Goal: Information Seeking & Learning: Learn about a topic

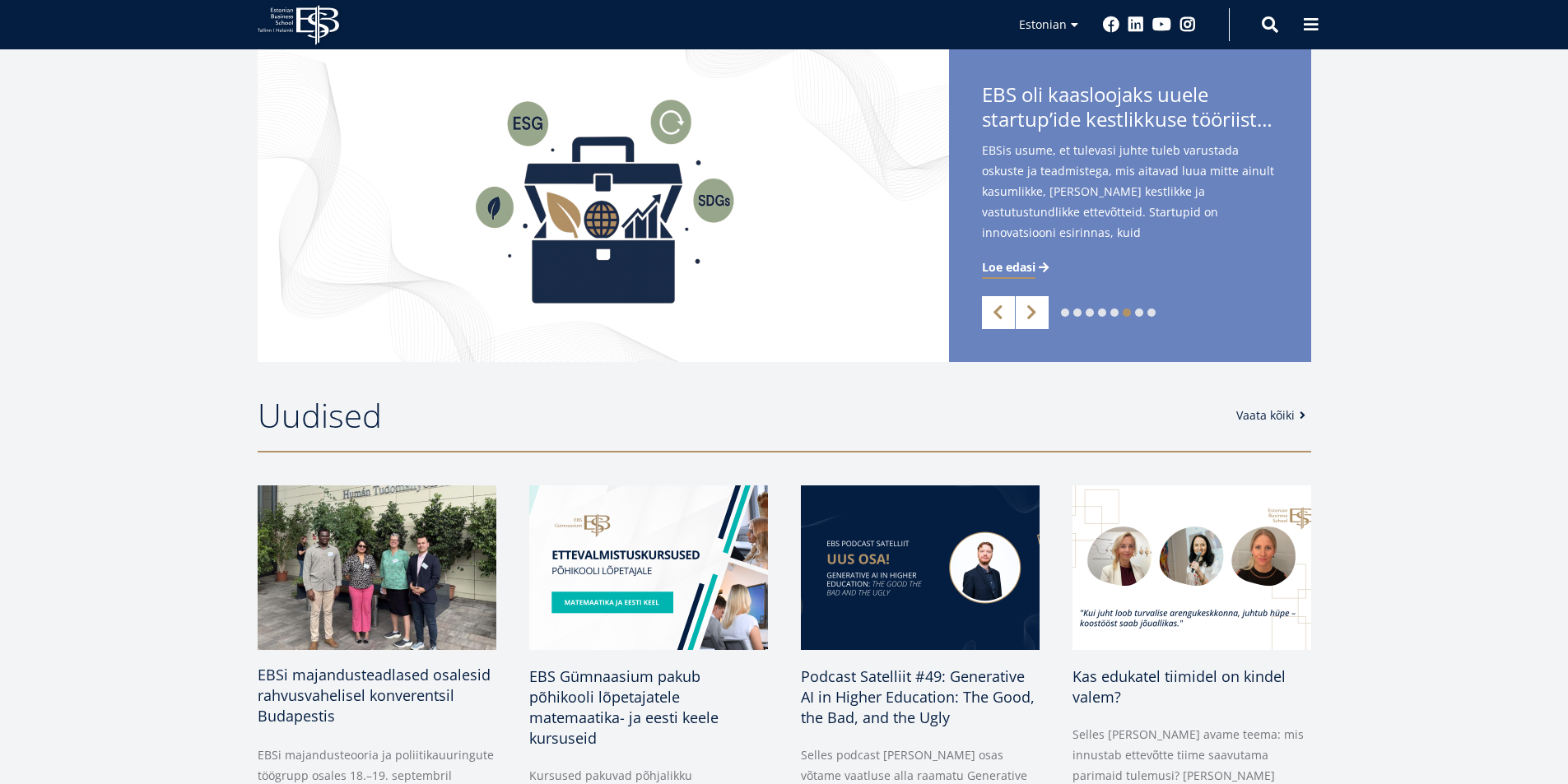
click at [272, 687] on span "EBSi majandusteadlased osalesid rahvusvahelisel konverentsil Budapestis" at bounding box center [374, 695] width 233 height 61
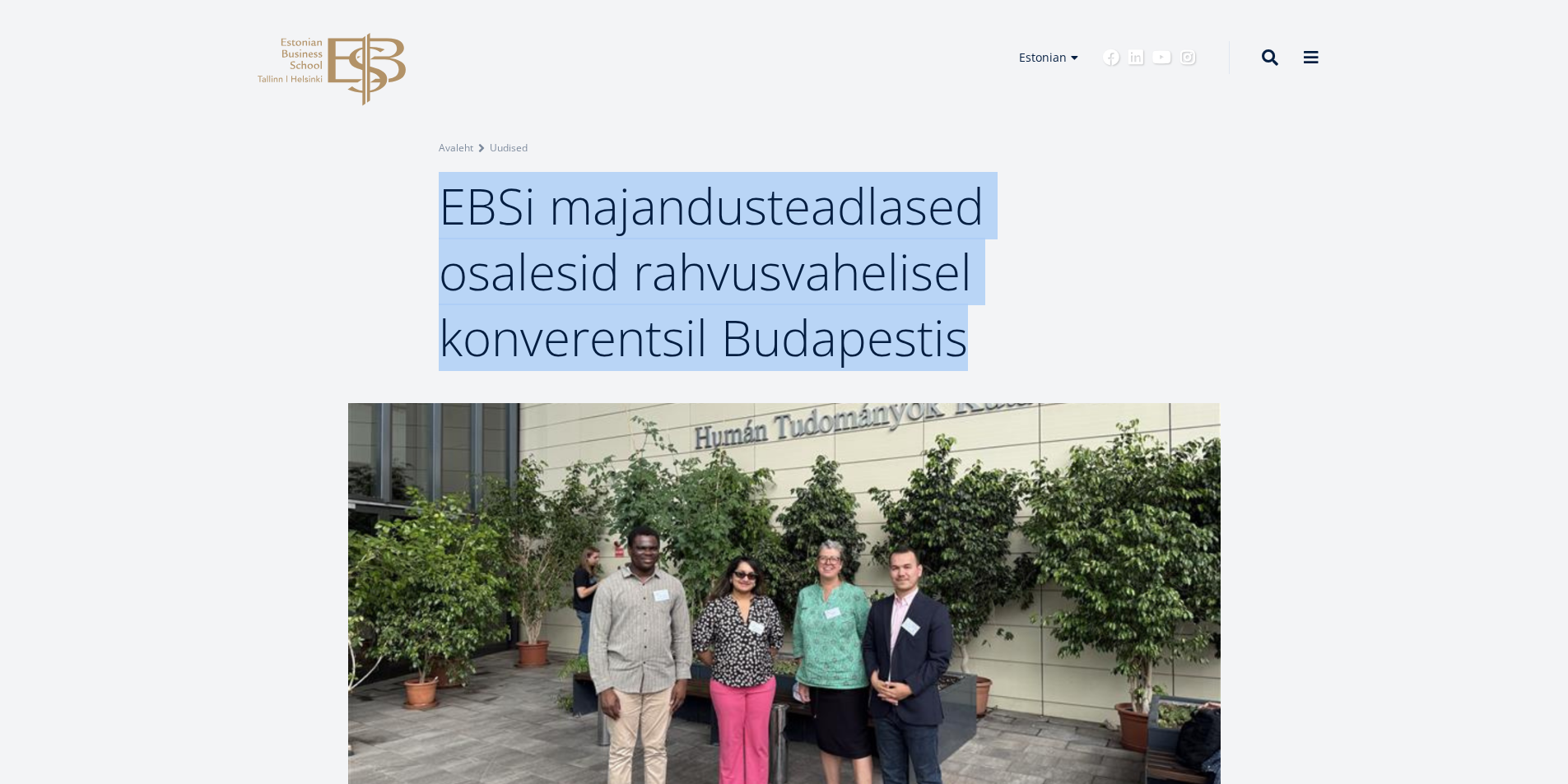
drag, startPoint x: 443, startPoint y: 206, endPoint x: 974, endPoint y: 345, distance: 548.9
click at [974, 345] on h1 "EBSi majandusteadlased osalesid rahvusvahelisel konverentsil Budapestis" at bounding box center [784, 271] width 691 height 198
copy span "EBSi majandusteadlased osalesid rahvusvahelisel konverentsil Budapestis"
click at [1450, 383] on div "Breadcrumb Avaleht Uudised EBSi majandusteadlased osalesid rahvusvahelisel konv…" at bounding box center [784, 201] width 1568 height 403
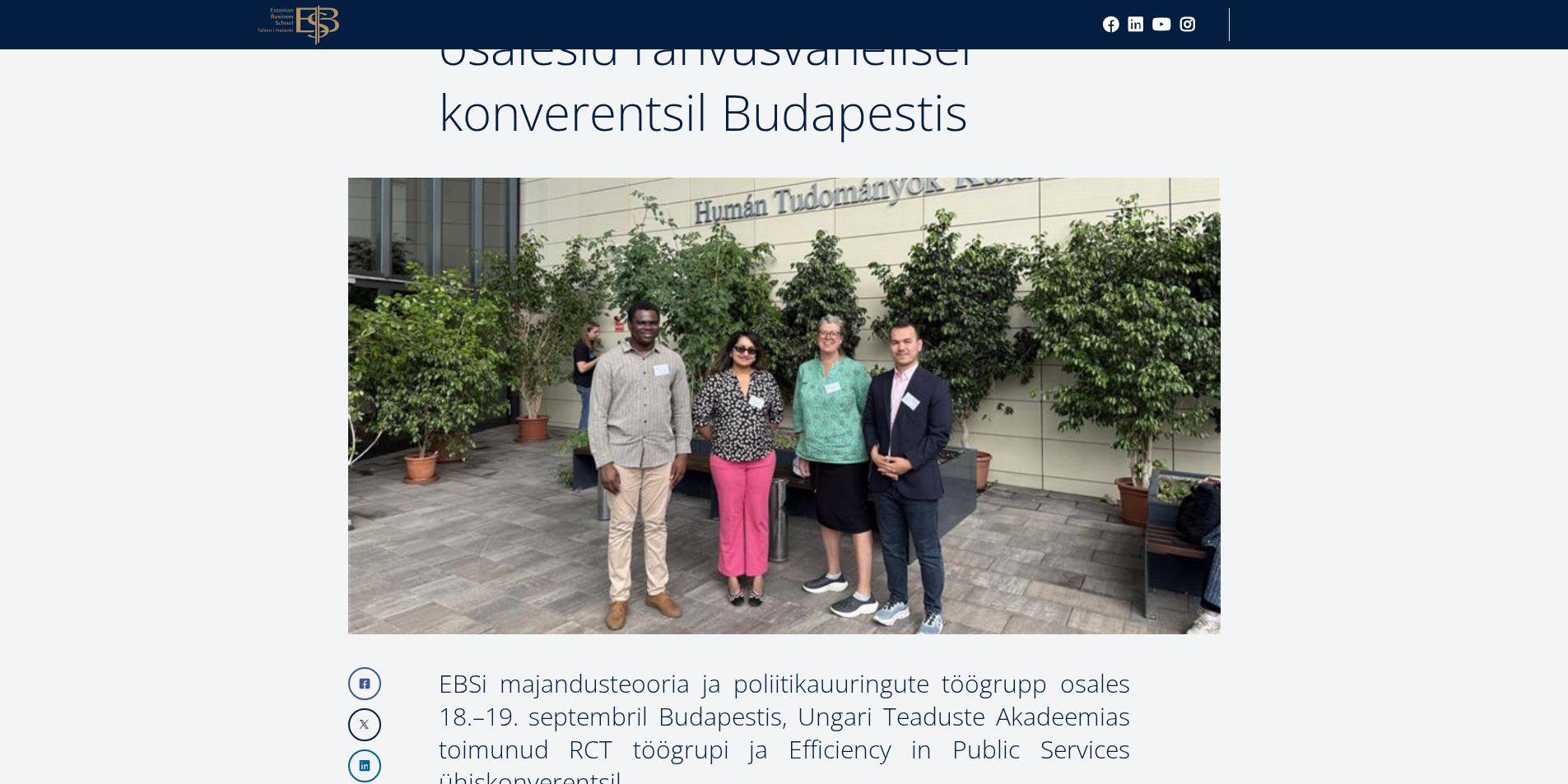
scroll to position [493, 0]
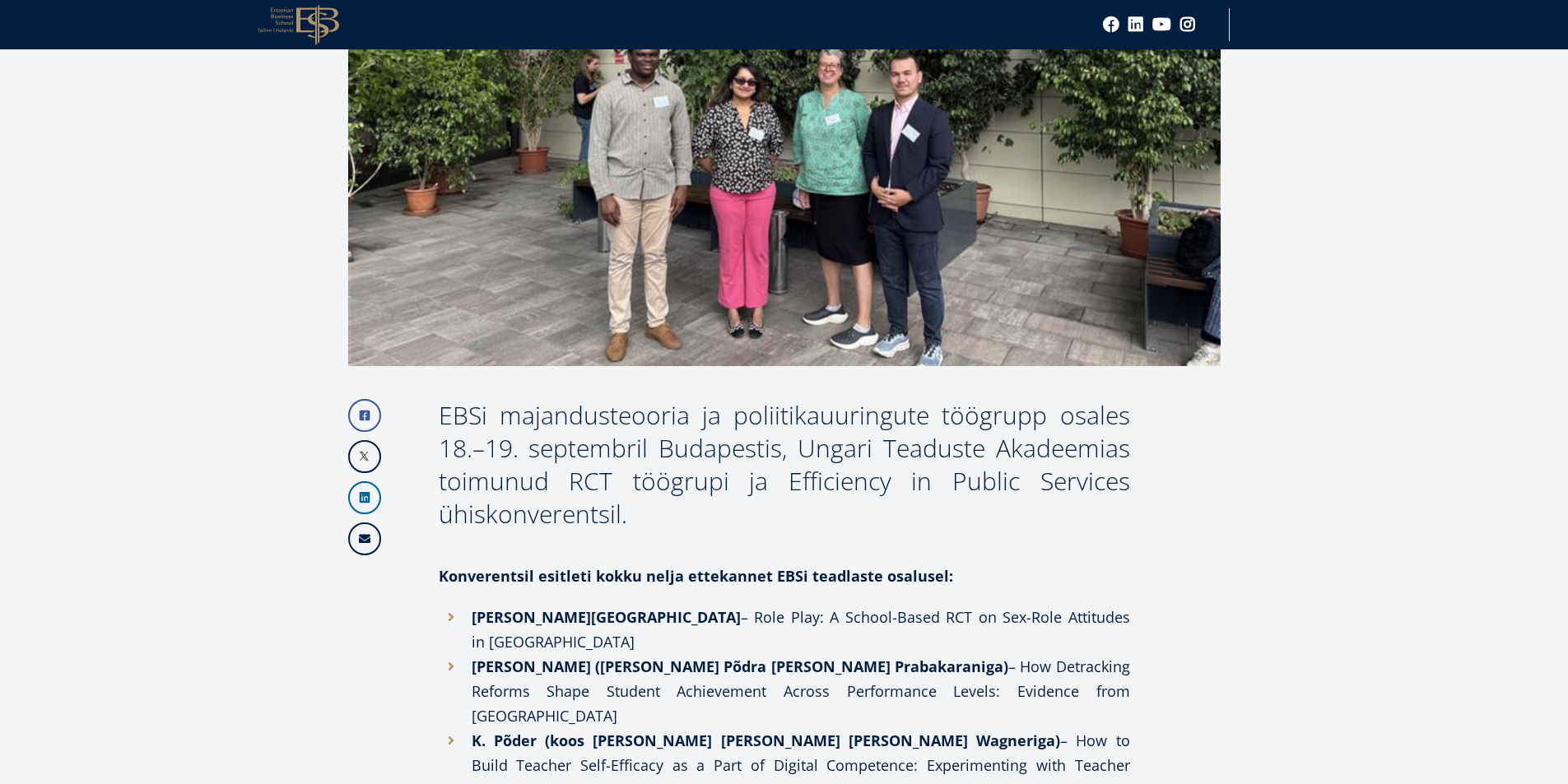
drag, startPoint x: 441, startPoint y: 416, endPoint x: 657, endPoint y: 499, distance: 231.4
click at [657, 499] on div "EBSi majandusteooria ja poliitikauuringute töögrupp osales 18.–19. septembril B…" at bounding box center [784, 464] width 691 height 131
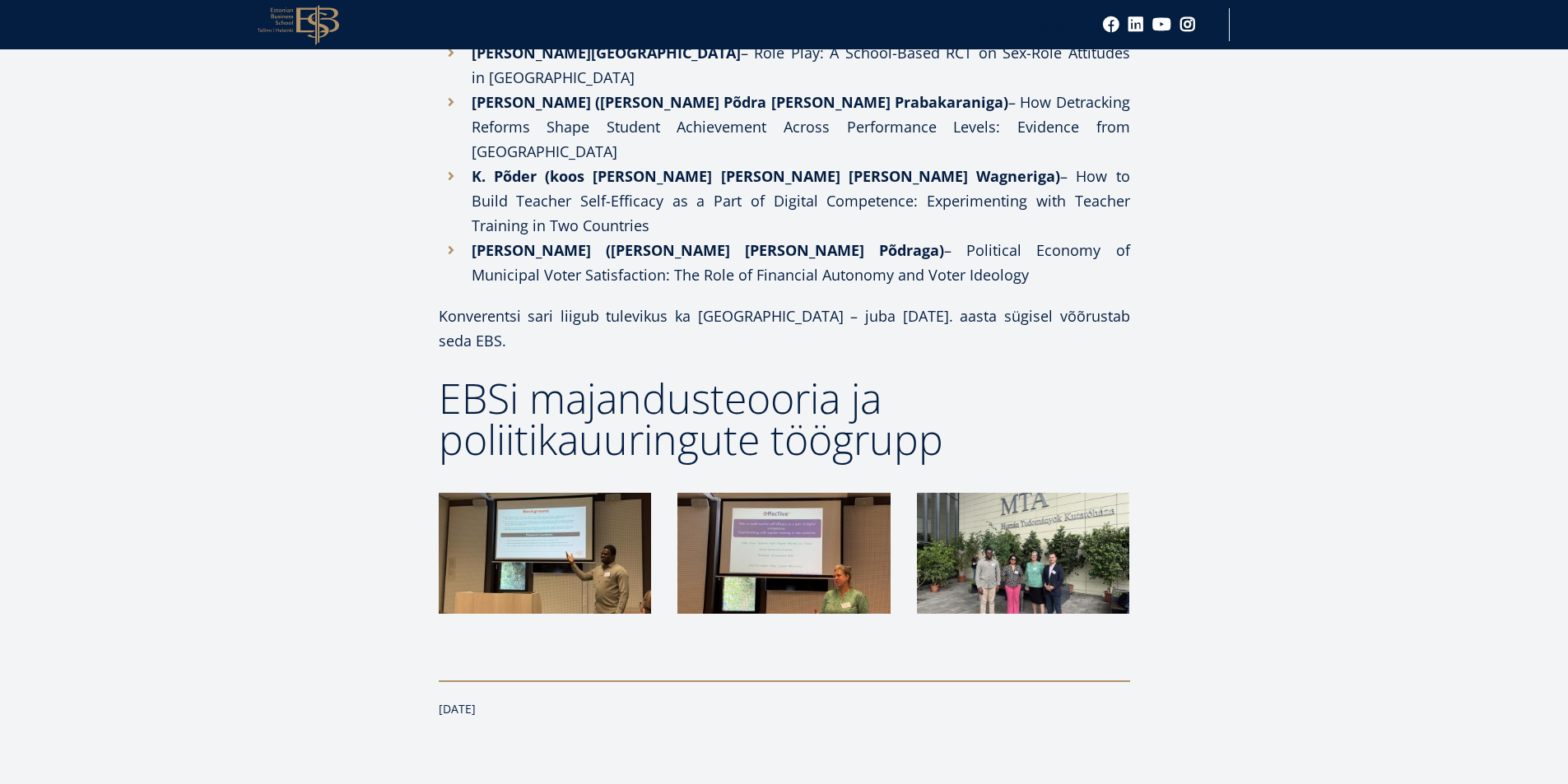
scroll to position [740, 0]
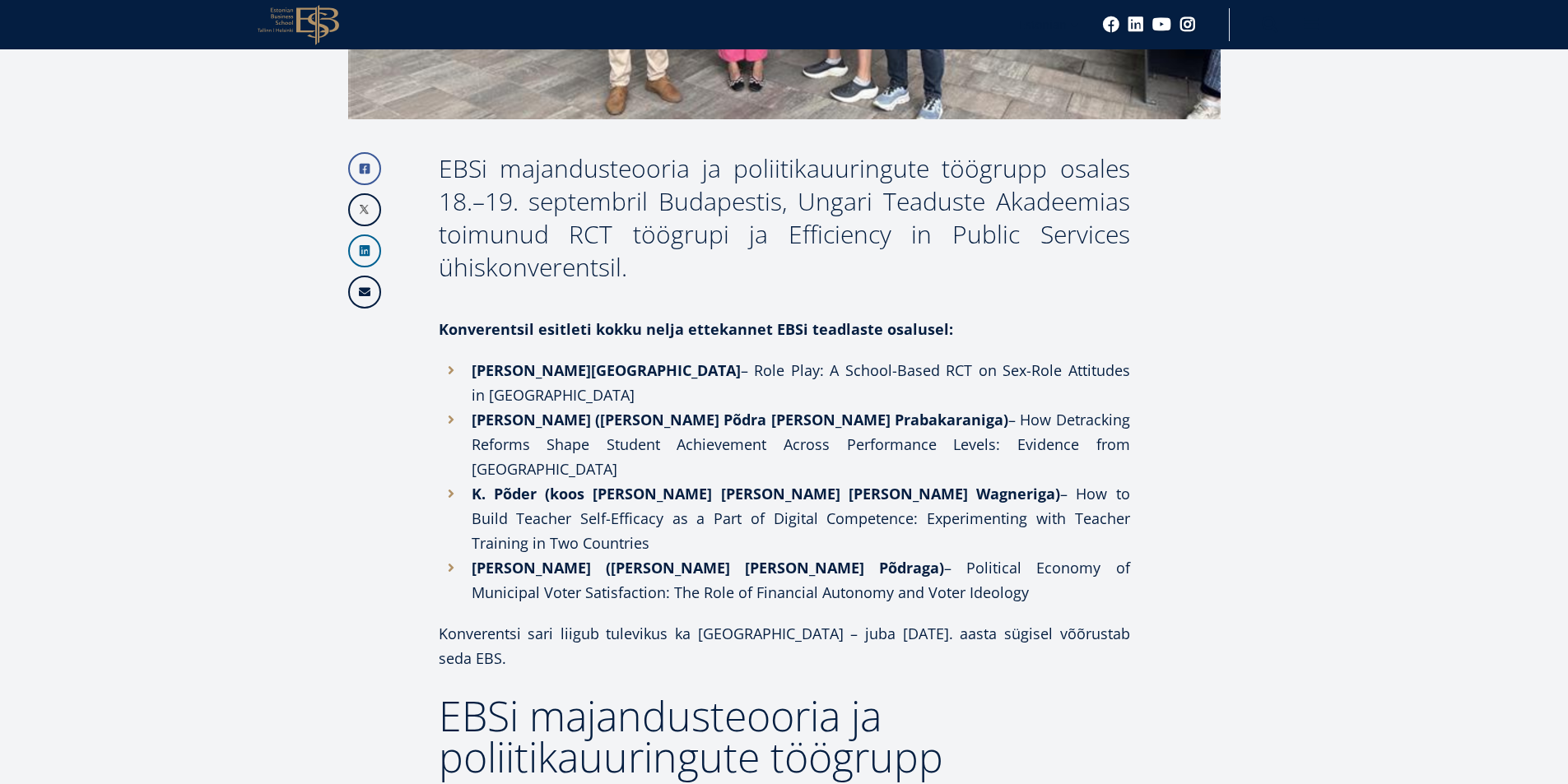
drag, startPoint x: 747, startPoint y: 206, endPoint x: 592, endPoint y: 210, distance: 155.1
click at [746, 207] on div "EBSi majandusteooria ja poliitikauuringute töögrupp osales 18.–19. septembril B…" at bounding box center [784, 218] width 691 height 131
click at [524, 202] on div "EBSi majandusteooria ja poliitikauuringute töögrupp osales 18.–19. septembril B…" at bounding box center [784, 218] width 691 height 131
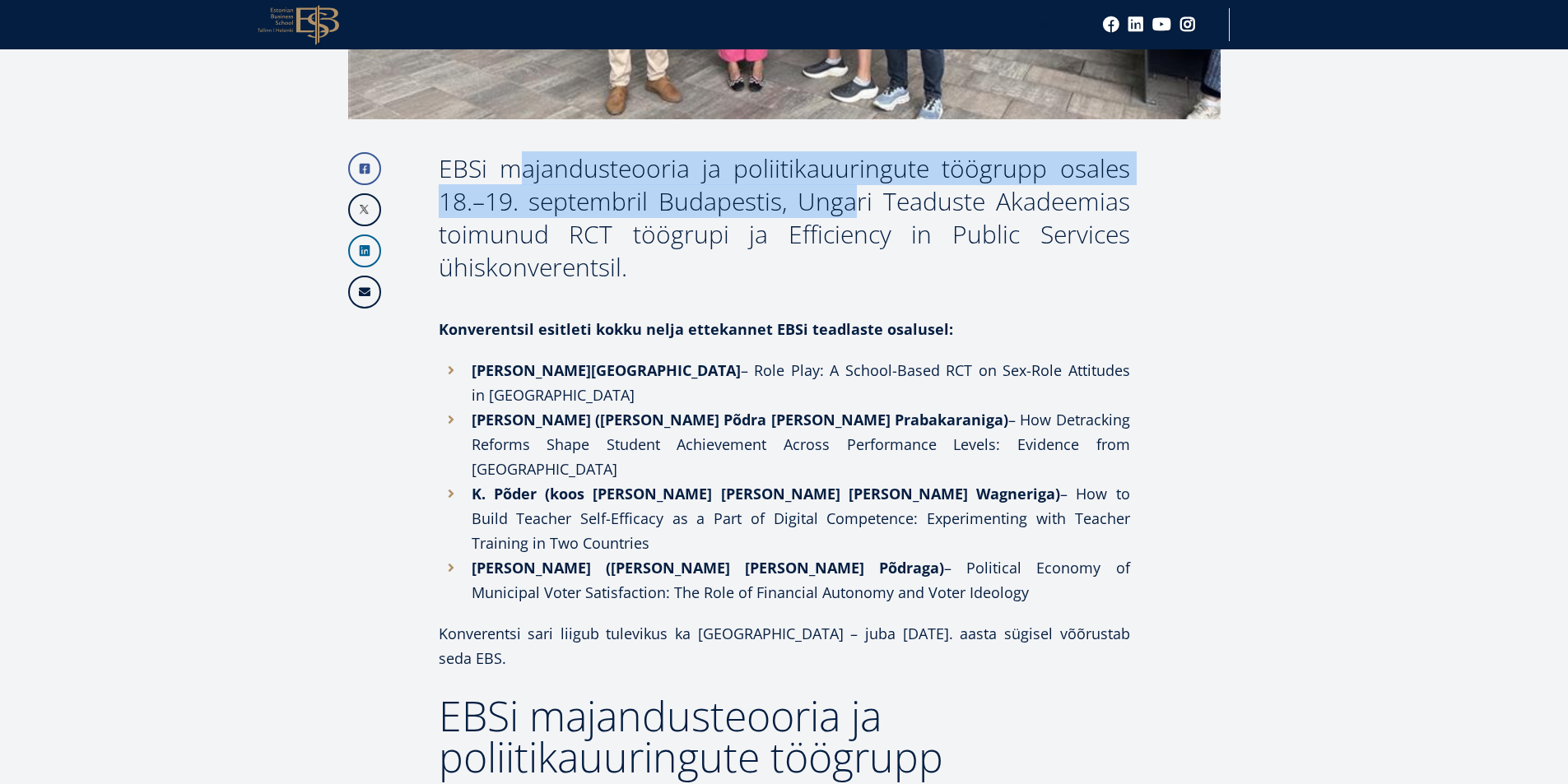
drag, startPoint x: 441, startPoint y: 168, endPoint x: 778, endPoint y: 206, distance: 339.1
click at [778, 206] on div "EBSi majandusteooria ja poliitikauuringute töögrupp osales 18.–19. septembril B…" at bounding box center [784, 218] width 691 height 131
copy div "EBSi majandusteooria ja poliitikauuringute töögrupp osales 18.–19. septembril B…"
click at [1470, 130] on article "Facebook Linkedin Email EBSi majandusteooria ja poliitikauuringute töögrupp osa…" at bounding box center [784, 559] width 1568 height 1792
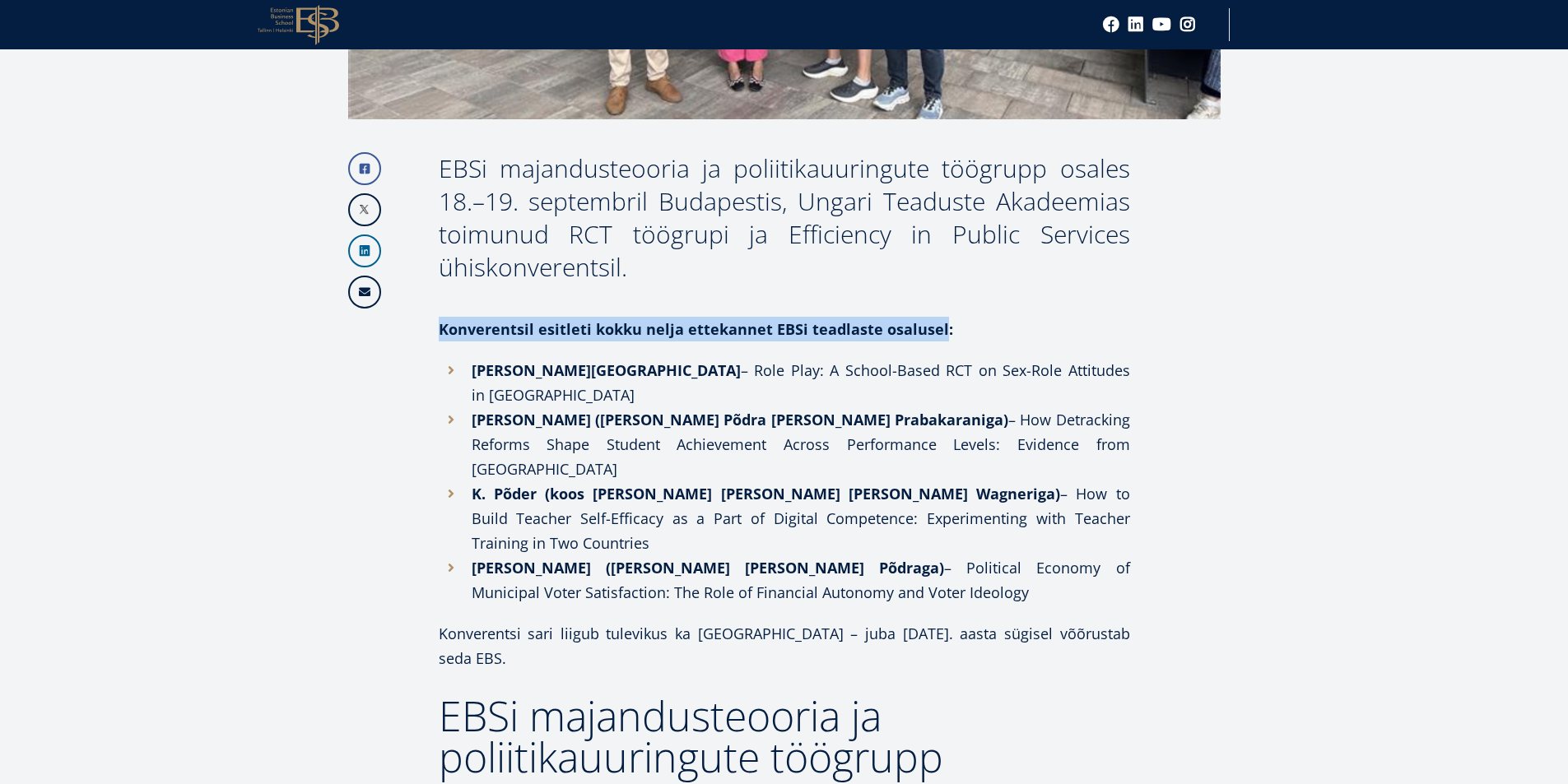
drag, startPoint x: 440, startPoint y: 326, endPoint x: 939, endPoint y: 328, distance: 499.0
click at [939, 328] on strong "Konverentsil esitleti kokku nelja ettekannet EBSi teadlaste osalusel:" at bounding box center [696, 329] width 515 height 20
copy strong "Konverentsil esitleti kokku nelja ettekannet EBSi teadlaste osalusel"
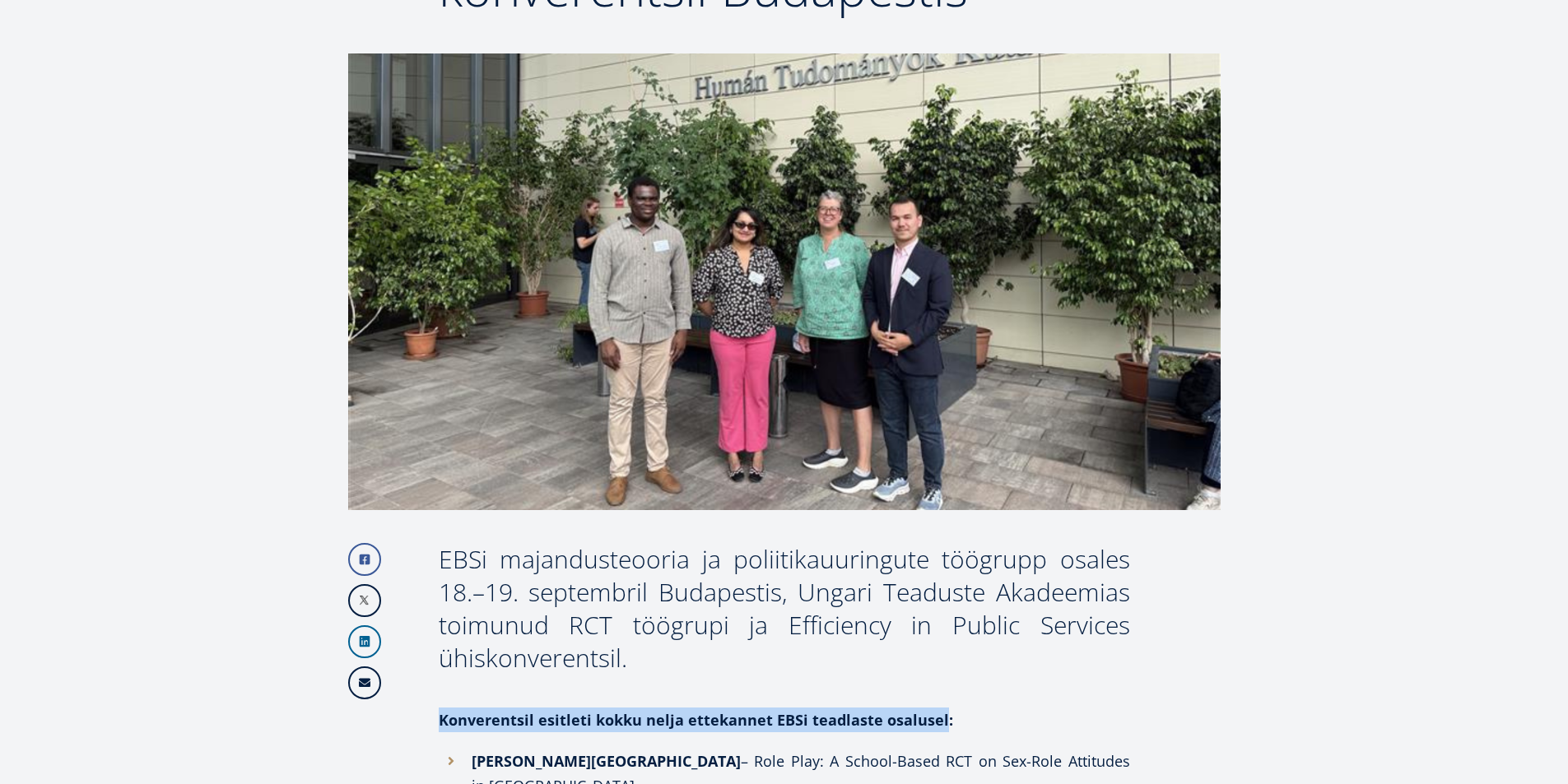
scroll to position [493, 0]
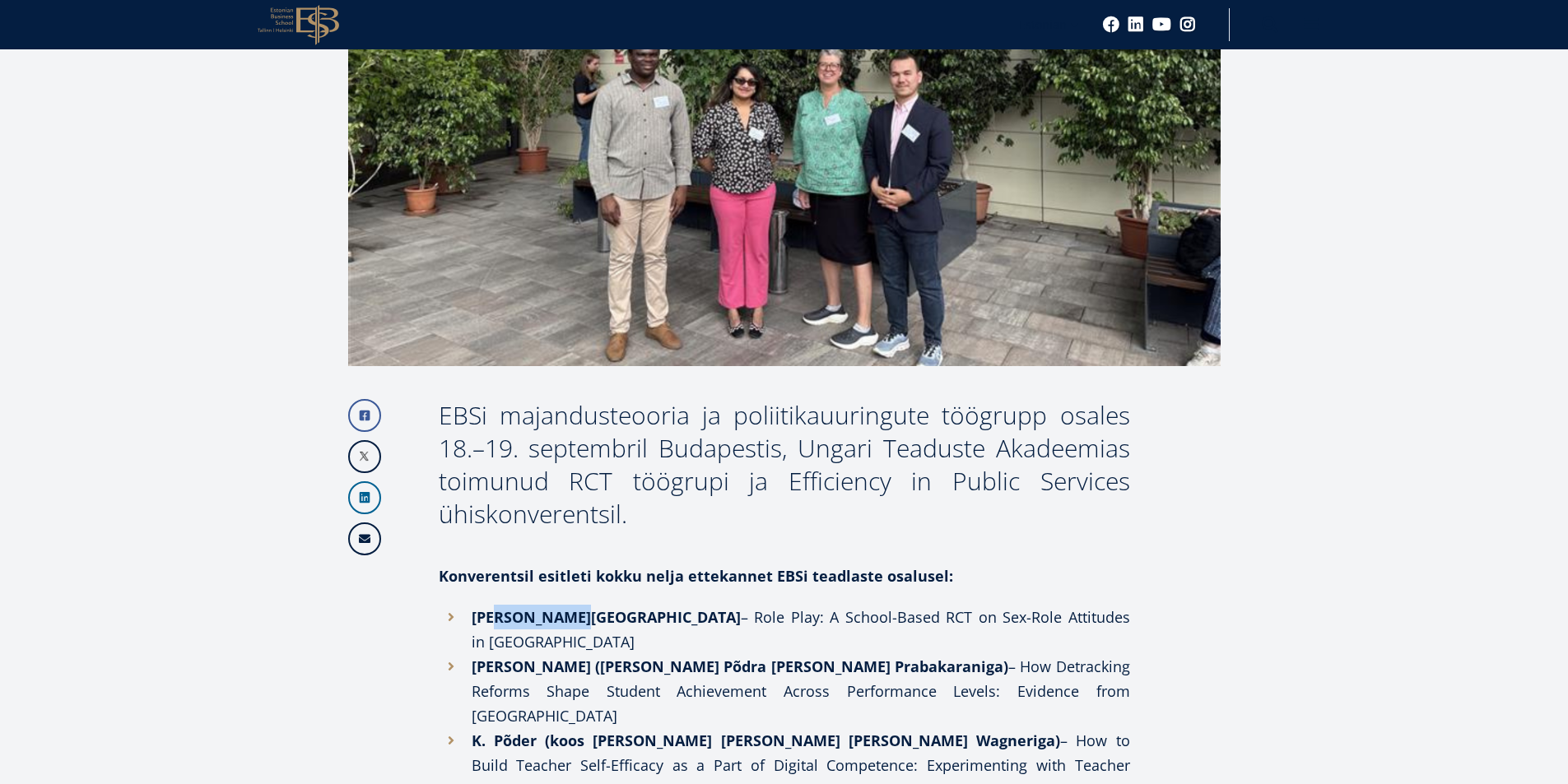
drag, startPoint x: 490, startPoint y: 619, endPoint x: 578, endPoint y: 617, distance: 88.0
click at [578, 617] on li "N. Prabakaran – Role Play: A School-Based RCT on Sex-Role Attitudes in Estonia" at bounding box center [784, 629] width 691 height 50
copy strong "Prabakaran"
drag, startPoint x: 493, startPoint y: 639, endPoint x: 579, endPoint y: 640, distance: 86.0
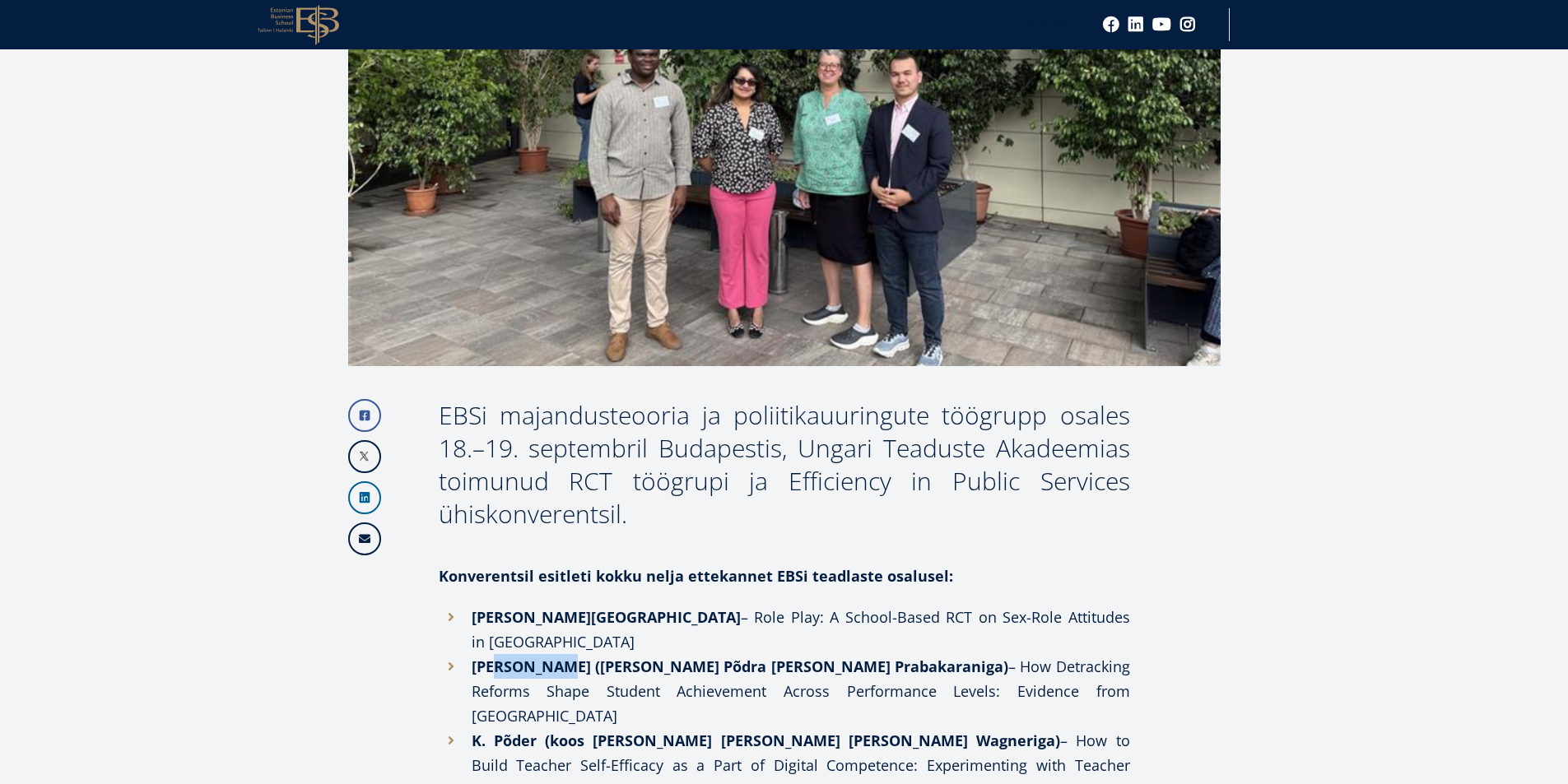
click at [579, 656] on strong "F. Mohammad (koos K. Põdra ja N. Prabakaraniga)" at bounding box center [740, 666] width 536 height 20
copy strong "Mohammad"
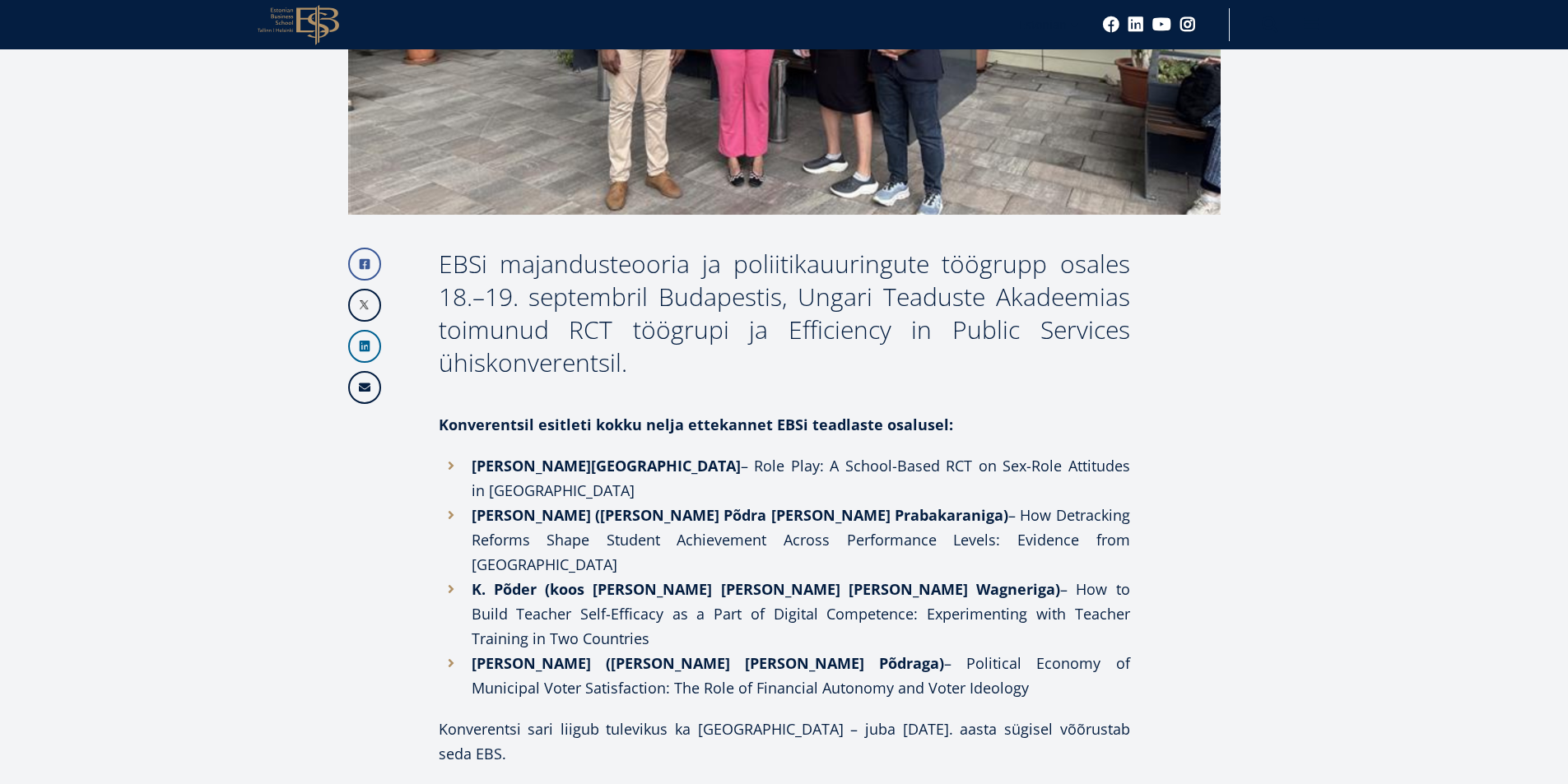
scroll to position [658, 0]
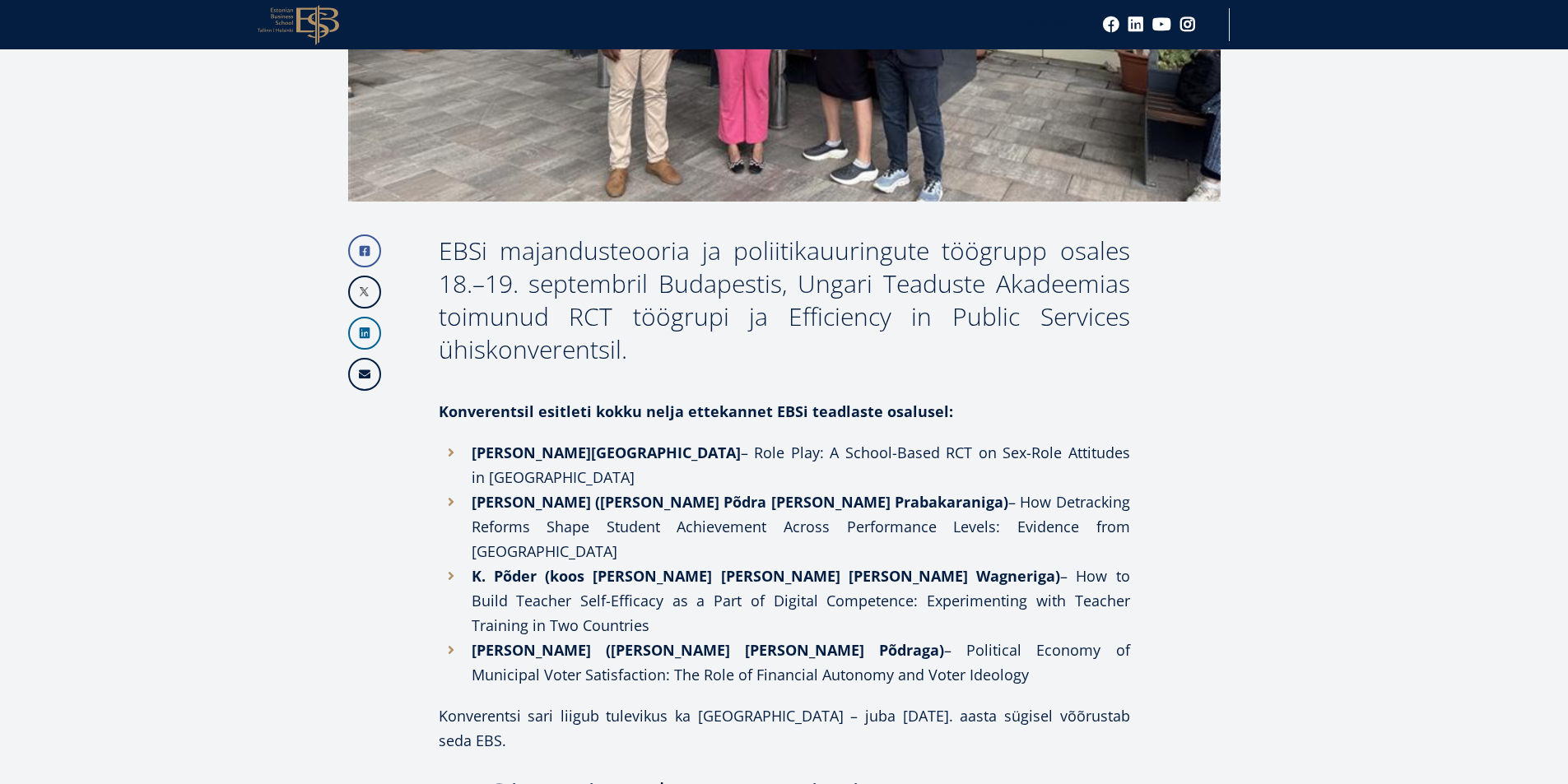
drag, startPoint x: 5, startPoint y: 3, endPoint x: 138, endPoint y: 1, distance: 133.0
click at [5, 3] on header "EBS Logo Created with Sketch. Kasutaja konto menüü Admin Estonian Estonian Engl…" at bounding box center [784, 24] width 1568 height 50
drag, startPoint x: 604, startPoint y: 525, endPoint x: 655, endPoint y: 526, distance: 51.0
click at [655, 566] on strong "K. Põder (koos M. Tammetsa, T. Ley ja W. Wagneriga)" at bounding box center [766, 575] width 589 height 20
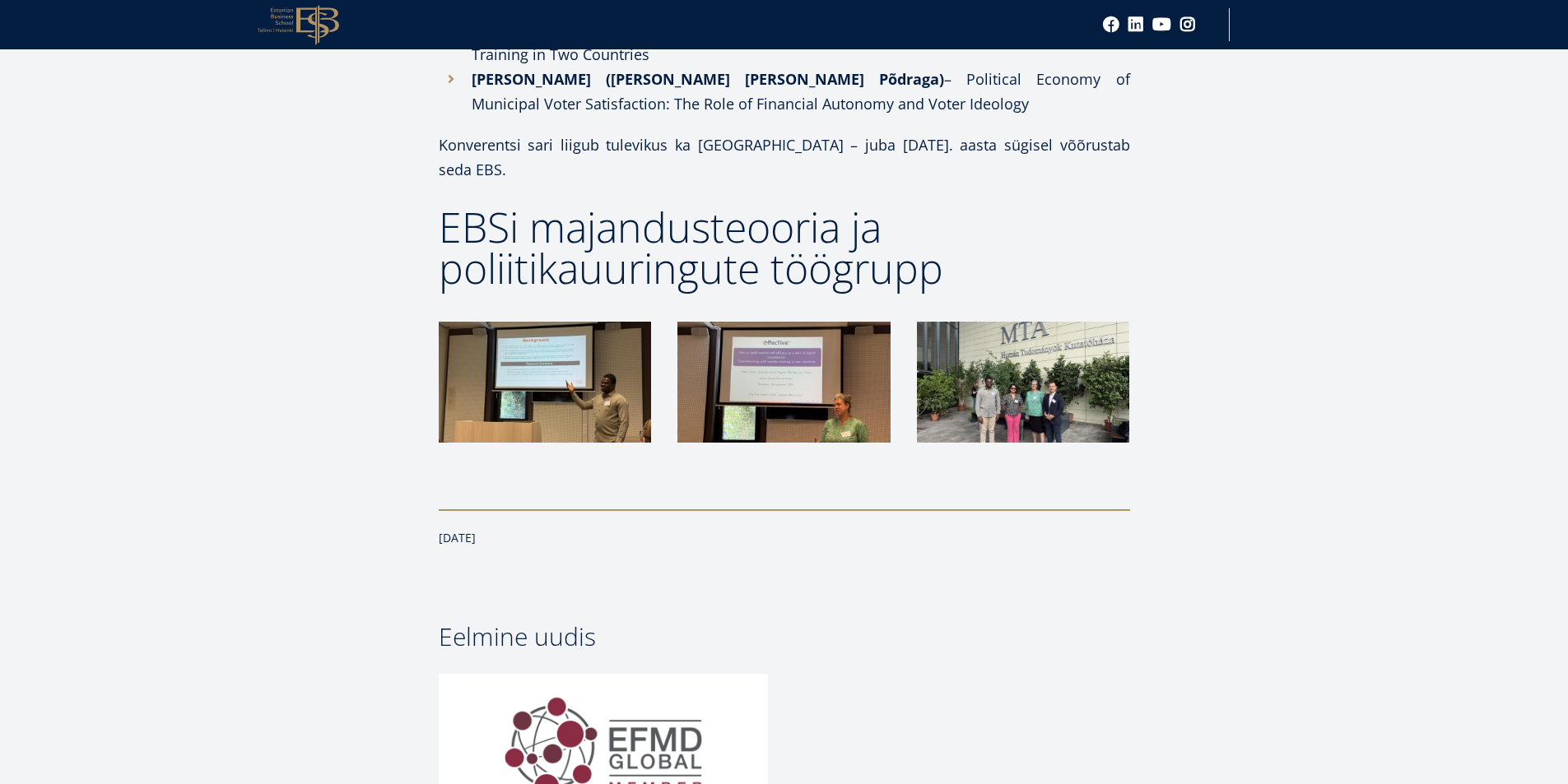
scroll to position [1234, 0]
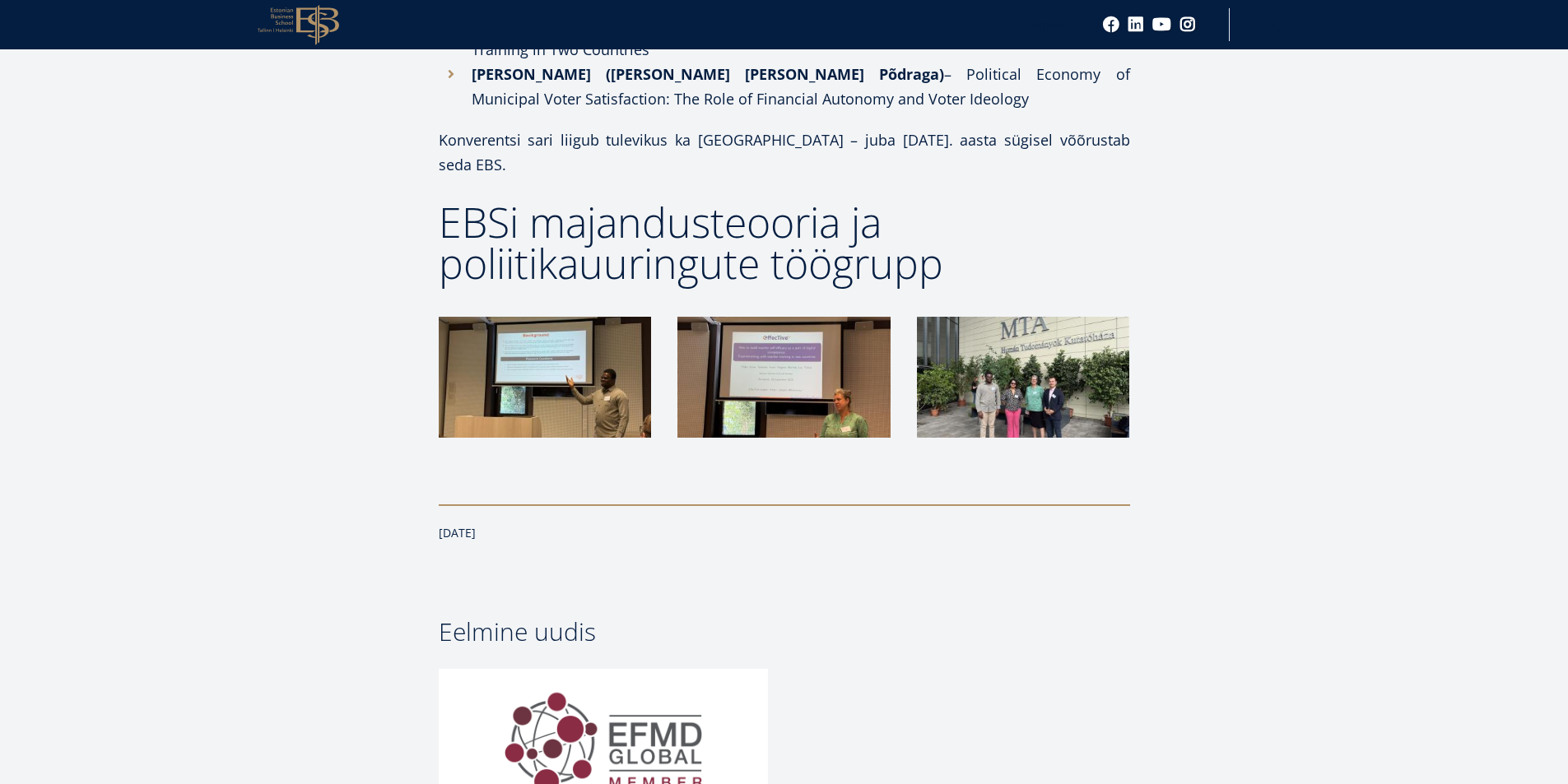
click at [547, 317] on img at bounding box center [545, 377] width 212 height 121
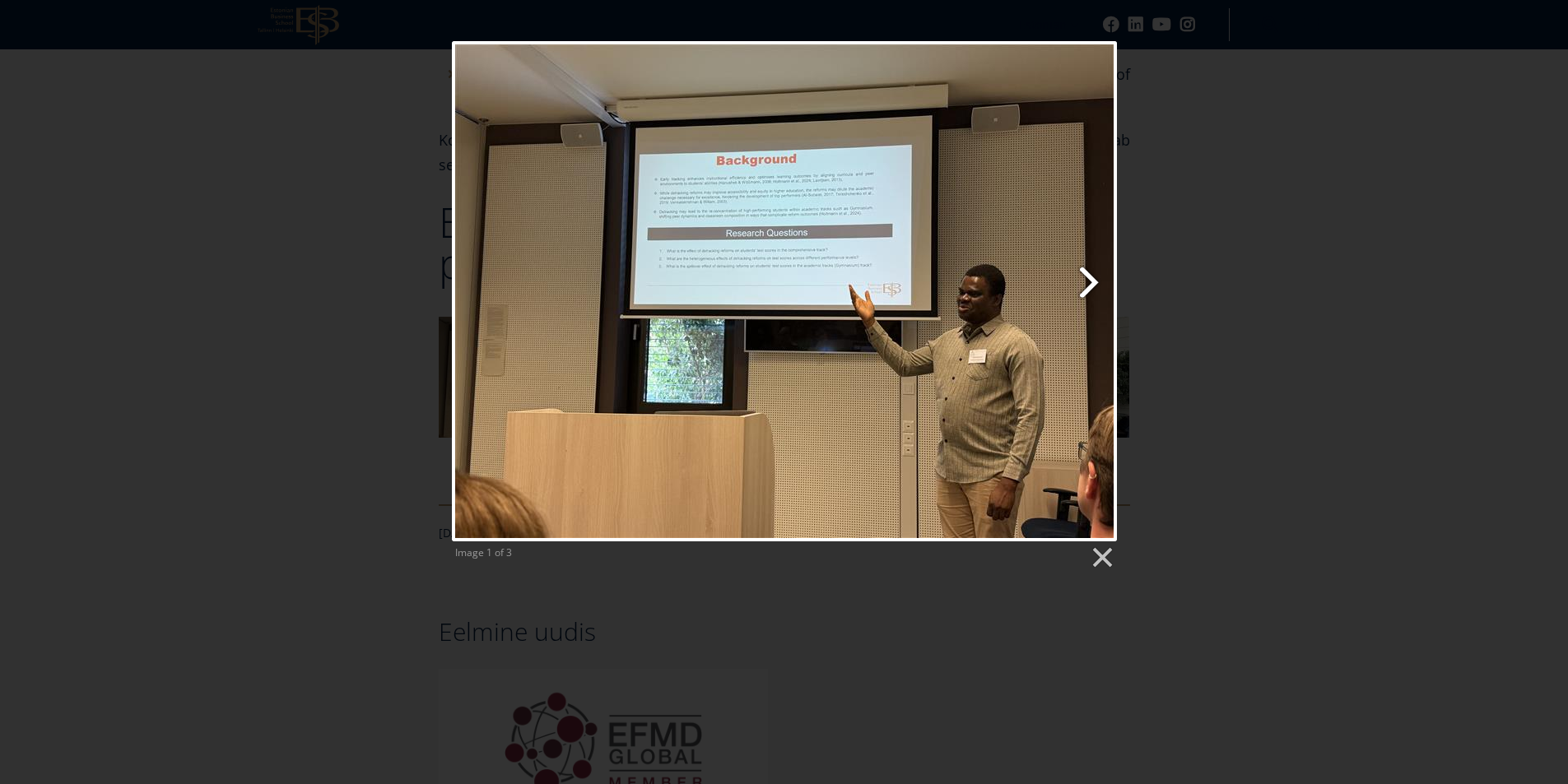
click at [1089, 274] on link "Next image" at bounding box center [903, 291] width 426 height 500
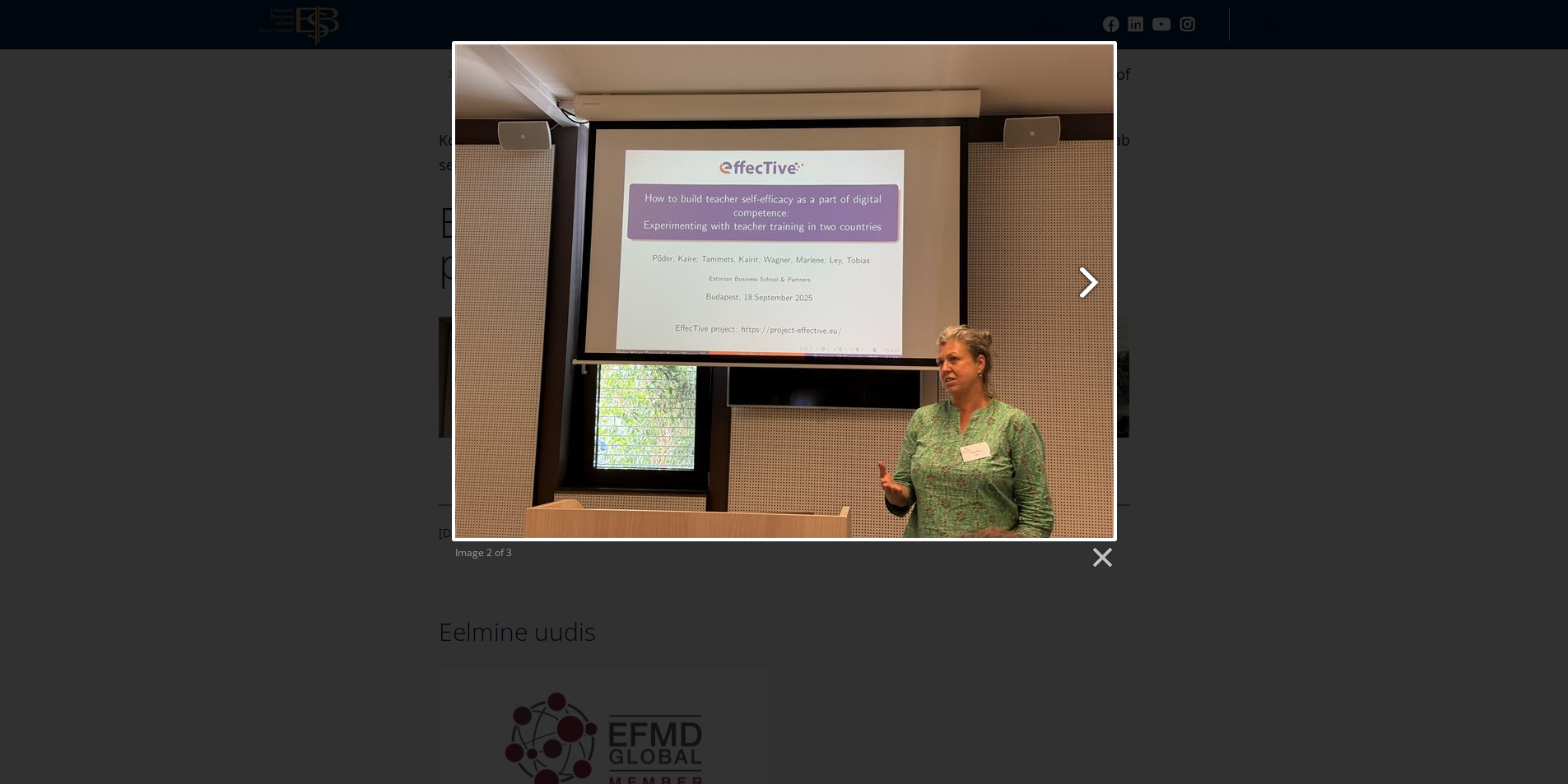
click at [1089, 274] on link "Next image" at bounding box center [903, 291] width 426 height 500
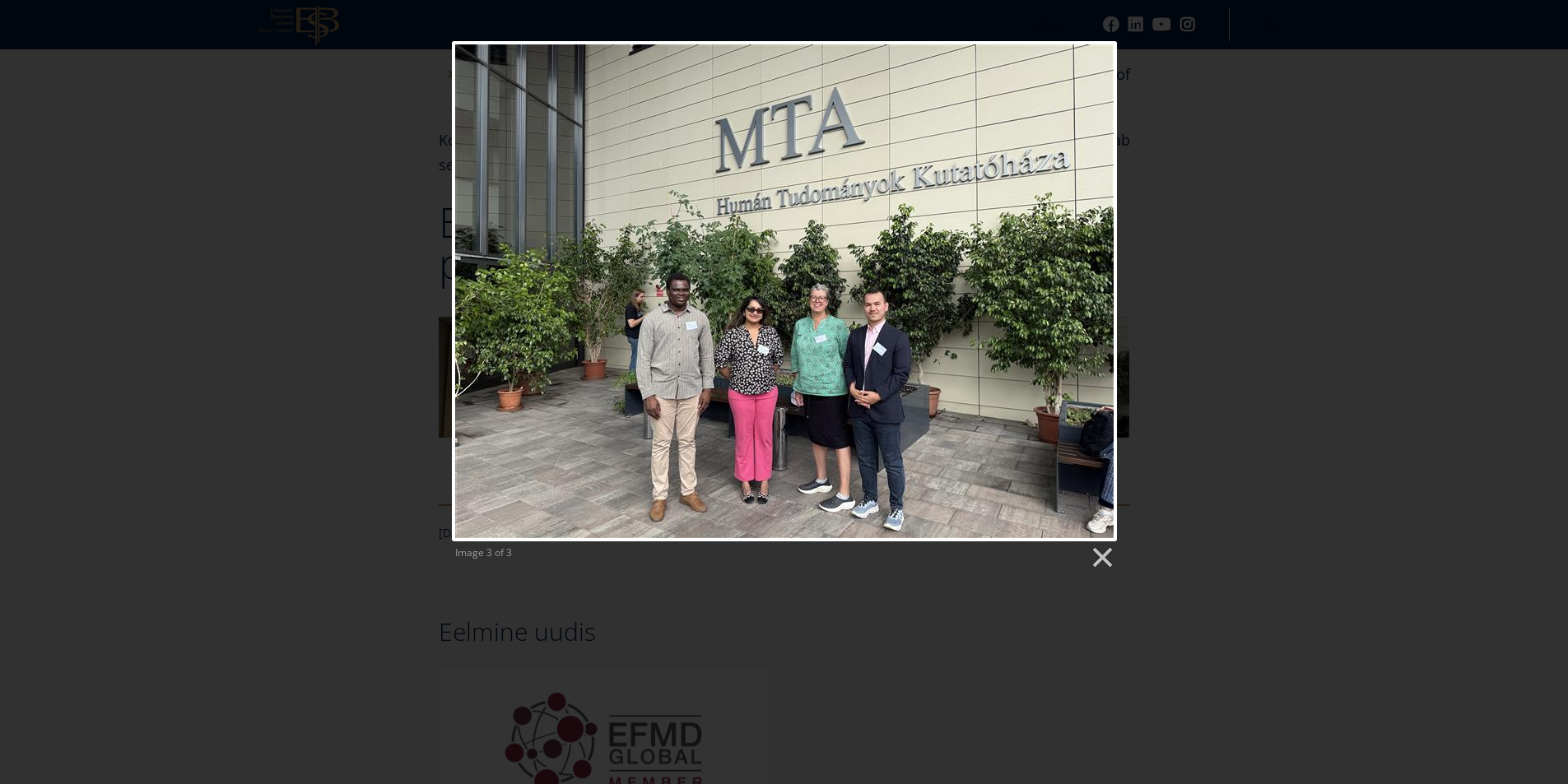
click at [1089, 274] on div at bounding box center [784, 291] width 665 height 500
click at [1098, 548] on link at bounding box center [1101, 558] width 24 height 24
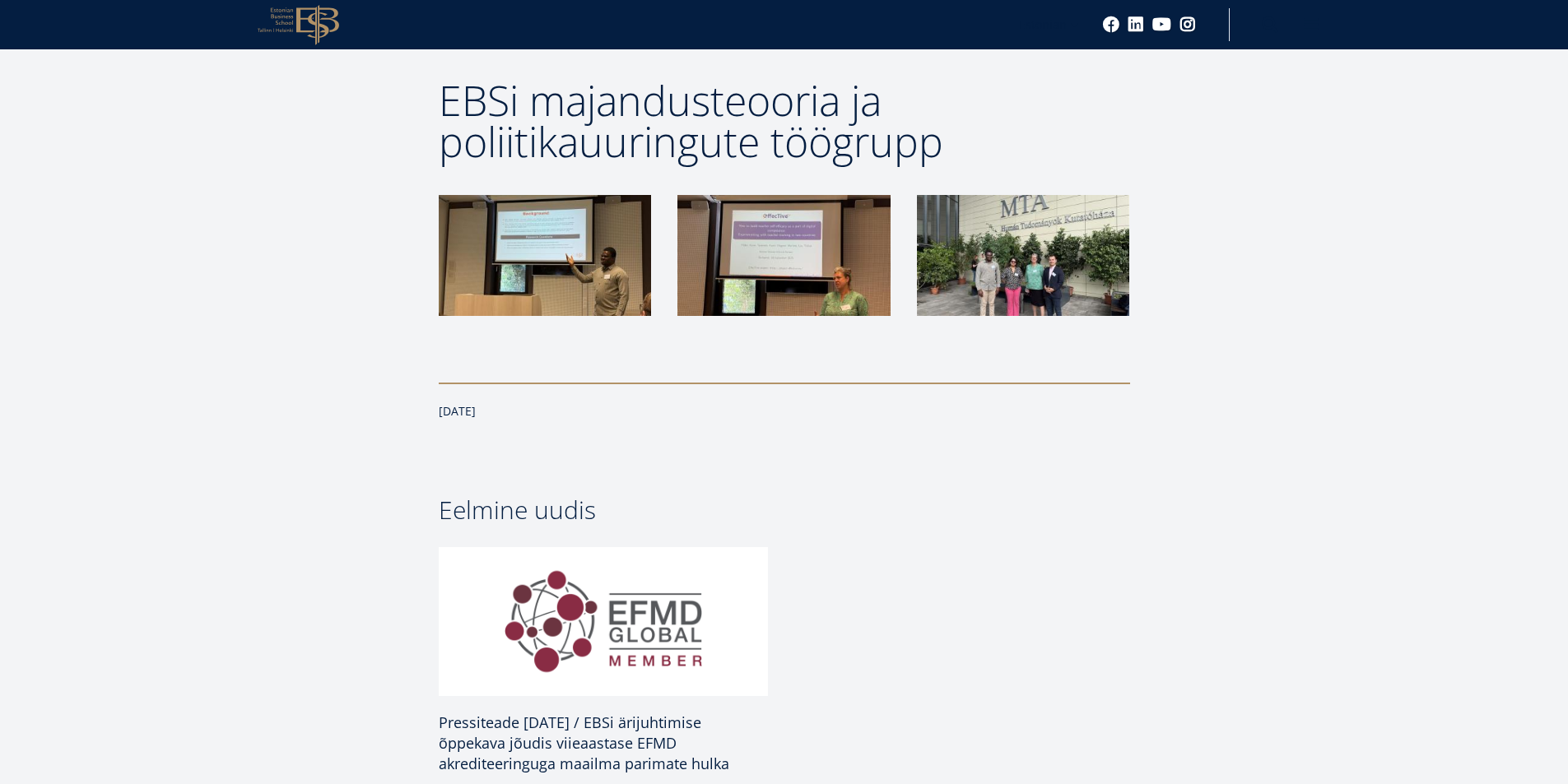
scroll to position [1354, 0]
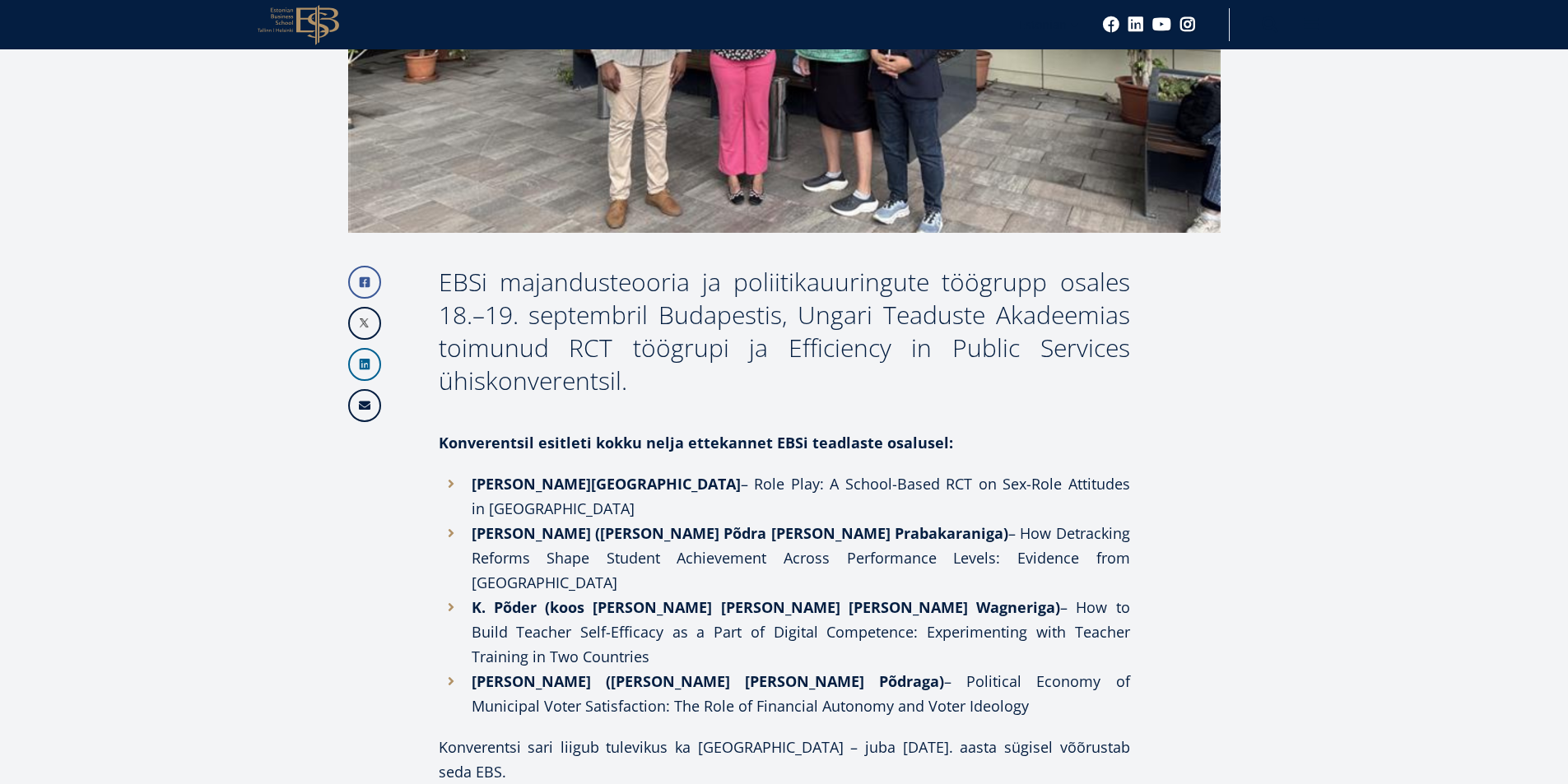
scroll to position [545, 0]
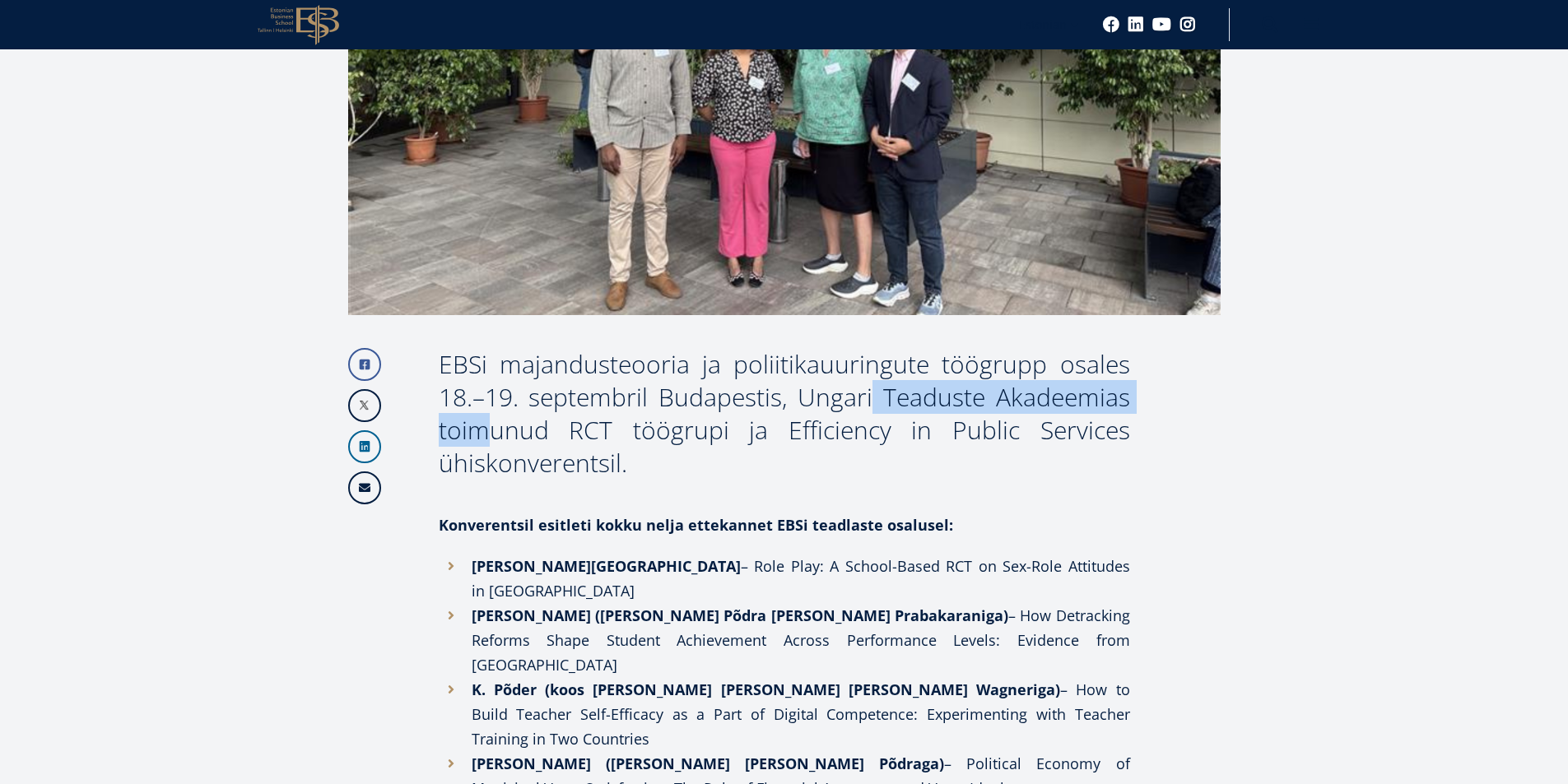
drag, startPoint x: 802, startPoint y: 398, endPoint x: 1114, endPoint y: 404, distance: 312.1
click at [1114, 404] on div "EBSi majandusteooria ja poliitikauuringute töögrupp osales 18.–19. septembril B…" at bounding box center [784, 413] width 691 height 131
copy div "Ungari Teaduste Akadeemia"
click at [1461, 263] on article "Facebook Linkedin Email EBSi majandusteooria ja poliitikauuringute töögrupp osa…" at bounding box center [784, 754] width 1568 height 1792
click at [790, 430] on div "EBSi majandusteooria ja poliitikauuringute töögrupp osales 18.–19. septembril B…" at bounding box center [784, 413] width 691 height 131
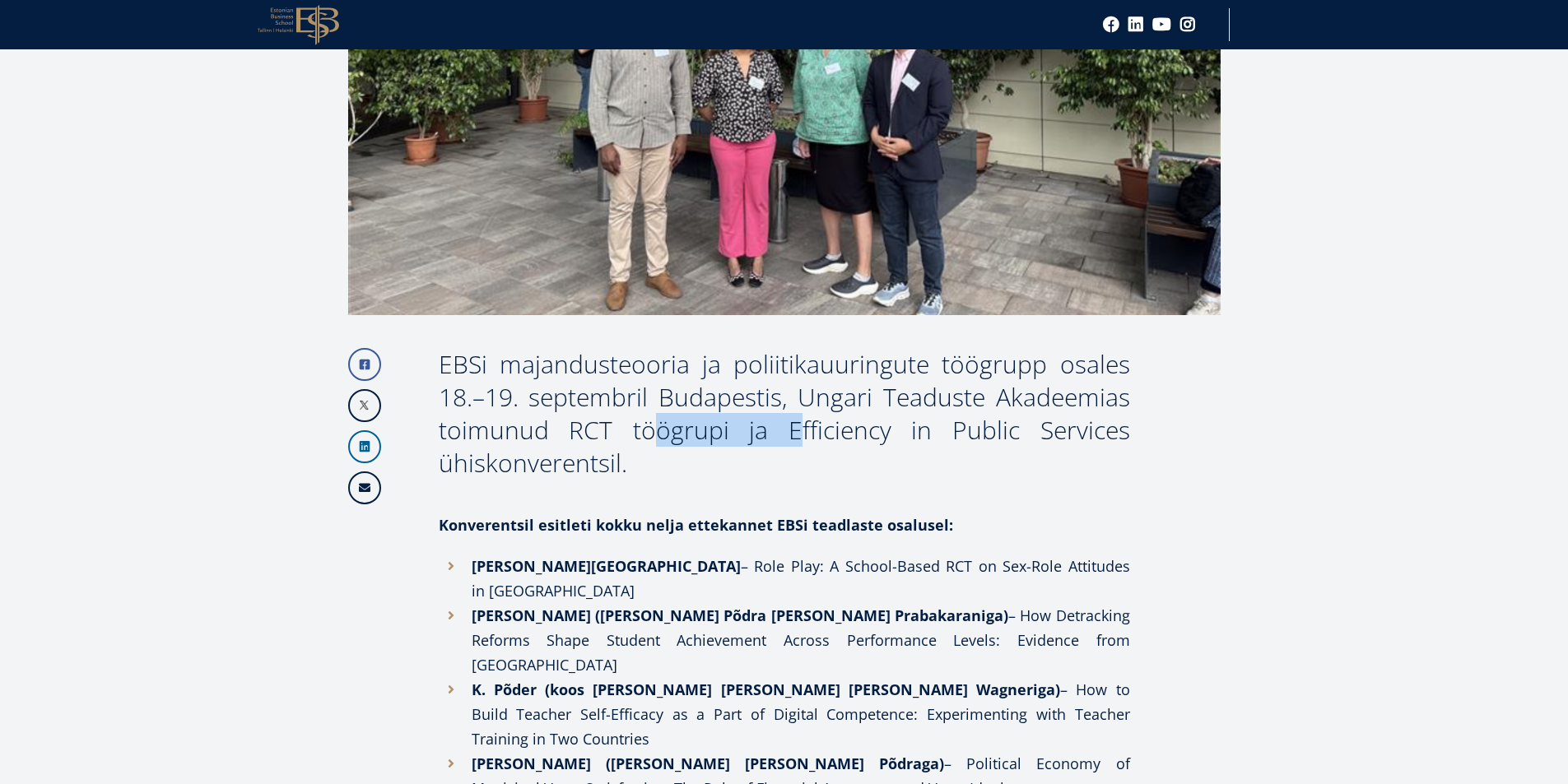
drag, startPoint x: 572, startPoint y: 428, endPoint x: 716, endPoint y: 434, distance: 144.1
click at [716, 434] on div "EBSi majandusteooria ja poliitikauuringute töögrupp osales 18.–19. septembril B…" at bounding box center [784, 413] width 691 height 131
copy div "RCT töögrup"
drag, startPoint x: 1336, startPoint y: 198, endPoint x: 1275, endPoint y: 3, distance: 204.3
click at [1335, 188] on article "Facebook Linkedin Email EBSi majandusteooria ja poliitikauuringute töögrupp osa…" at bounding box center [784, 754] width 1568 height 1792
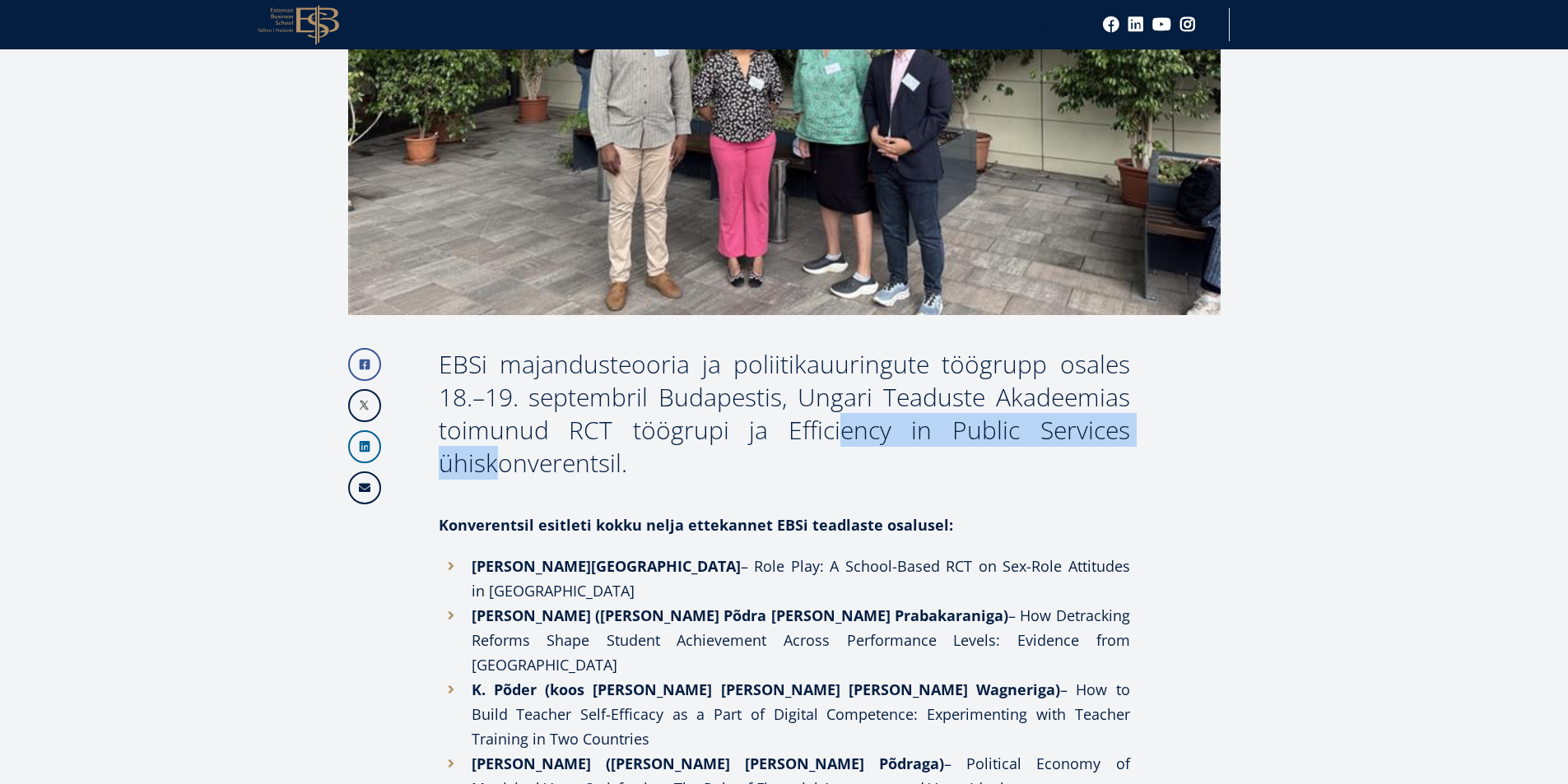
drag, startPoint x: 790, startPoint y: 422, endPoint x: 1130, endPoint y: 433, distance: 340.2
copy div "Efficiency in Public Services"
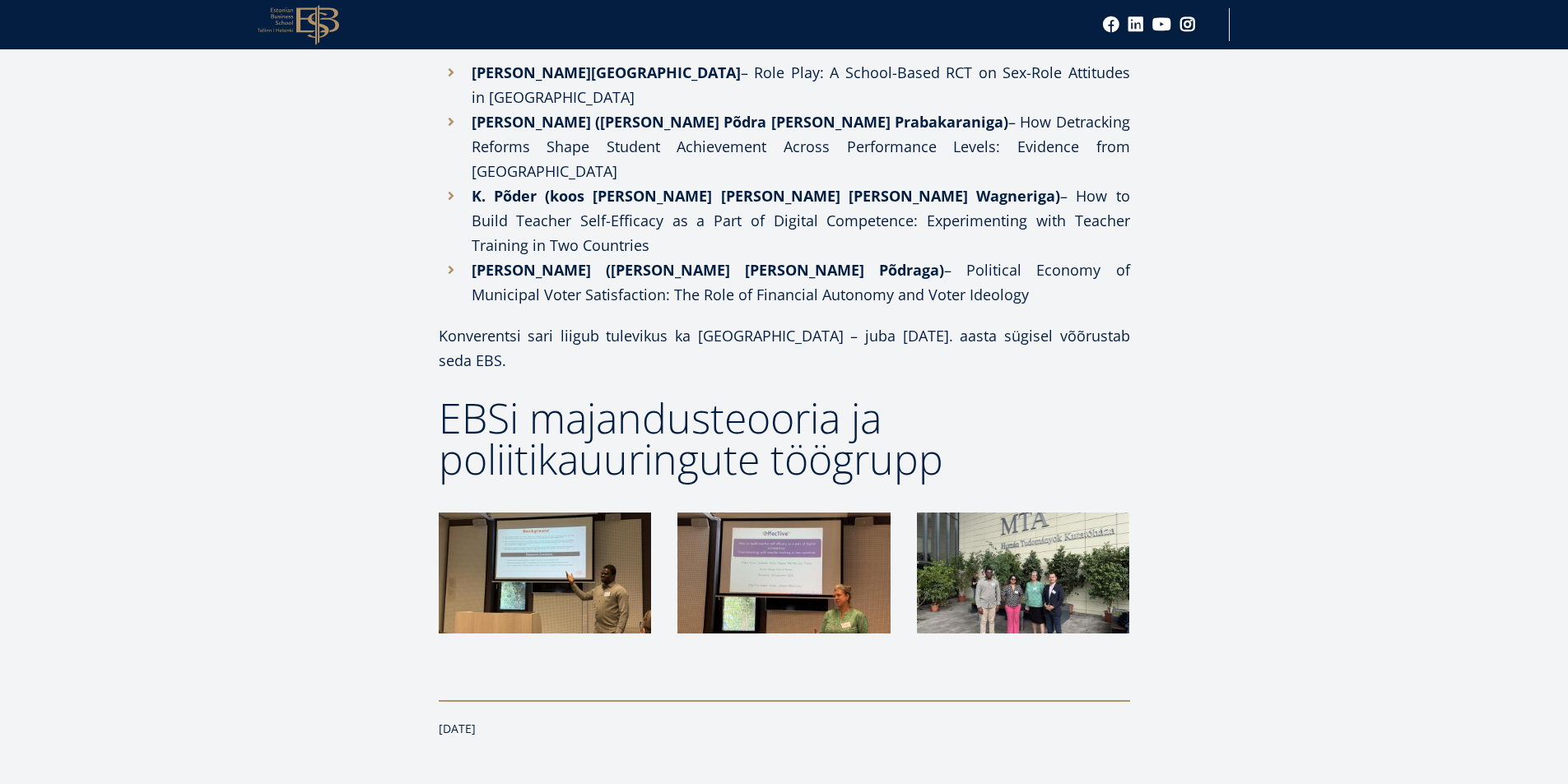
scroll to position [1120, 0]
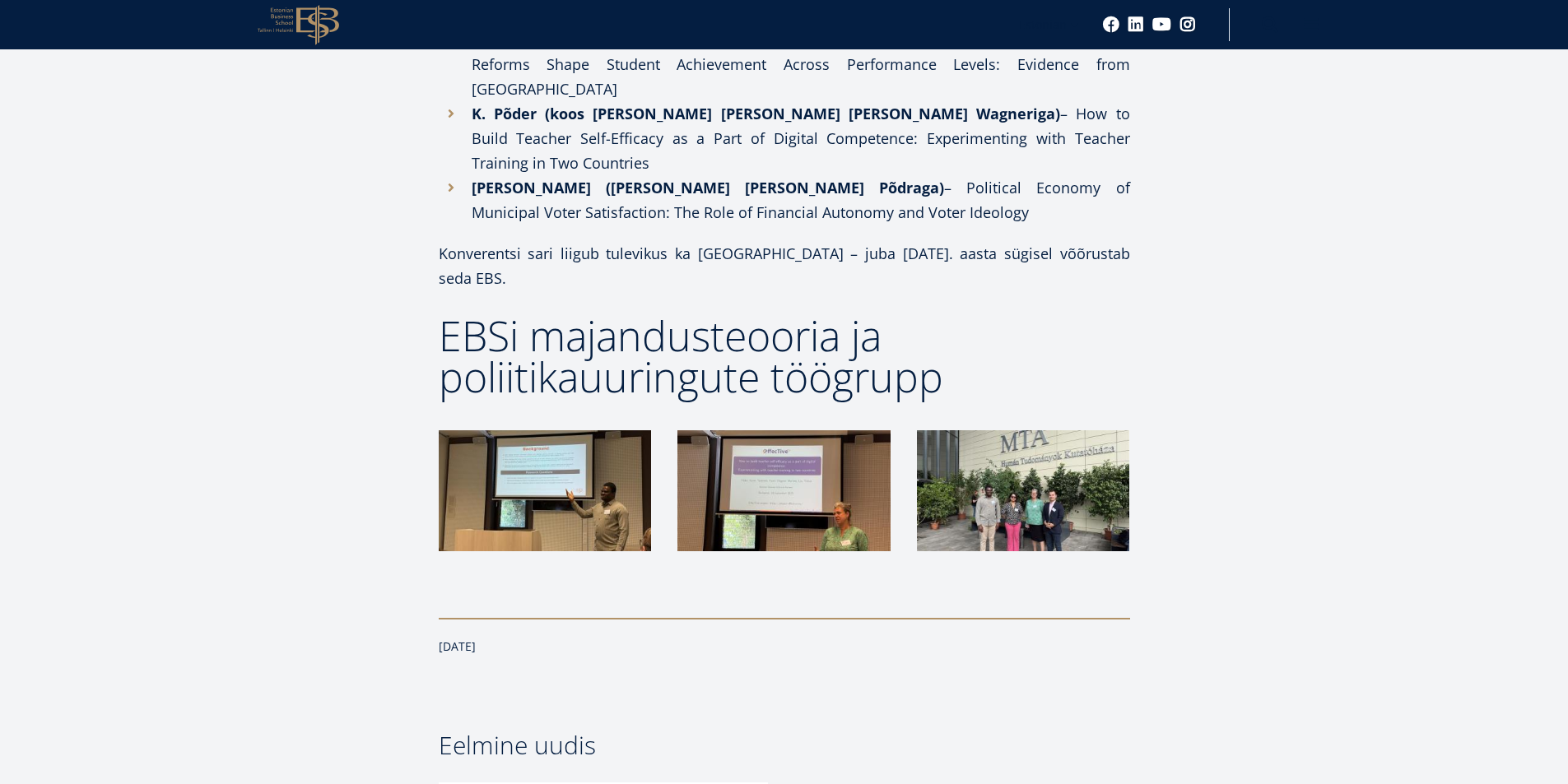
drag, startPoint x: 1462, startPoint y: 356, endPoint x: 1407, endPoint y: 191, distance: 173.9
click at [1462, 354] on article "Facebook Linkedin Email EBSi majandusteooria ja poliitikauuringute töögrupp osa…" at bounding box center [784, 179] width 1568 height 1792
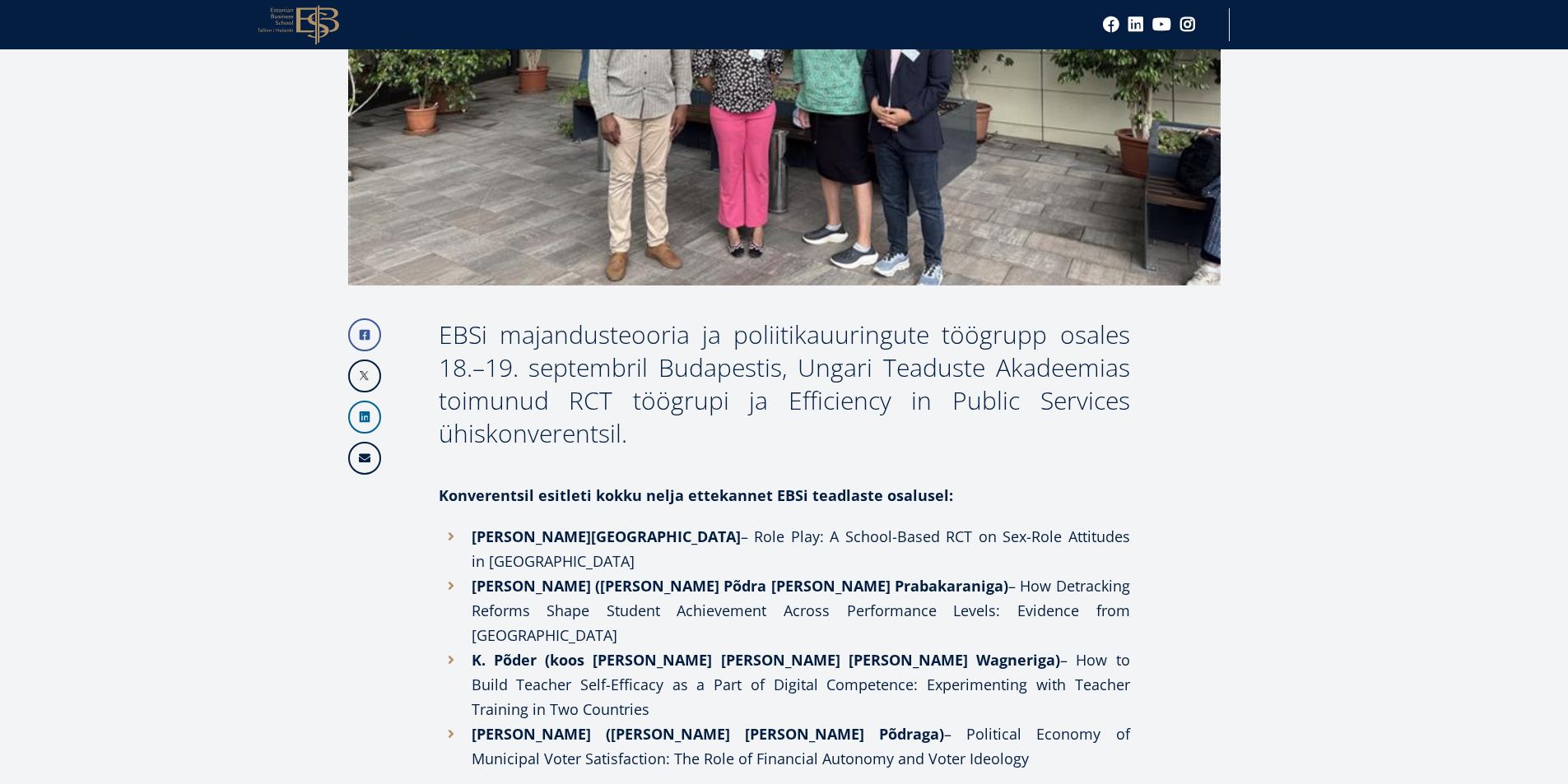
scroll to position [545, 0]
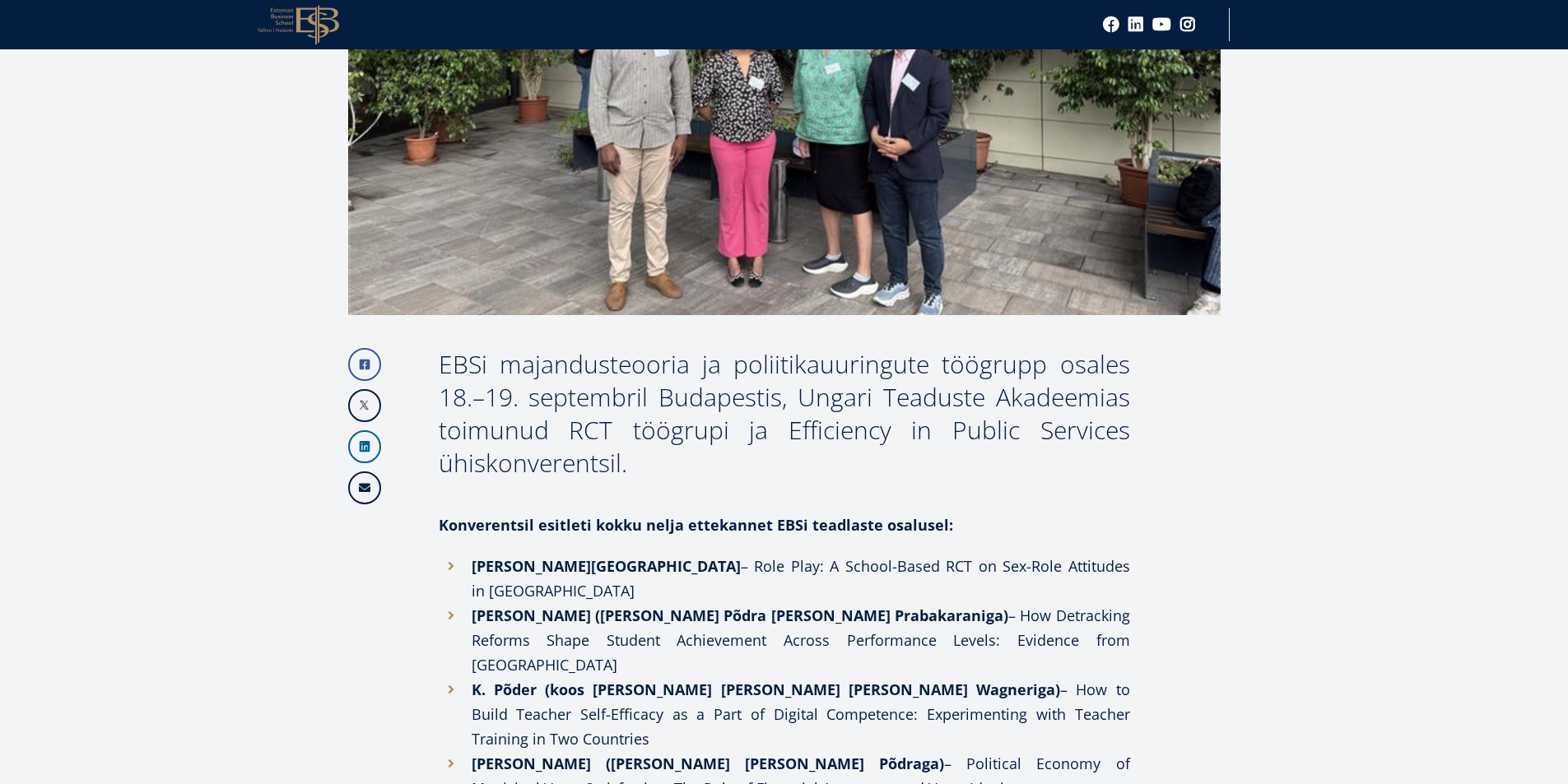
click at [1507, 388] on article "Facebook Linkedin Email EBSi majandusteooria ja poliitikauuringute töögrupp osa…" at bounding box center [784, 754] width 1568 height 1792
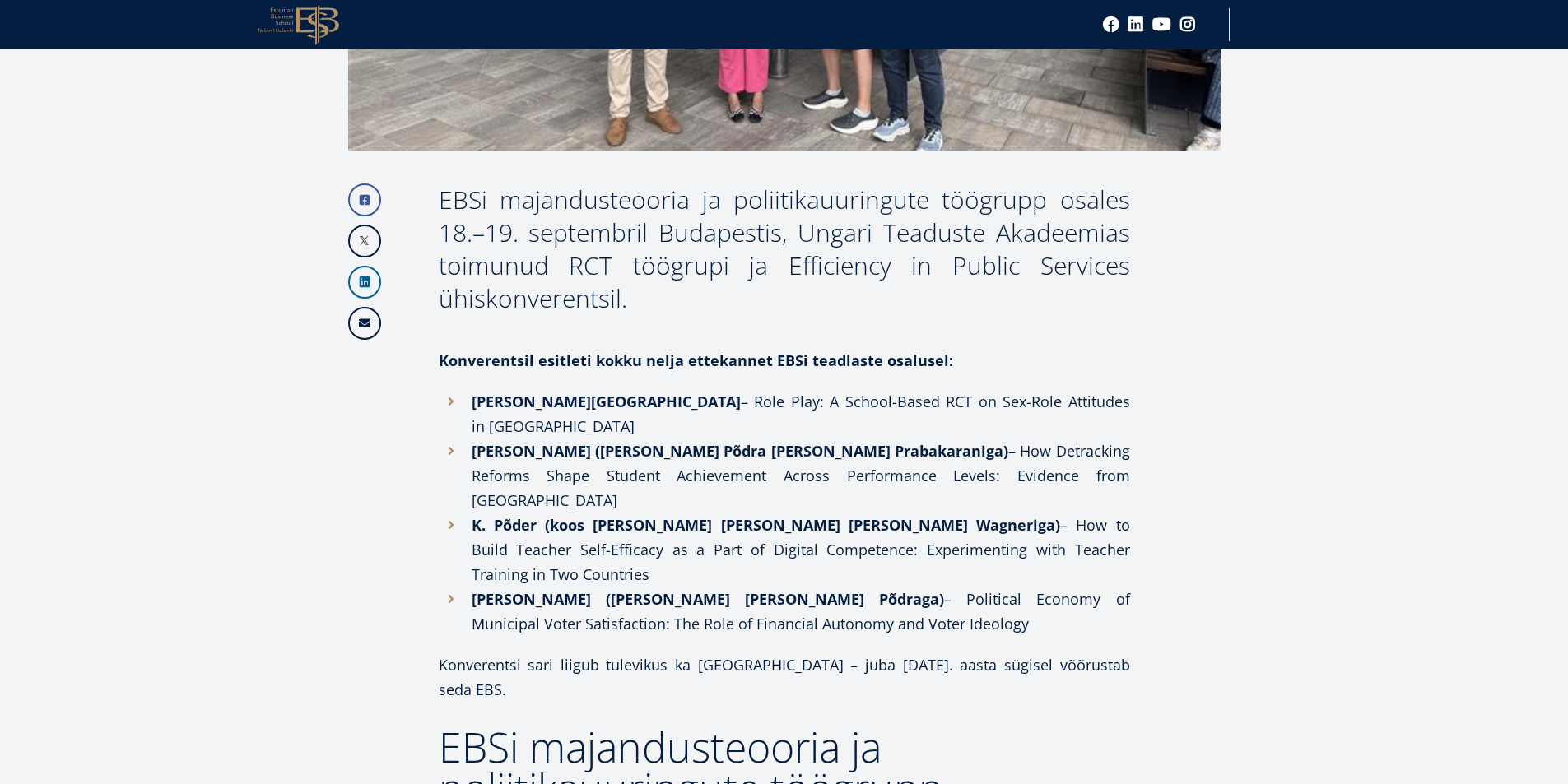
scroll to position [1203, 0]
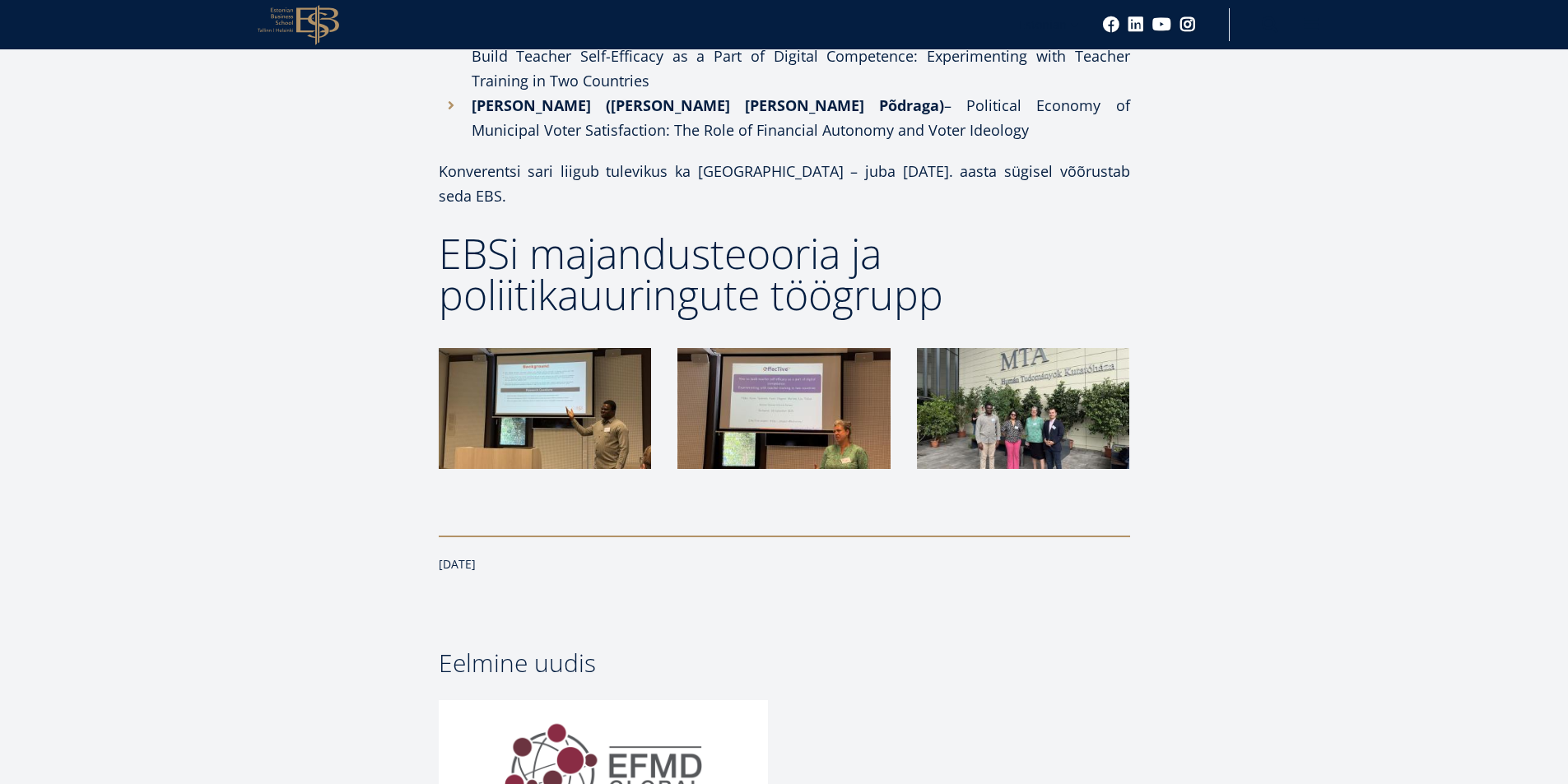
click at [30, 193] on article "Facebook Linkedin Email EBSi majandusteooria ja poliitikauuringute töögrupp osa…" at bounding box center [784, 97] width 1568 height 1792
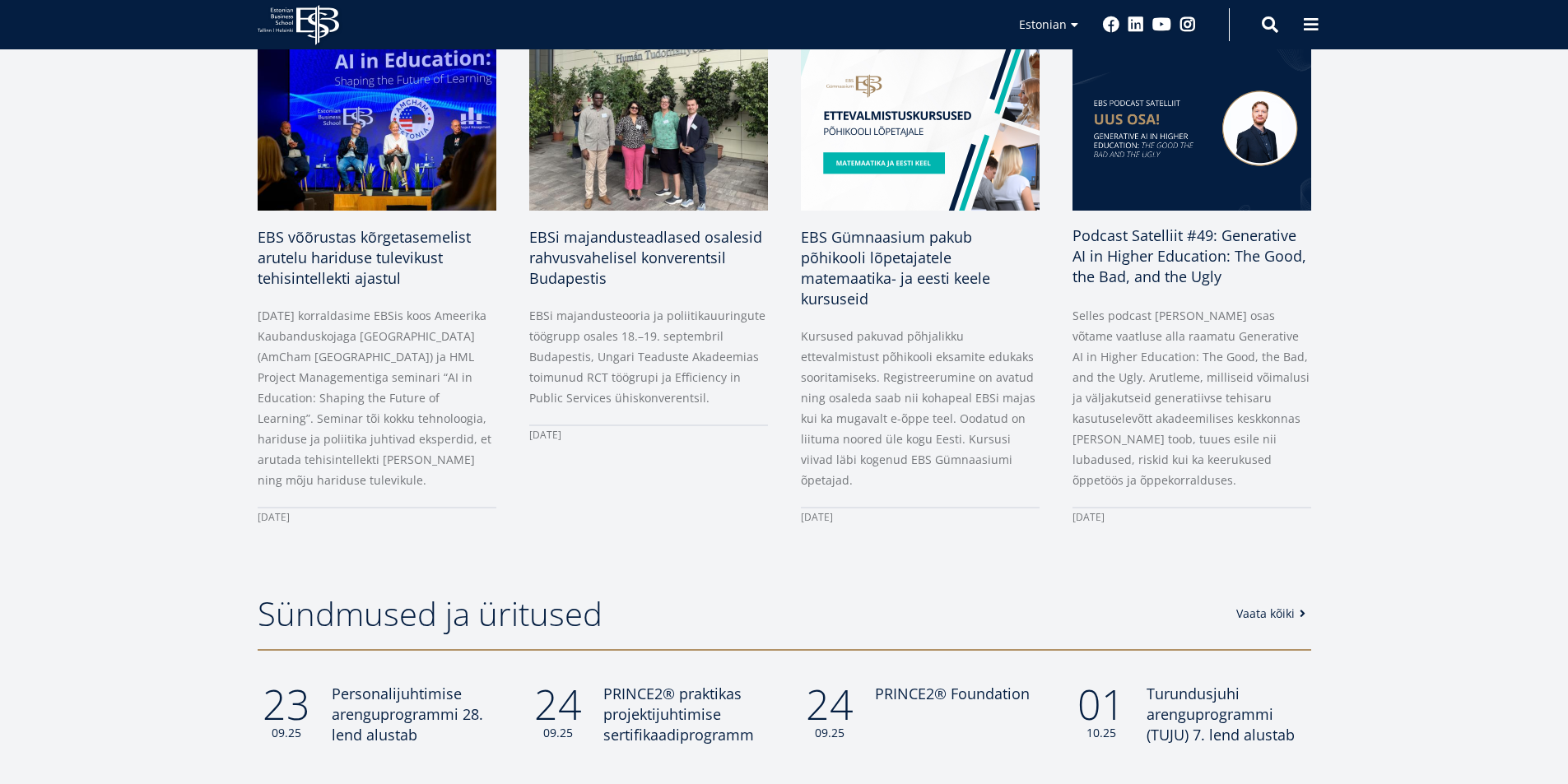
scroll to position [576, 0]
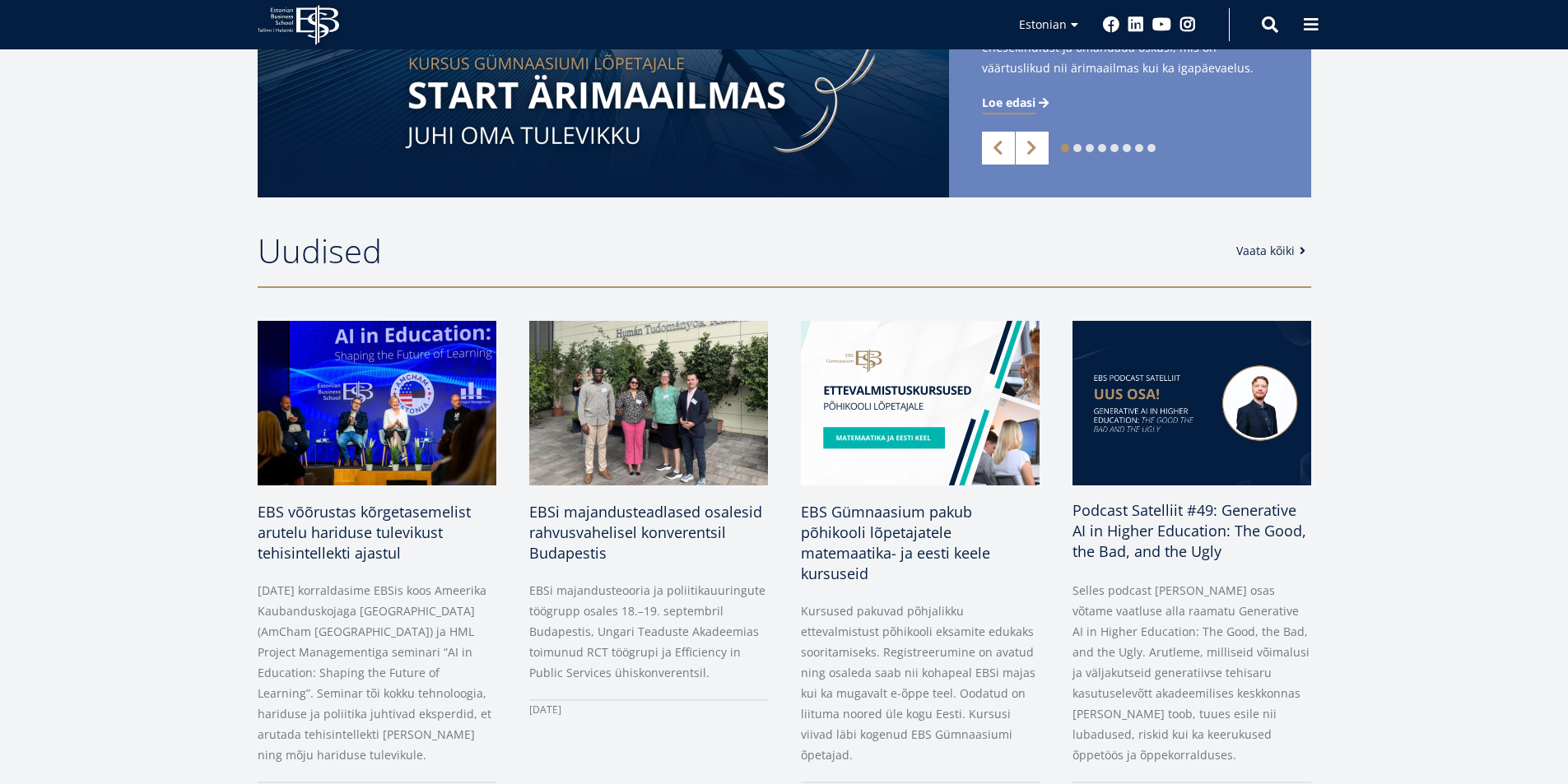
click at [1265, 244] on link "Vaata kõiki" at bounding box center [1274, 251] width 75 height 17
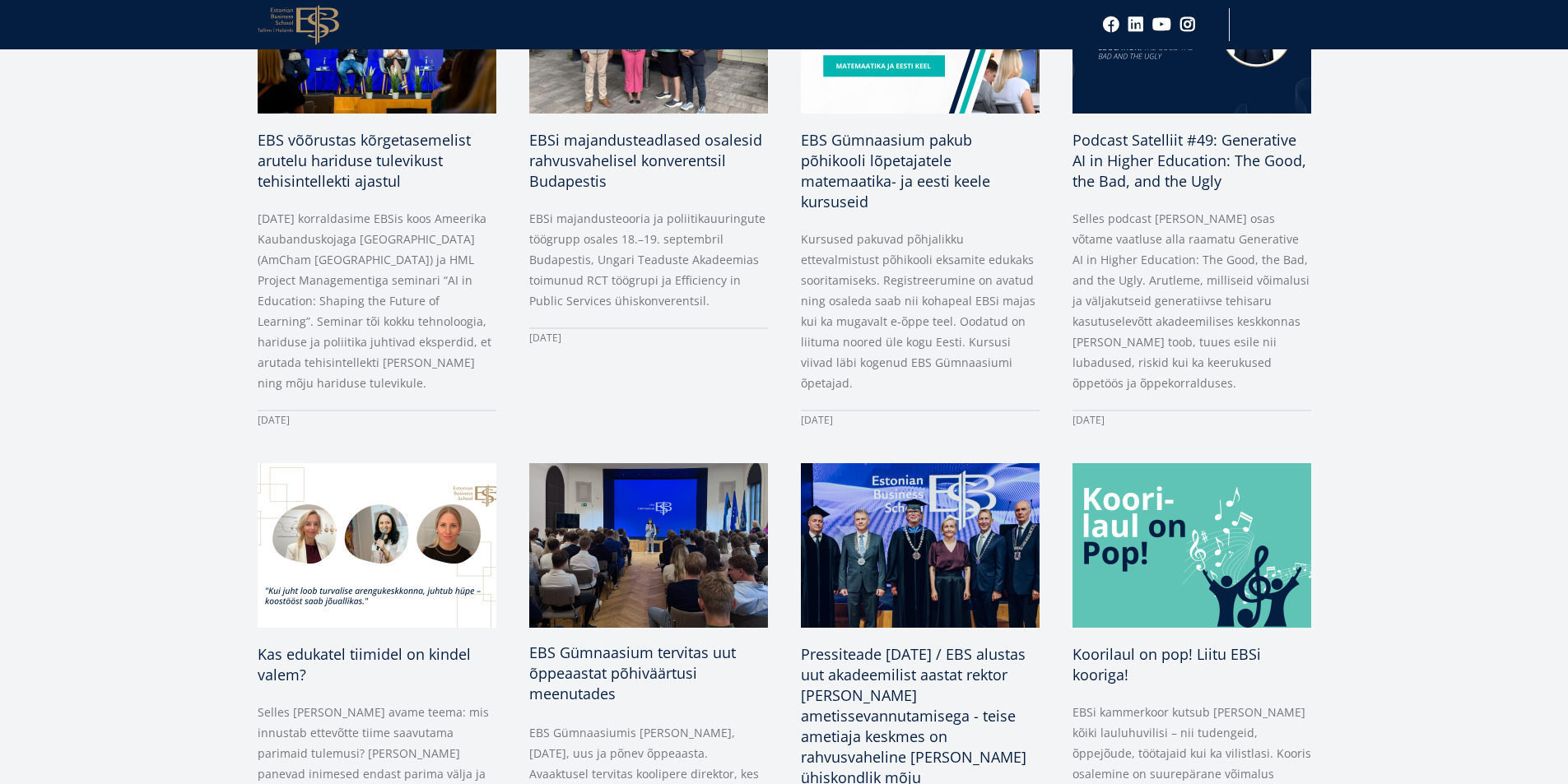
scroll to position [576, 0]
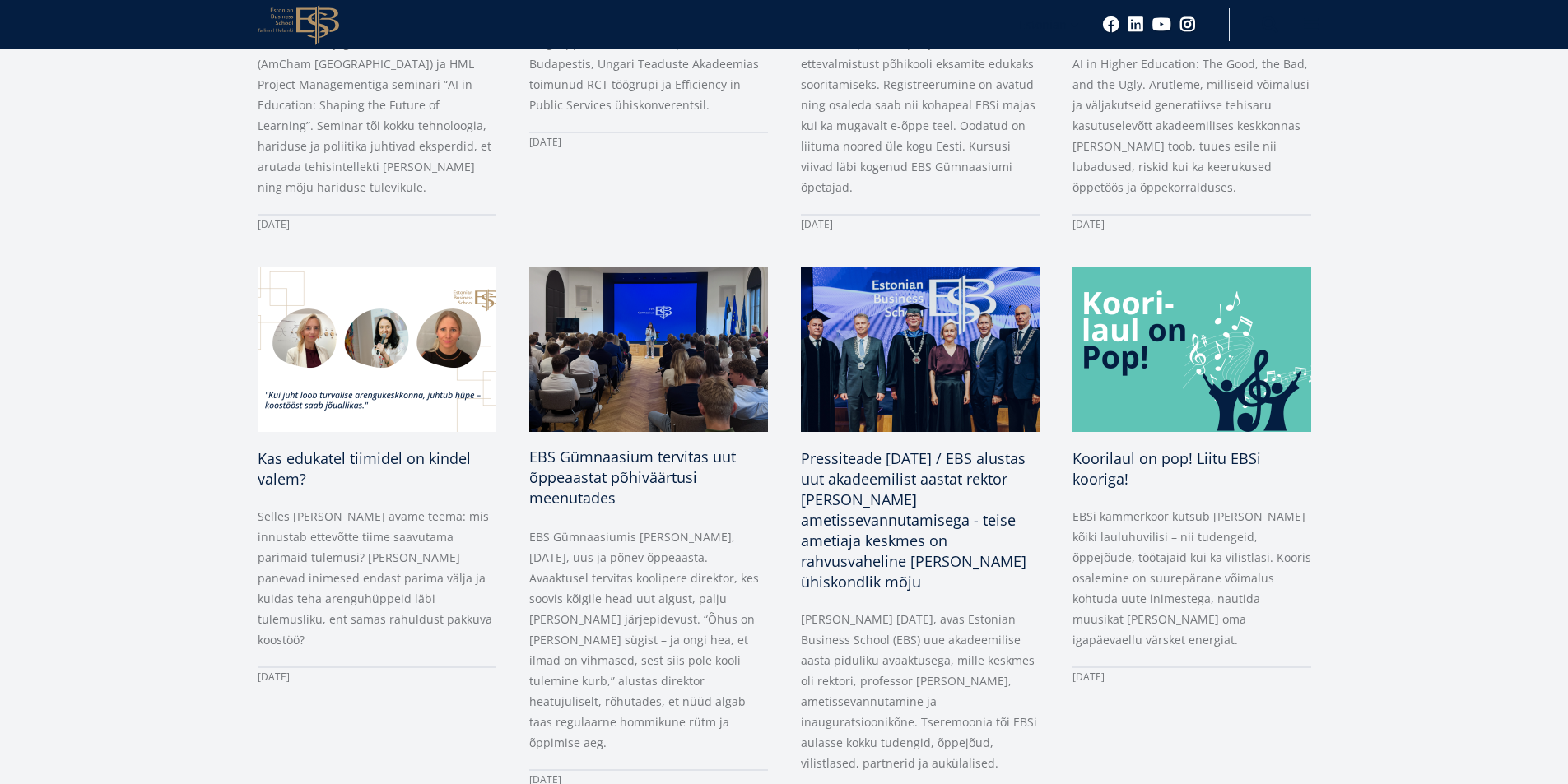
click at [665, 446] on span "EBS Gümnaasium tervitas uut õppeaastat põhiväärtusi meenutades" at bounding box center [632, 477] width 206 height 61
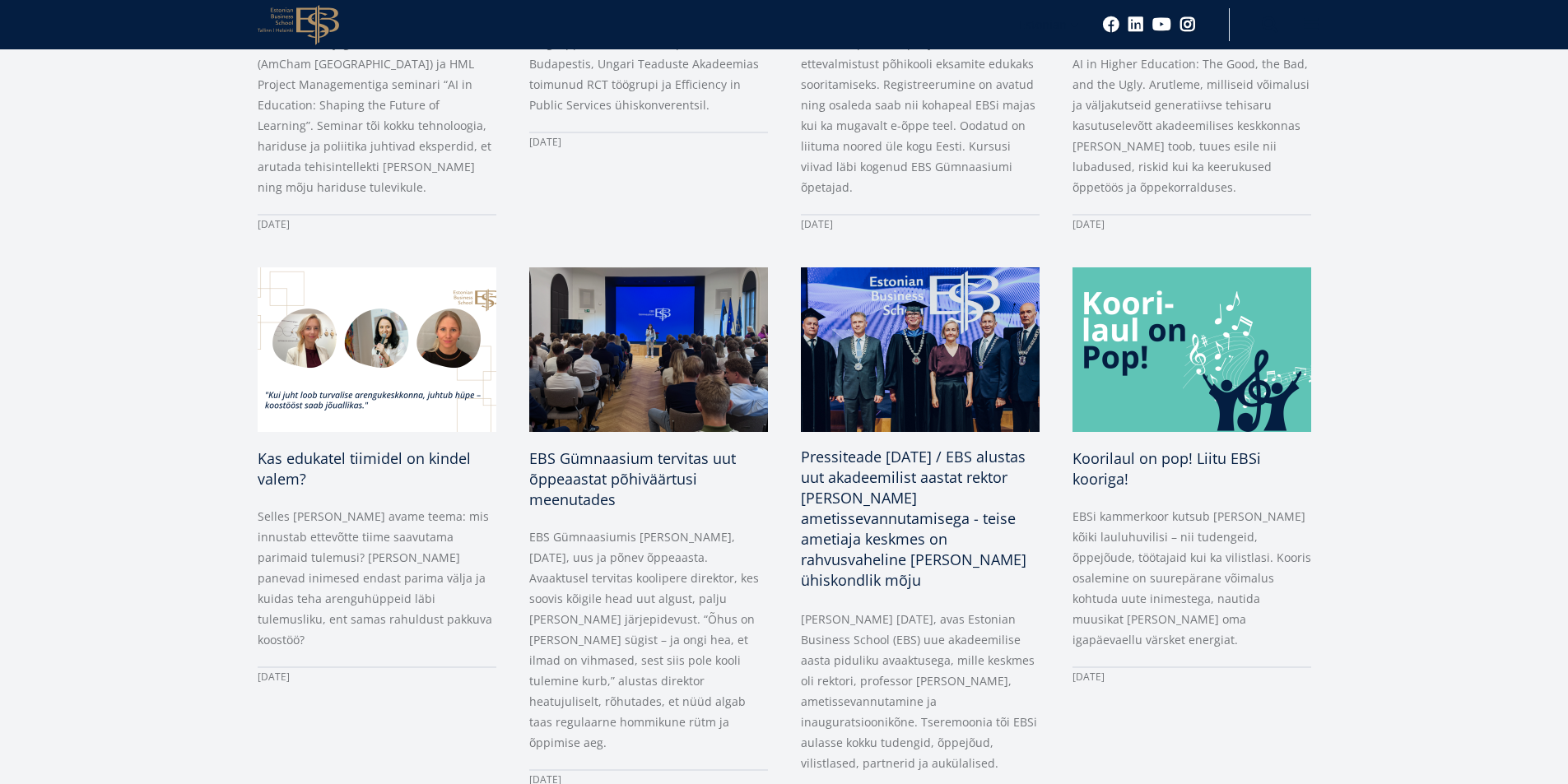
click at [865, 446] on span "Pressiteade [DATE] / EBS alustas uut akadeemilist aastat rektor [PERSON_NAME] a…" at bounding box center [913, 518] width 225 height 143
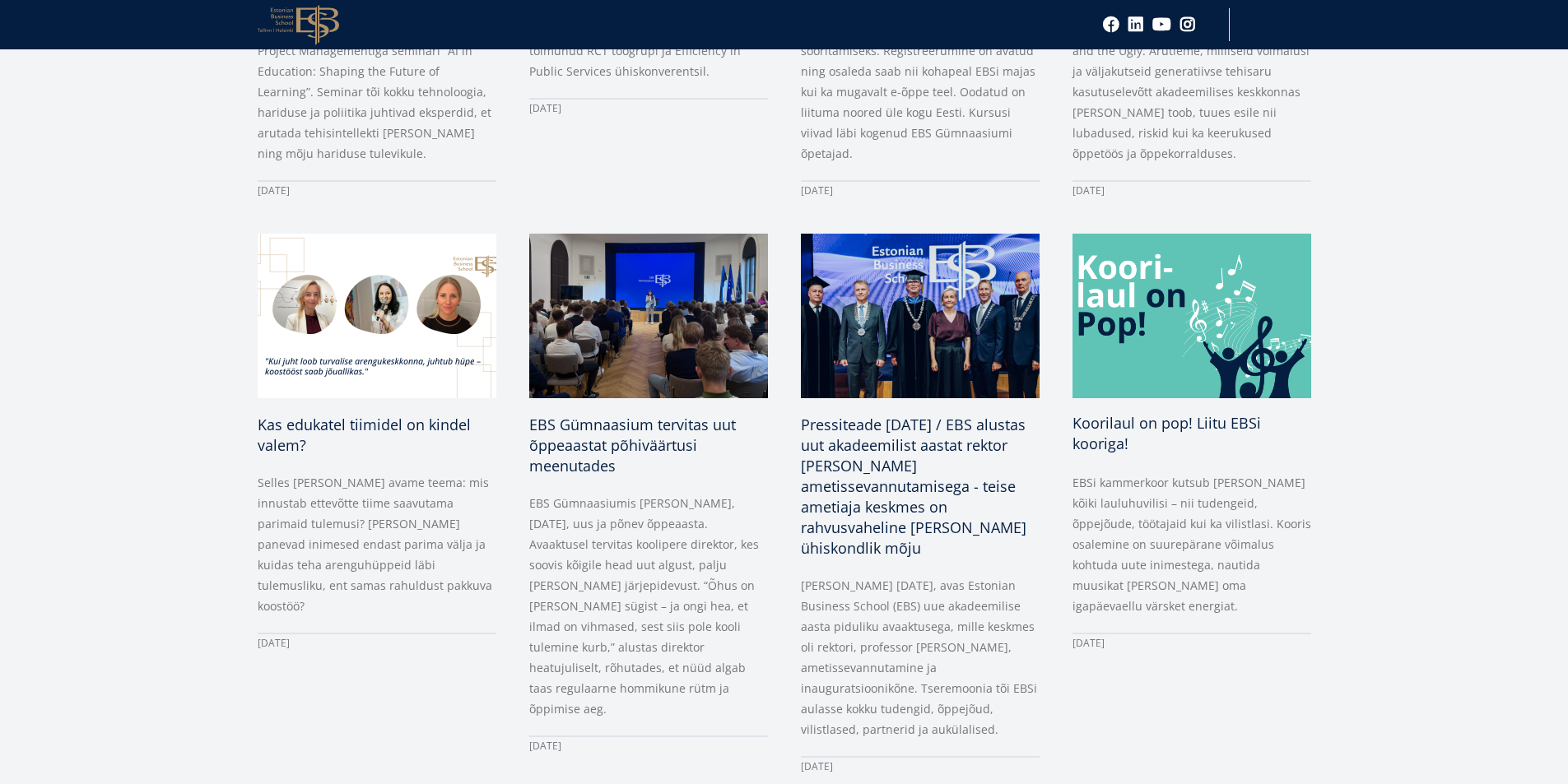
scroll to position [658, 0]
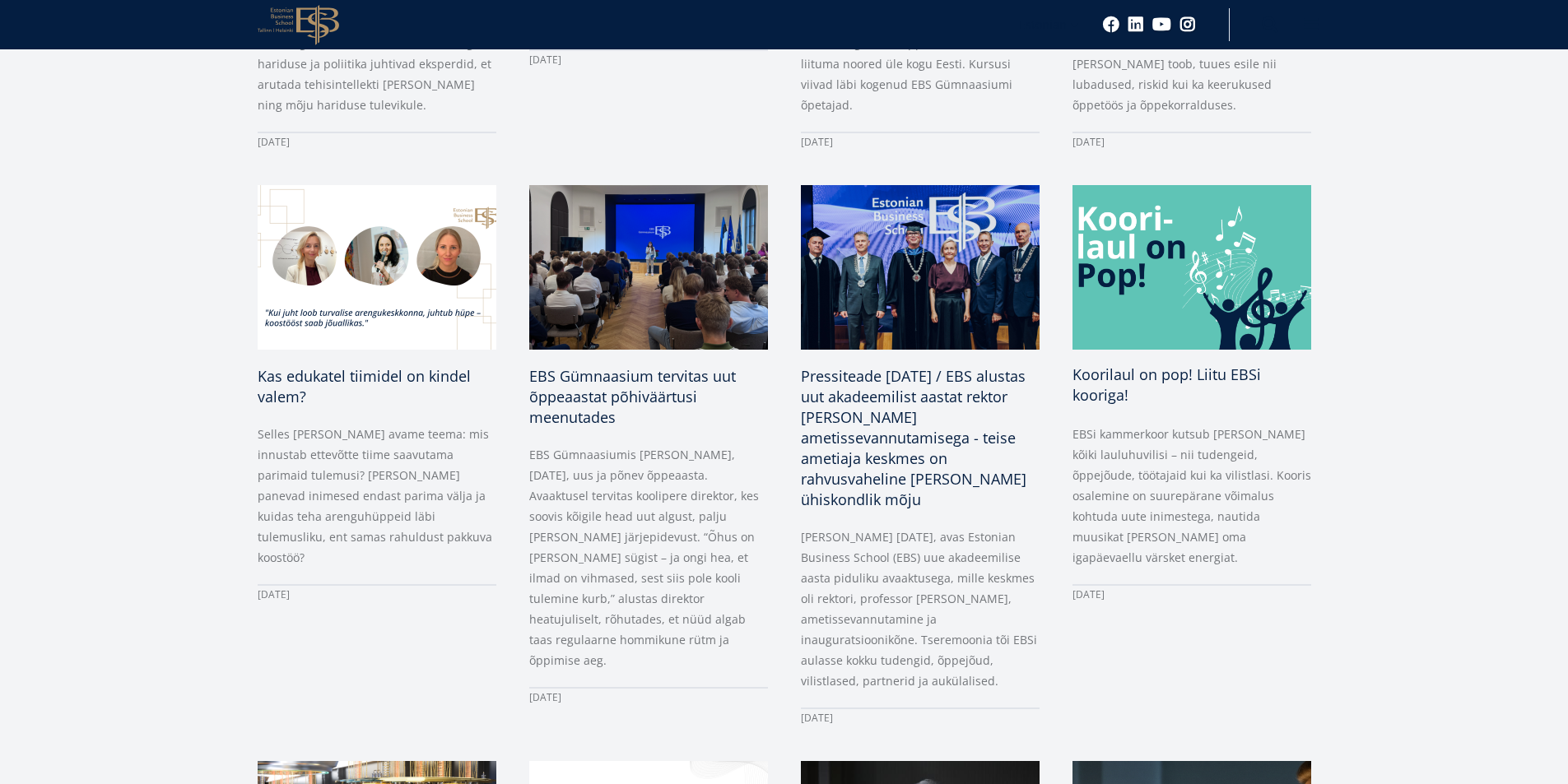
click at [1102, 365] on span "Koorilaul on pop! Liitu EBSi kooriga!" at bounding box center [1167, 385] width 188 height 40
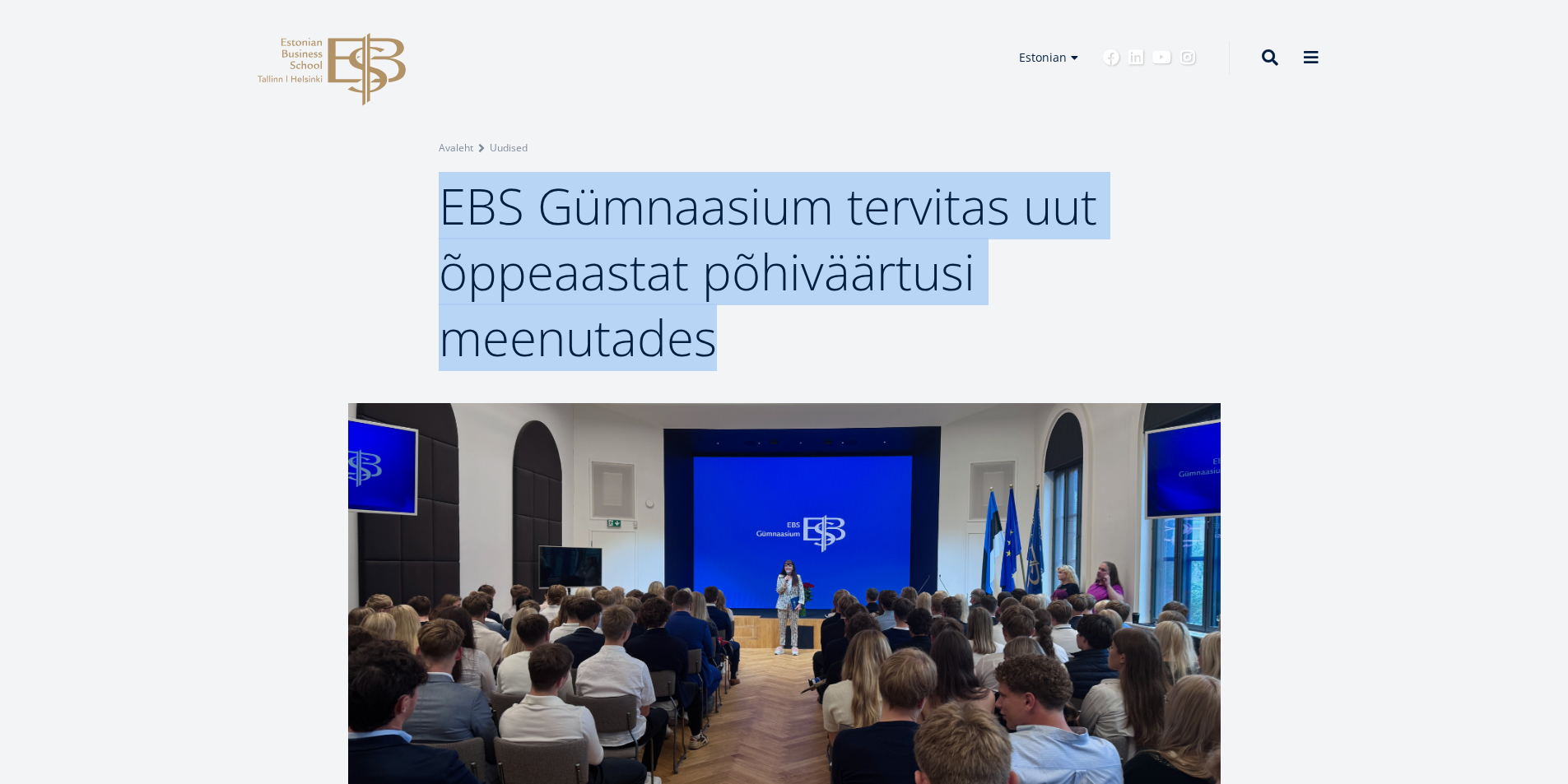
drag, startPoint x: 443, startPoint y: 199, endPoint x: 708, endPoint y: 336, distance: 298.3
click at [708, 336] on span "EBS Gümnaasium tervitas uut õppeaastat põhiväärtusi meenutades" at bounding box center [768, 271] width 658 height 199
copy span "EBS Gümnaasium tervitas uut õppeaastat põhiväärtusi meenutades"
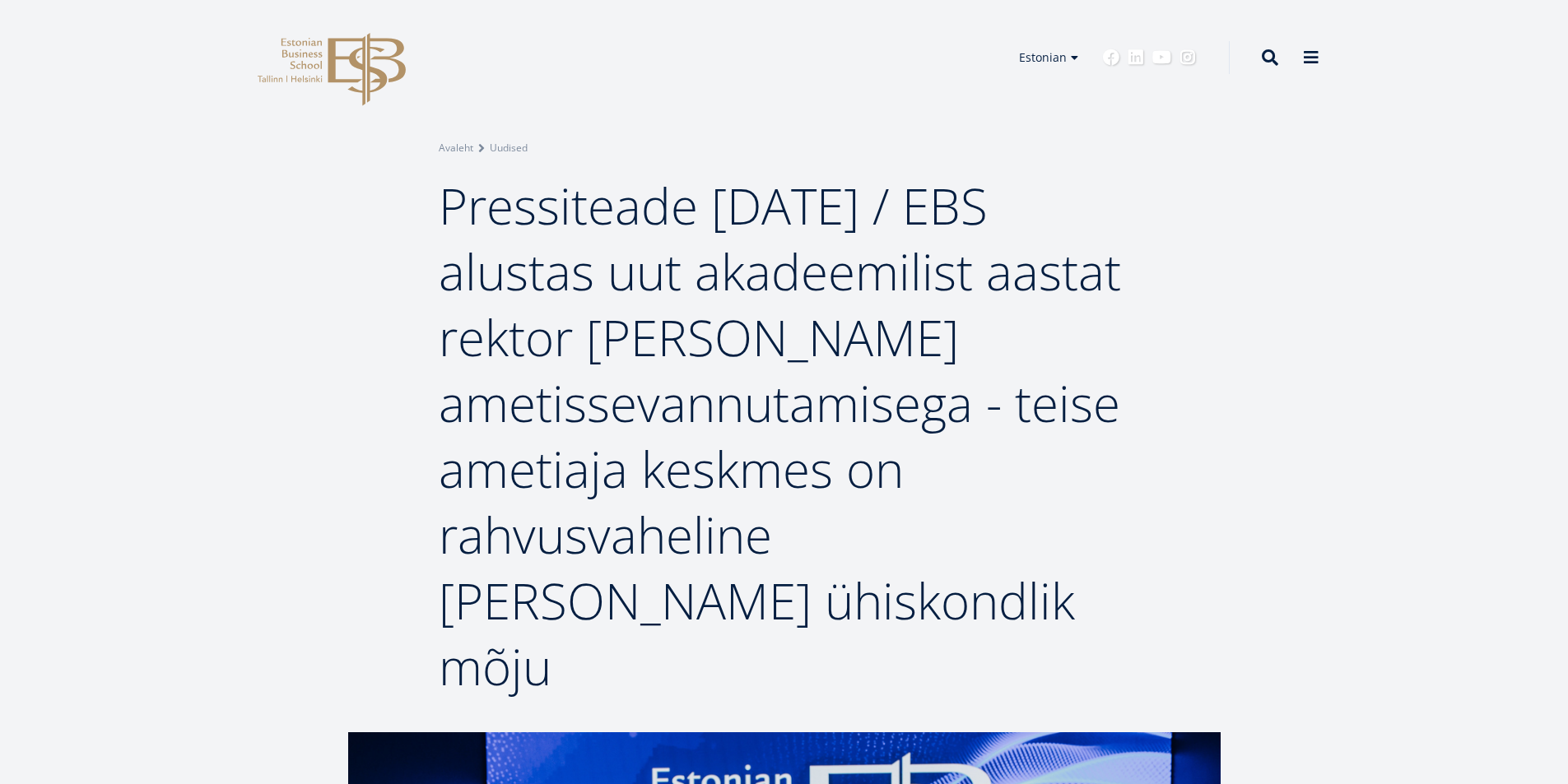
drag, startPoint x: 444, startPoint y: 206, endPoint x: 829, endPoint y: 581, distance: 537.4
click at [829, 581] on h1 "Pressiteade [DATE] / EBS alustas uut akadeemilist aastat rektor [PERSON_NAME] a…" at bounding box center [784, 435] width 691 height 526
copy span "Pressiteade [DATE] / EBS alustas uut akadeemilist aastat rektor [PERSON_NAME] a…"
click at [518, 278] on span "Pressiteade [DATE] / EBS alustas uut akadeemilist aastat rektor [PERSON_NAME] a…" at bounding box center [780, 436] width 683 height 528
drag, startPoint x: 445, startPoint y: 203, endPoint x: 808, endPoint y: 593, distance: 532.8
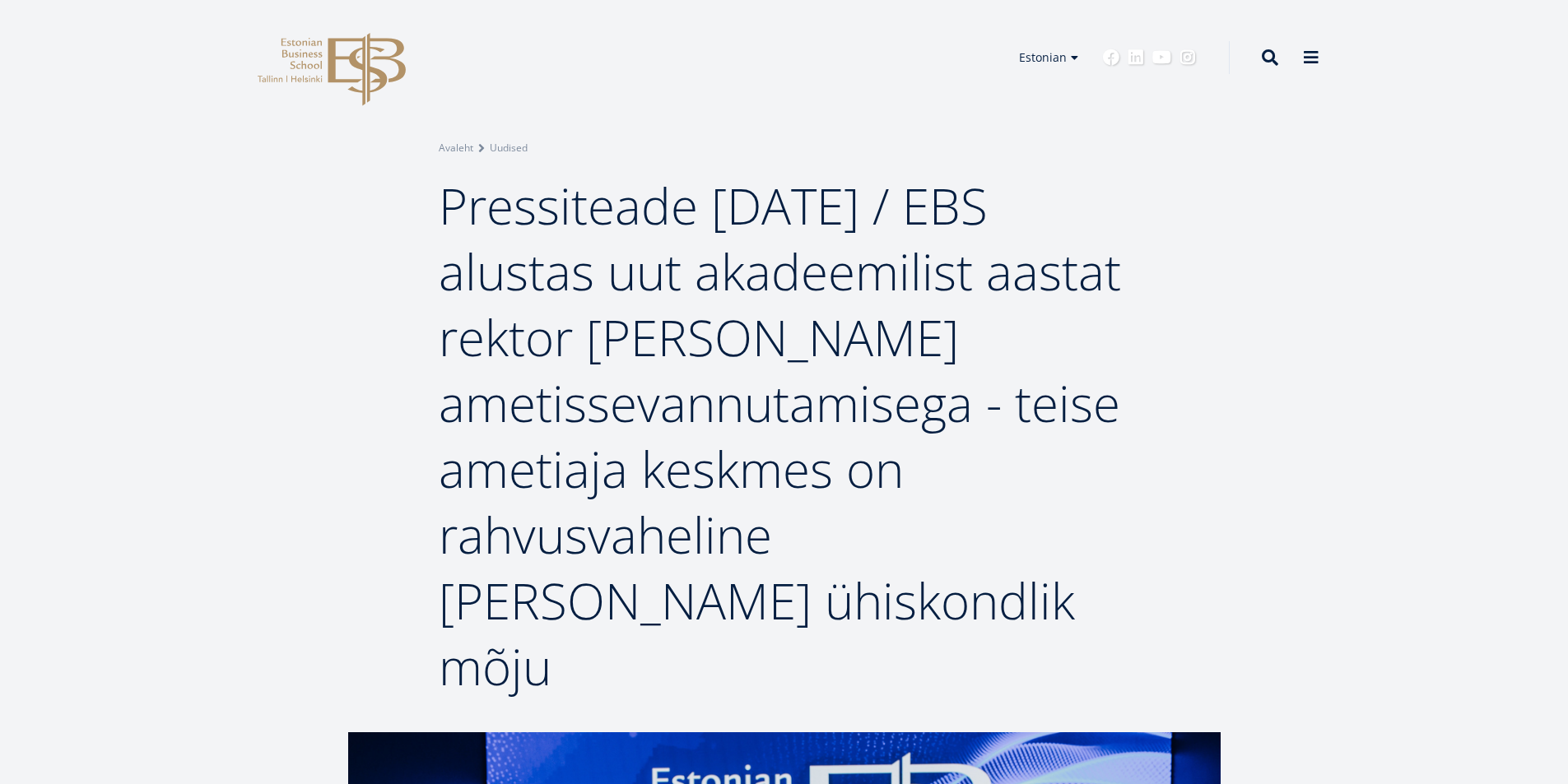
click at [808, 593] on span "Pressiteade 29.08.2025 / EBS alustas uut akadeemilist aastat rektor Meelis Kits…" at bounding box center [780, 436] width 683 height 528
copy span "Pressiteade 29.08.2025 / EBS alustas uut akadeemilist aastat rektor Meelis Kits…"
click at [1130, 508] on div "Breadcrumb Avaleht Uudised Pressiteade 29.08.2025 / EBS alustas uut akadeemilis…" at bounding box center [784, 419] width 823 height 560
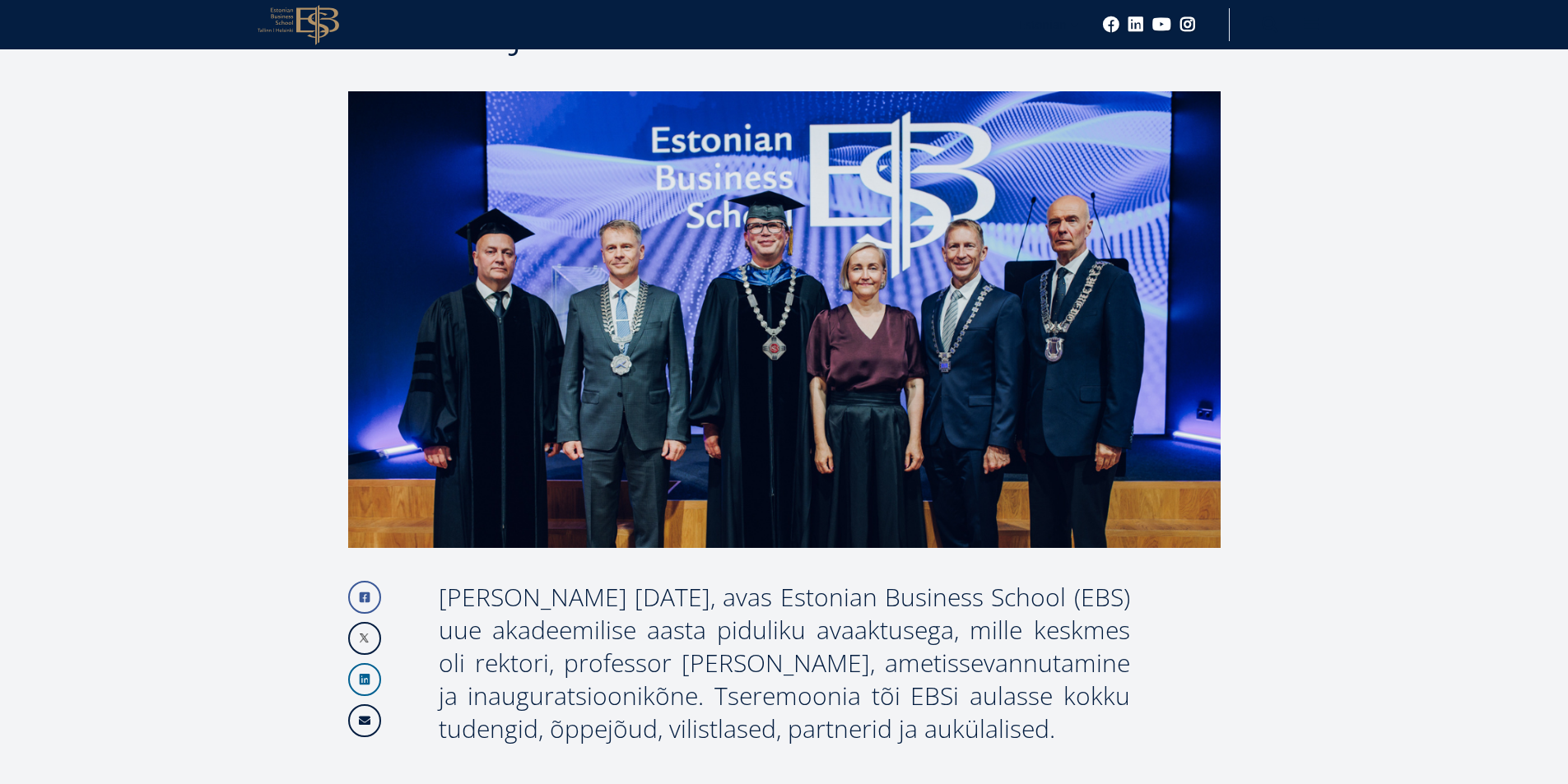
scroll to position [905, 0]
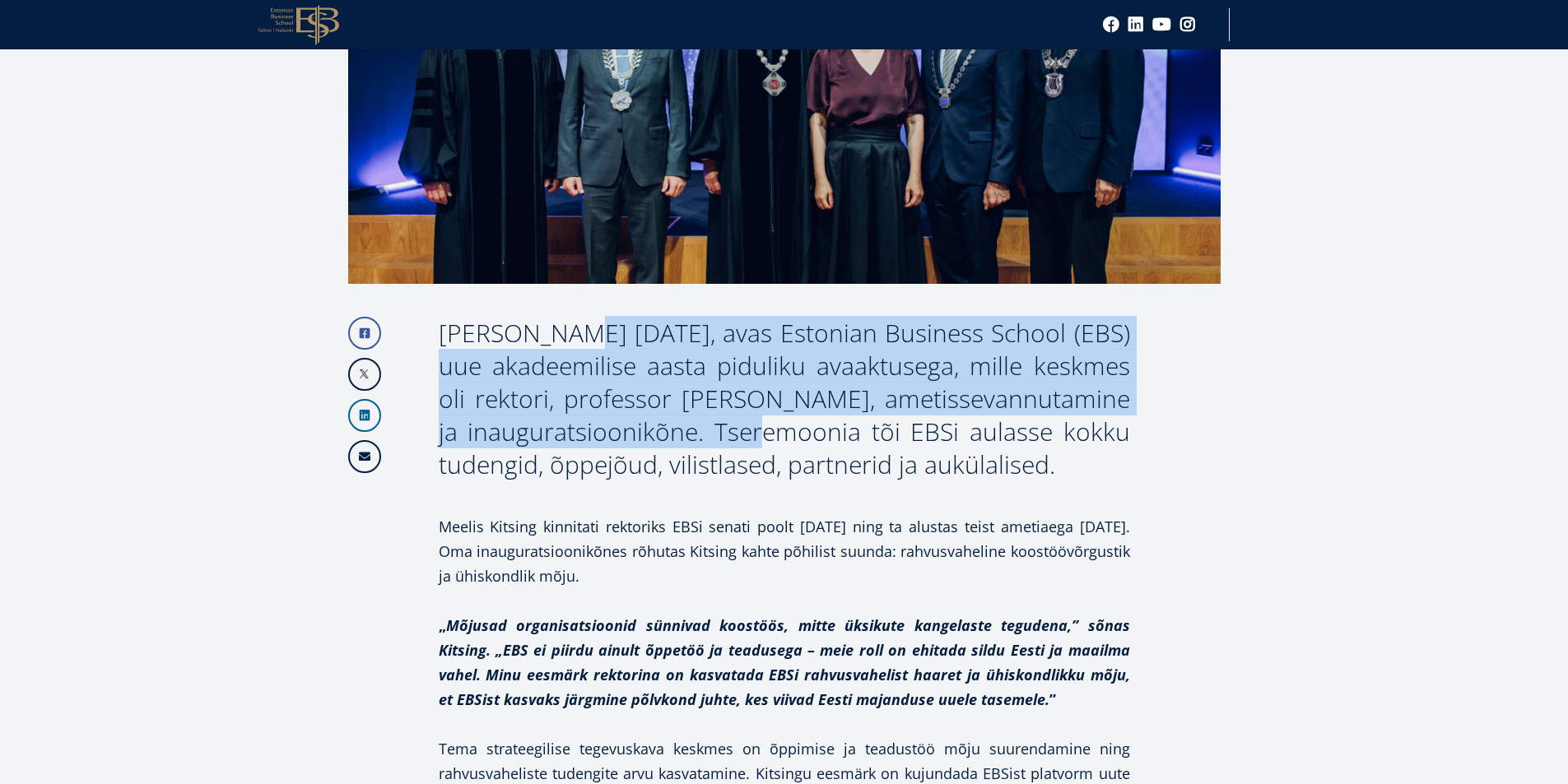
drag, startPoint x: 507, startPoint y: 265, endPoint x: 673, endPoint y: 368, distance: 195.4
click at [673, 368] on div "Täna 29. augustil, avas Estonian Business School (EBS) uue akadeemilise aasta p…" at bounding box center [784, 399] width 691 height 164
copy div "29. augustil, avas Estonian Business School (EBS) uue akadeemilise aasta piduli…"
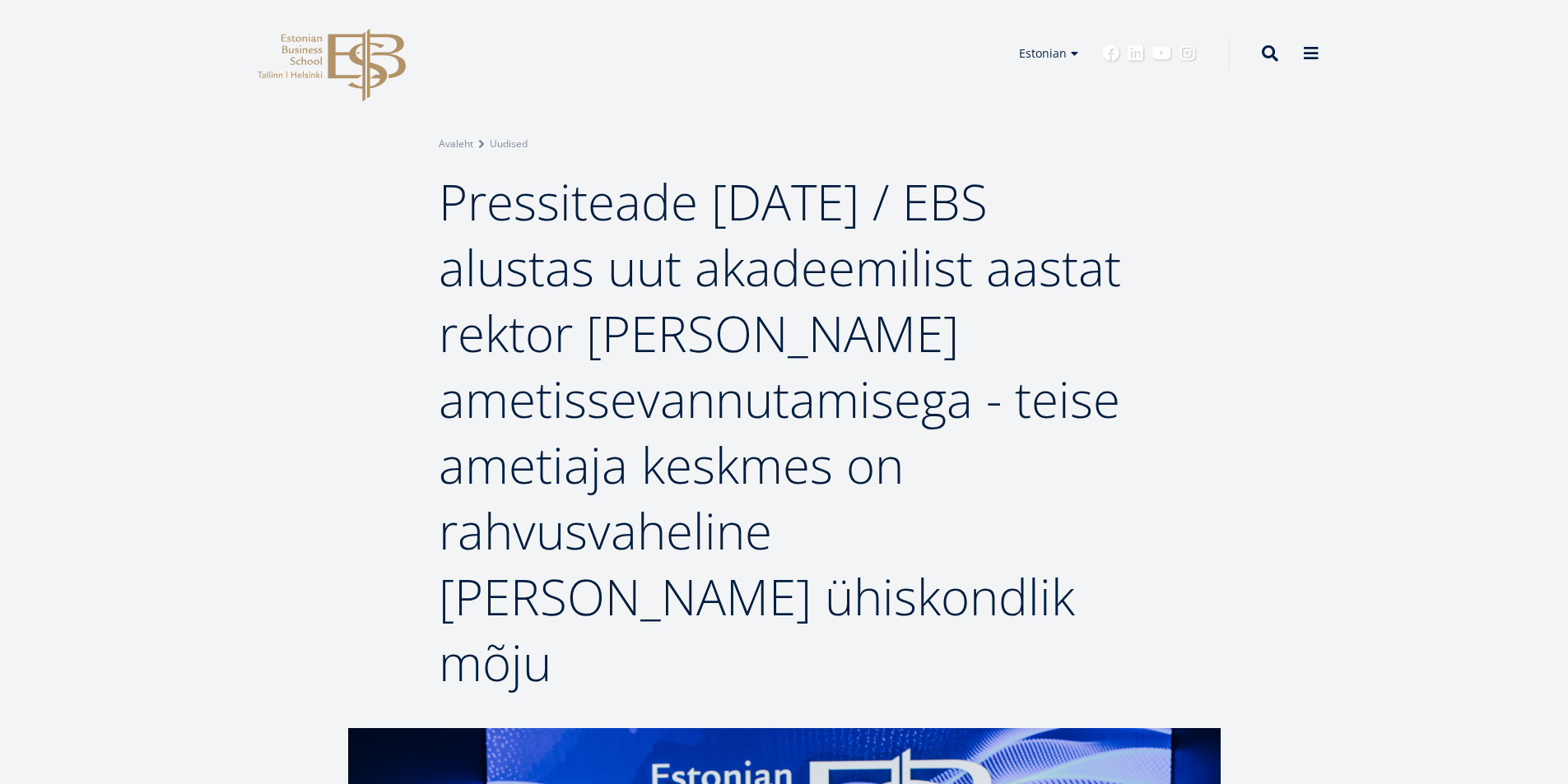
scroll to position [0, 0]
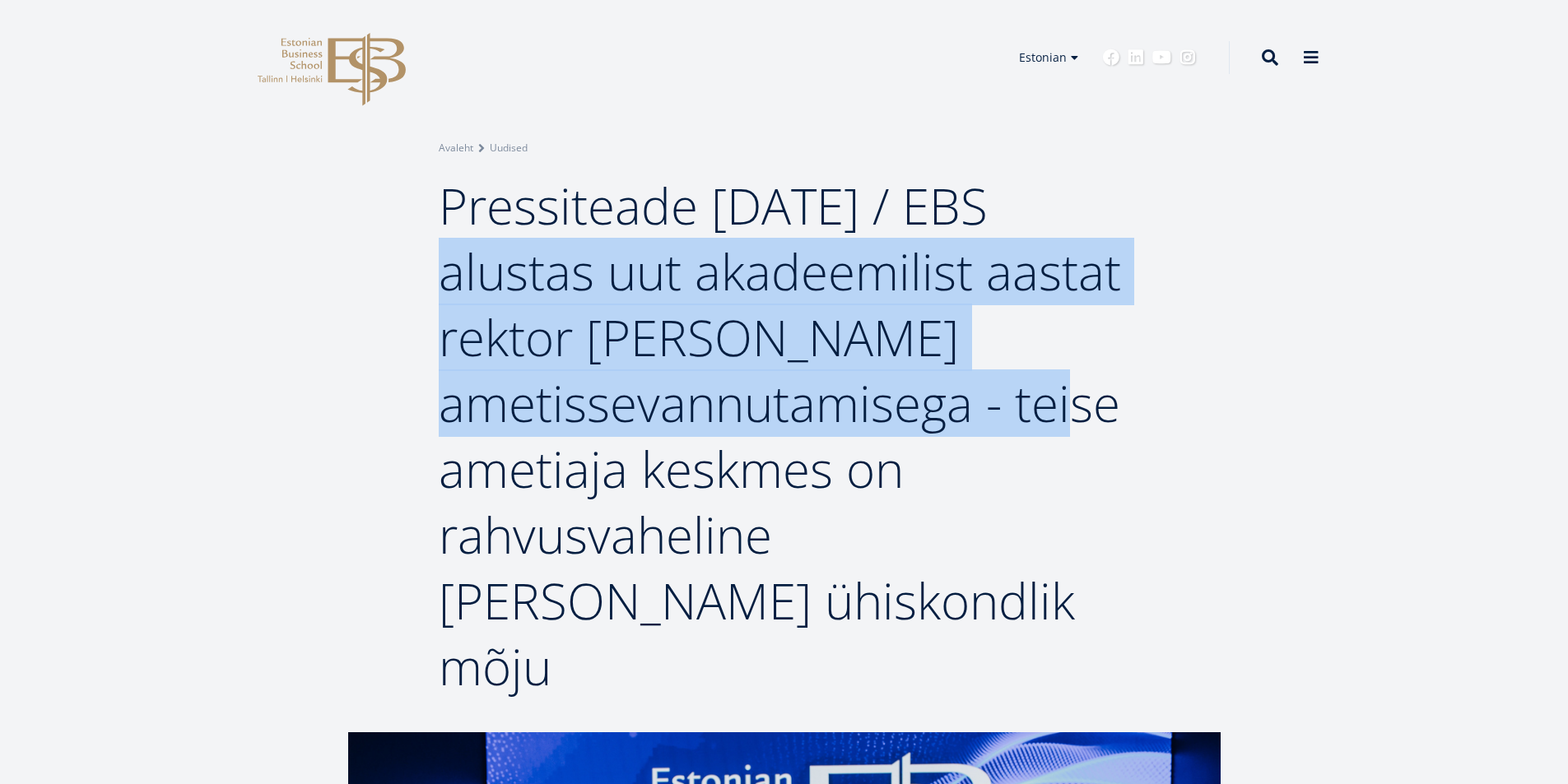
drag, startPoint x: 1008, startPoint y: 200, endPoint x: 959, endPoint y: 411, distance: 216.6
click at [959, 411] on span "Pressiteade 29.08.2025 / EBS alustas uut akadeemilist aastat rektor Meelis Kits…" at bounding box center [780, 436] width 683 height 528
copy span "EBS alustas uut akadeemilist aastat rektor Meelis Kitsingu ametissevannutamisega"
click at [720, 253] on span "Pressiteade 29.08.2025 / EBS alustas uut akadeemilist aastat rektor Meelis Kits…" at bounding box center [780, 436] width 683 height 528
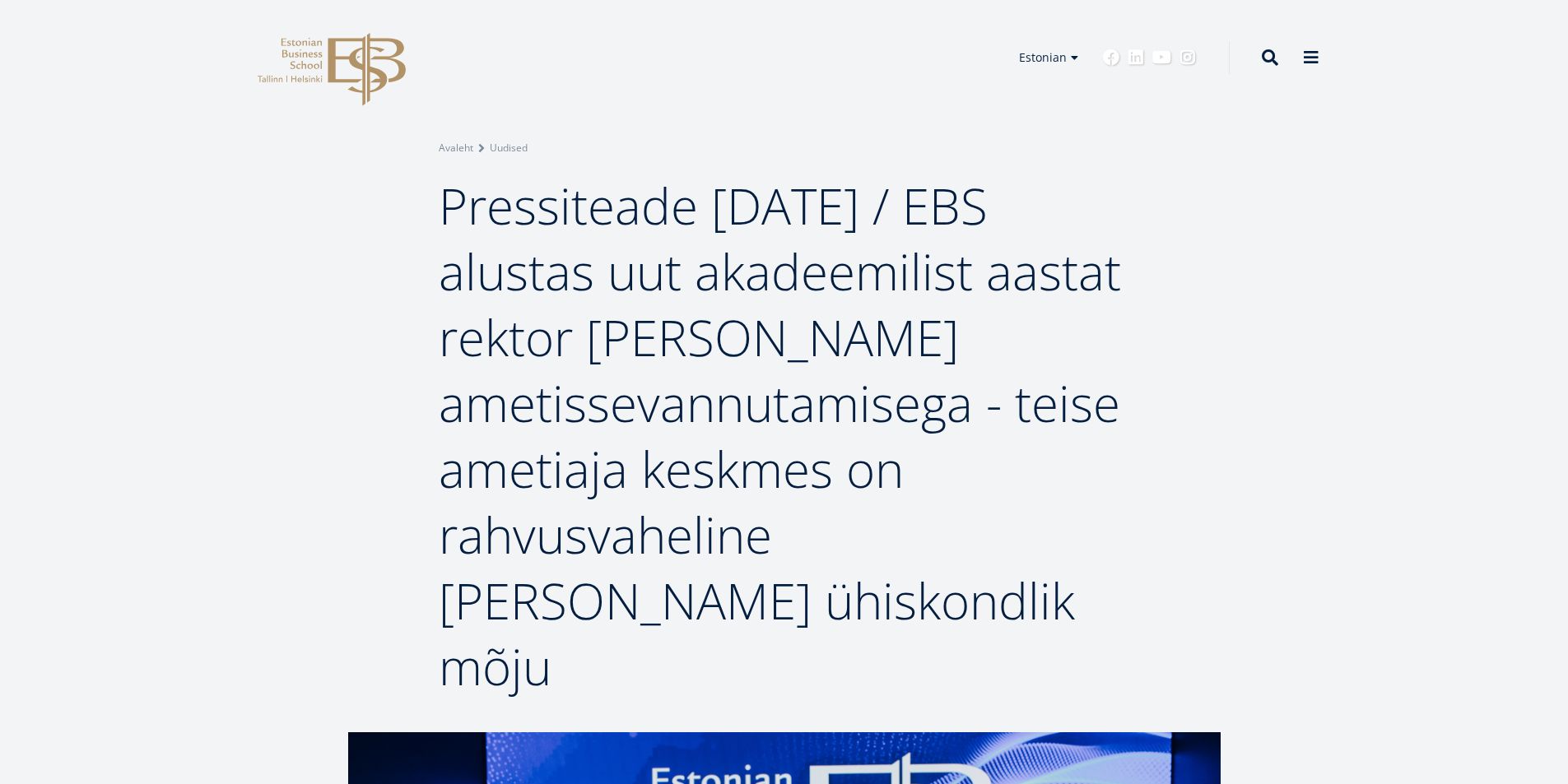
drag, startPoint x: 438, startPoint y: 210, endPoint x: 446, endPoint y: 211, distance: 8.1
click at [445, 211] on span "Pressiteade [DATE] / EBS alustas uut akadeemilist aastat rektor [PERSON_NAME] a…" at bounding box center [780, 436] width 683 height 528
drag, startPoint x: 448, startPoint y: 211, endPoint x: 827, endPoint y: 585, distance: 532.5
click at [827, 585] on h1 "Pressiteade 29.08.2025 / EBS alustas uut akadeemilist aastat rektor Meelis Kits…" at bounding box center [784, 435] width 691 height 526
copy span "Pressiteade 29.08.2025 / EBS alustas uut akadeemilist aastat rektor Meelis Kits…"
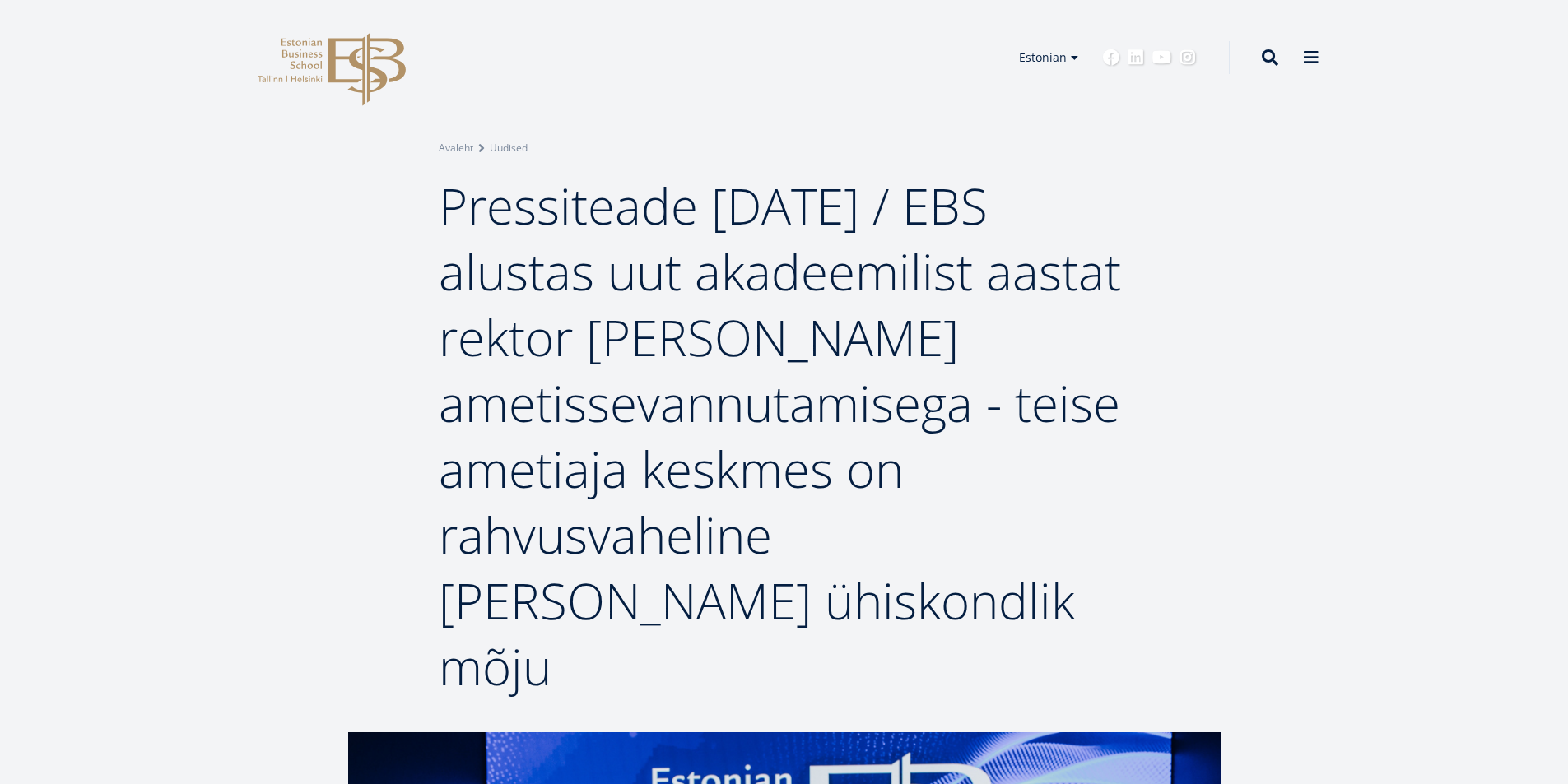
click at [590, 226] on span "Pressiteade 29.08.2025 / EBS alustas uut akadeemilist aastat rektor Meelis Kits…" at bounding box center [780, 436] width 683 height 528
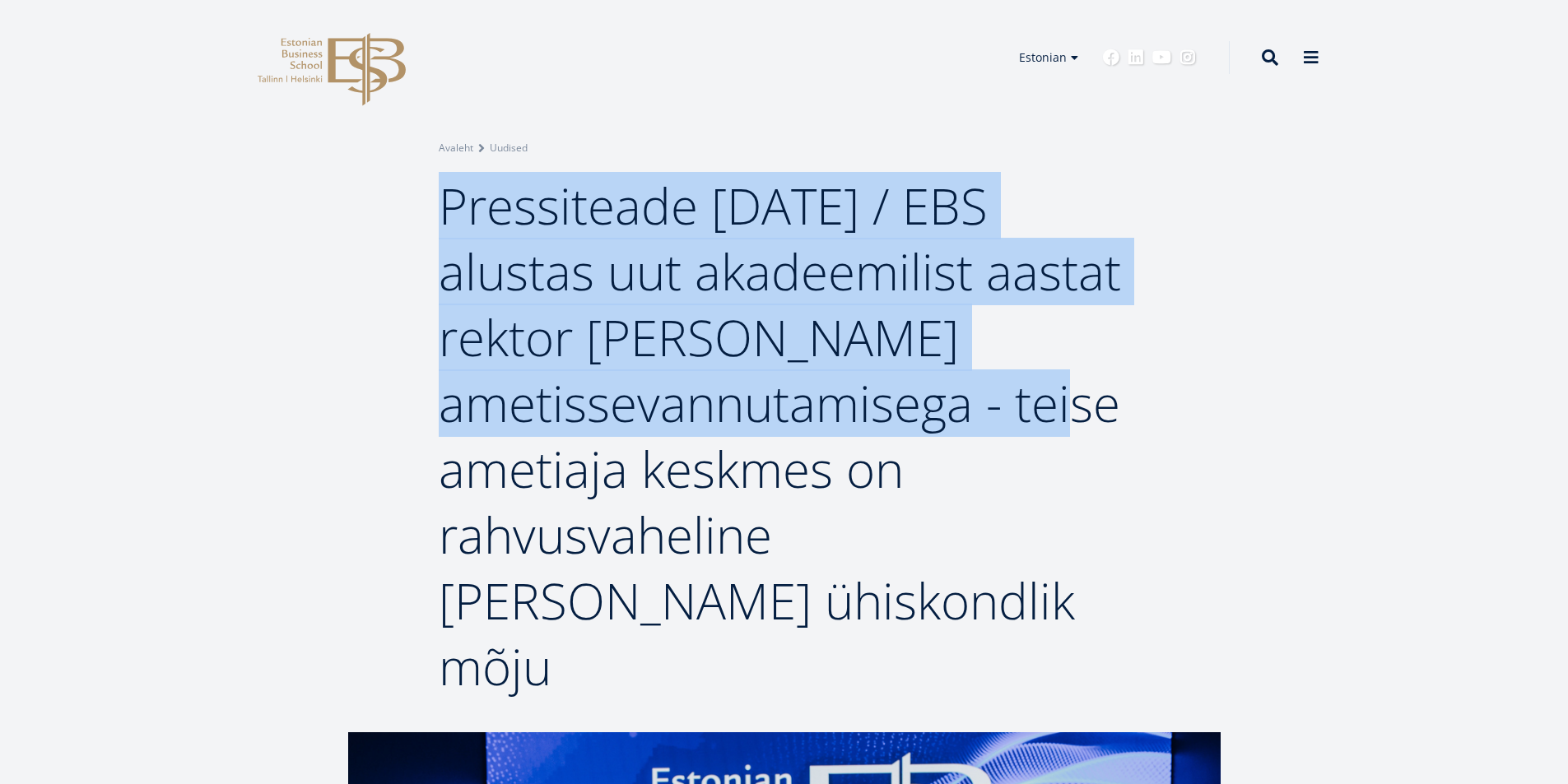
drag, startPoint x: 448, startPoint y: 204, endPoint x: 961, endPoint y: 403, distance: 550.2
click at [961, 403] on span "Pressiteade [DATE] / EBS alustas uut akadeemilist aastat rektor [PERSON_NAME] a…" at bounding box center [780, 436] width 683 height 528
copy span "Pressiteade 29.08.2025 / EBS alustas uut akadeemilist aastat rektor Meelis Kits…"
click at [714, 179] on span "Pressiteade 29.08.2025 / EBS alustas uut akadeemilist aastat rektor Meelis Kits…" at bounding box center [780, 436] width 683 height 528
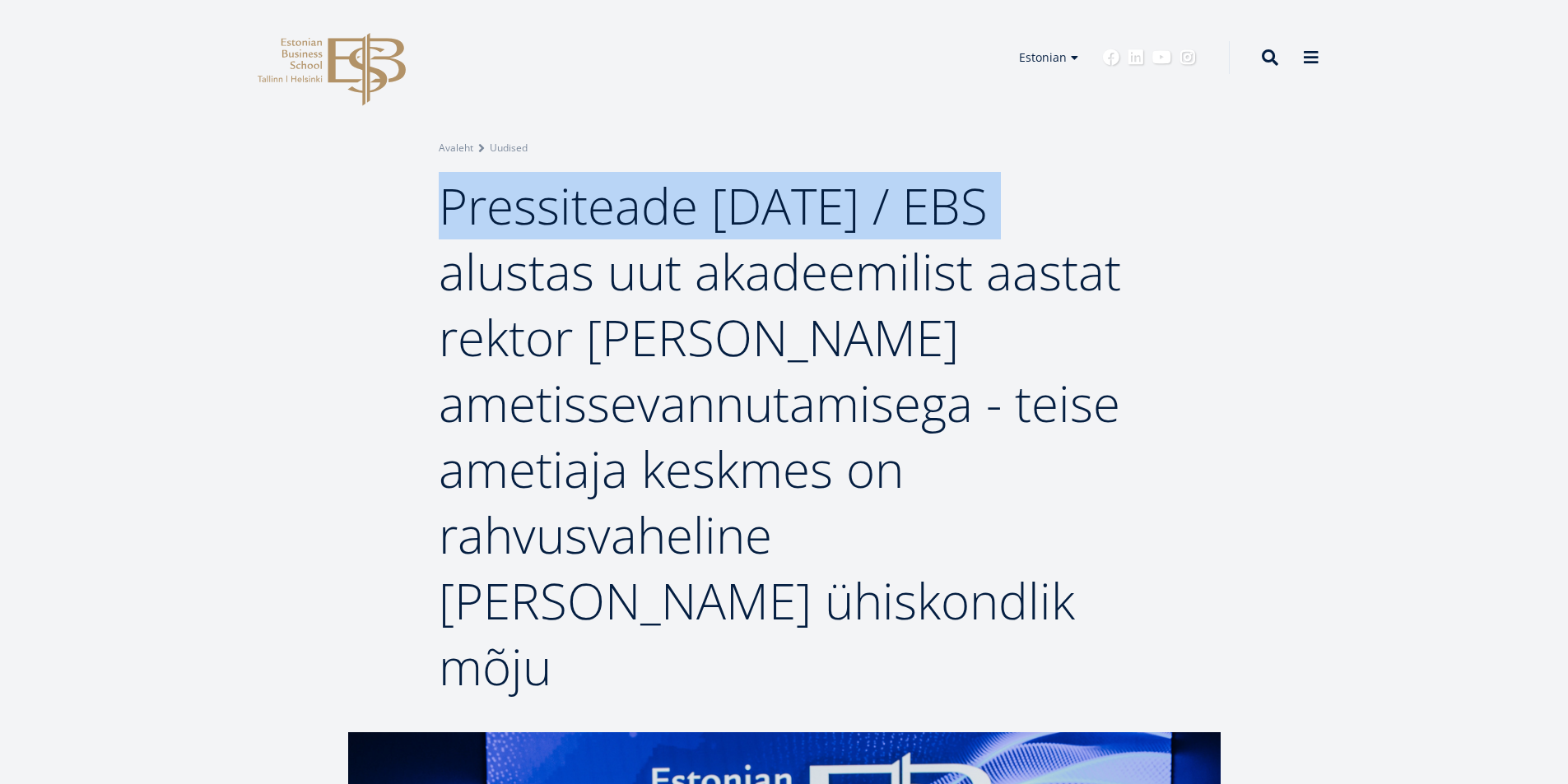
drag, startPoint x: 443, startPoint y: 202, endPoint x: 999, endPoint y: 201, distance: 556.0
click at [999, 201] on span "Pressiteade 29.08.2025 / EBS alustas uut akadeemilist aastat rektor Meelis Kits…" at bounding box center [780, 436] width 683 height 528
copy span "Pressiteade 29.08.2025 /"
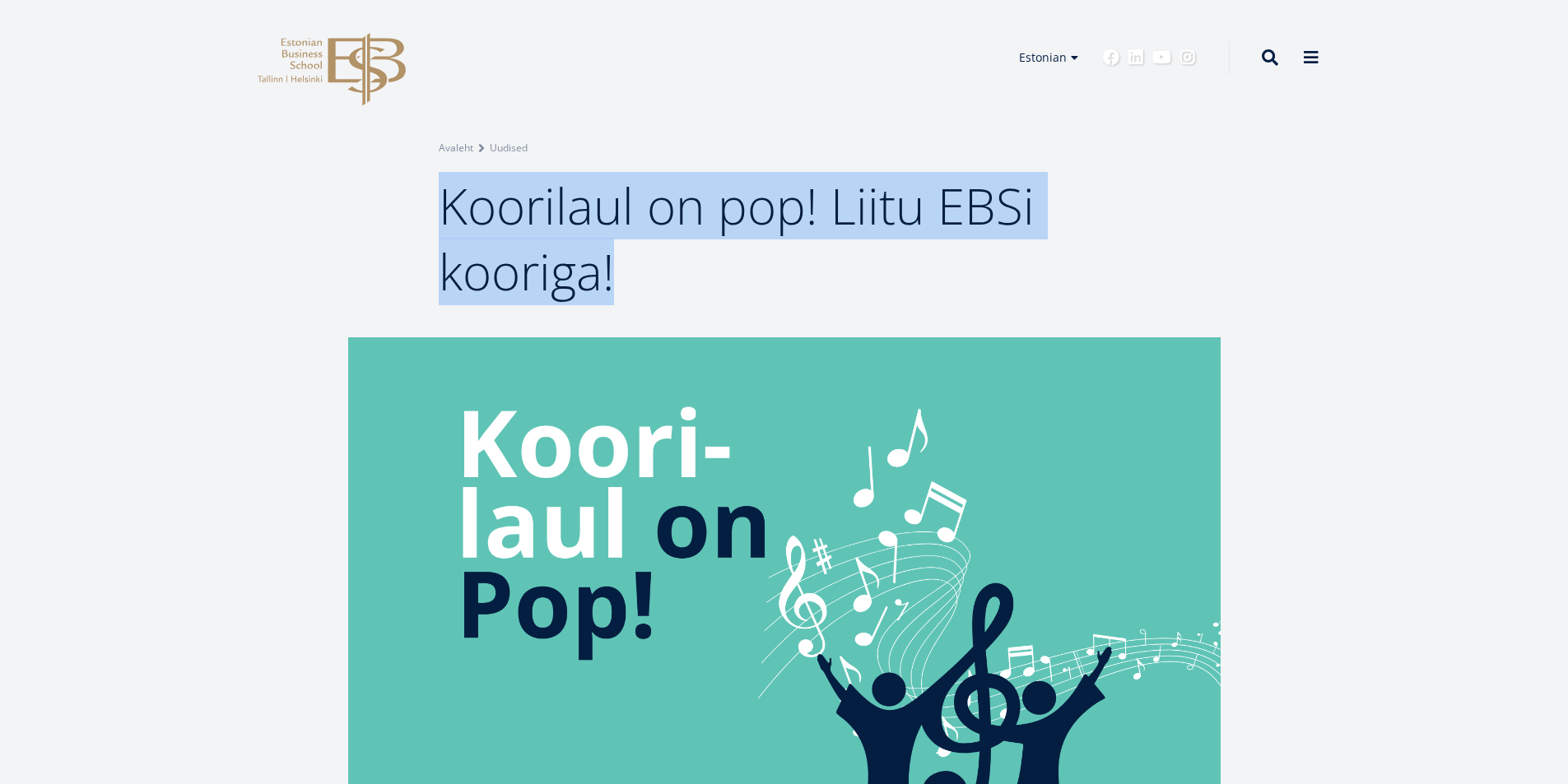
drag, startPoint x: 457, startPoint y: 213, endPoint x: 644, endPoint y: 282, distance: 199.3
click at [644, 282] on h1 "Koorilaul on pop! Liitu EBSi kooriga!" at bounding box center [784, 238] width 691 height 131
copy span "Koorilaul on pop! Liitu EBSi kooriga!"
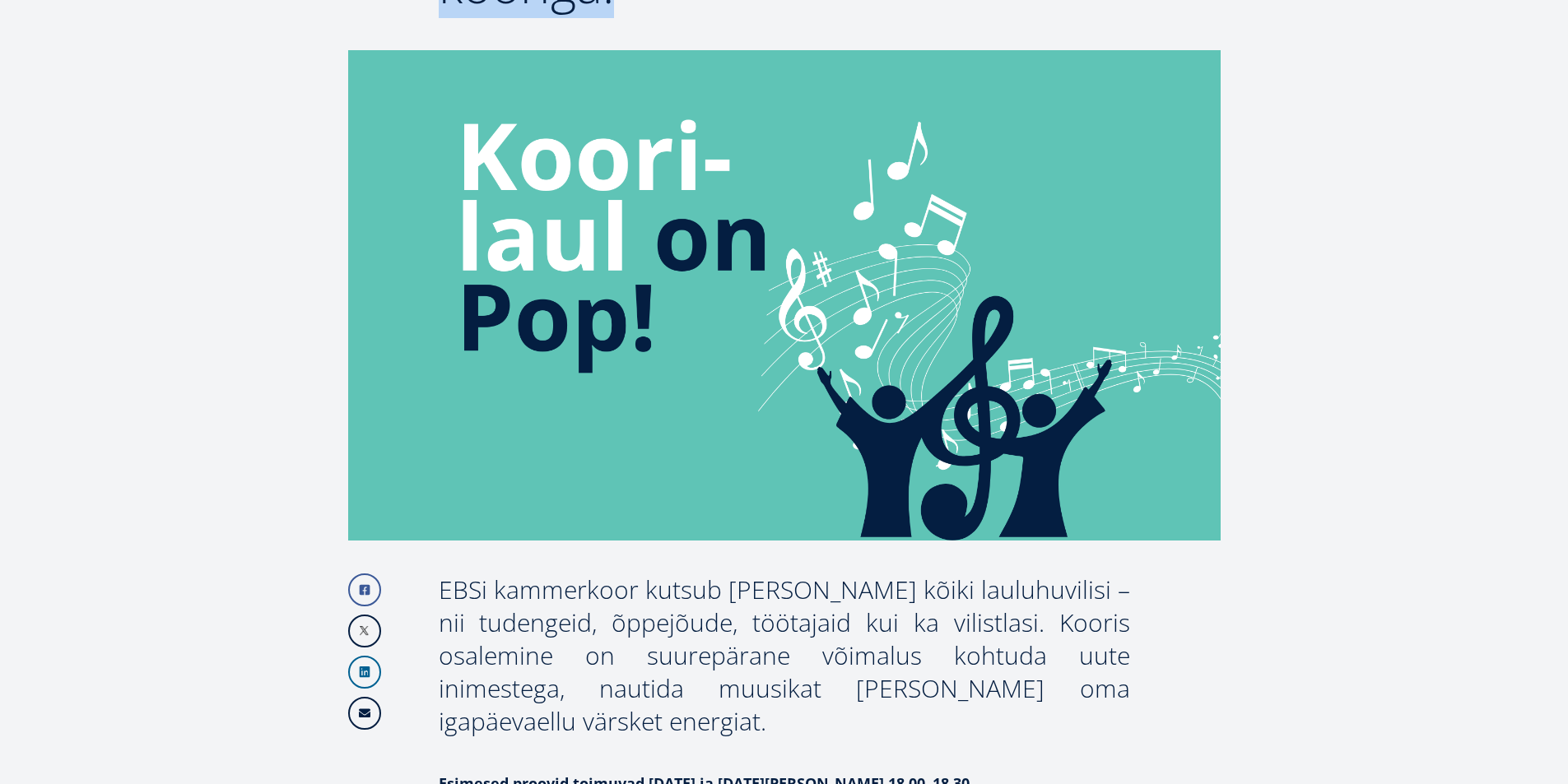
scroll to position [493, 0]
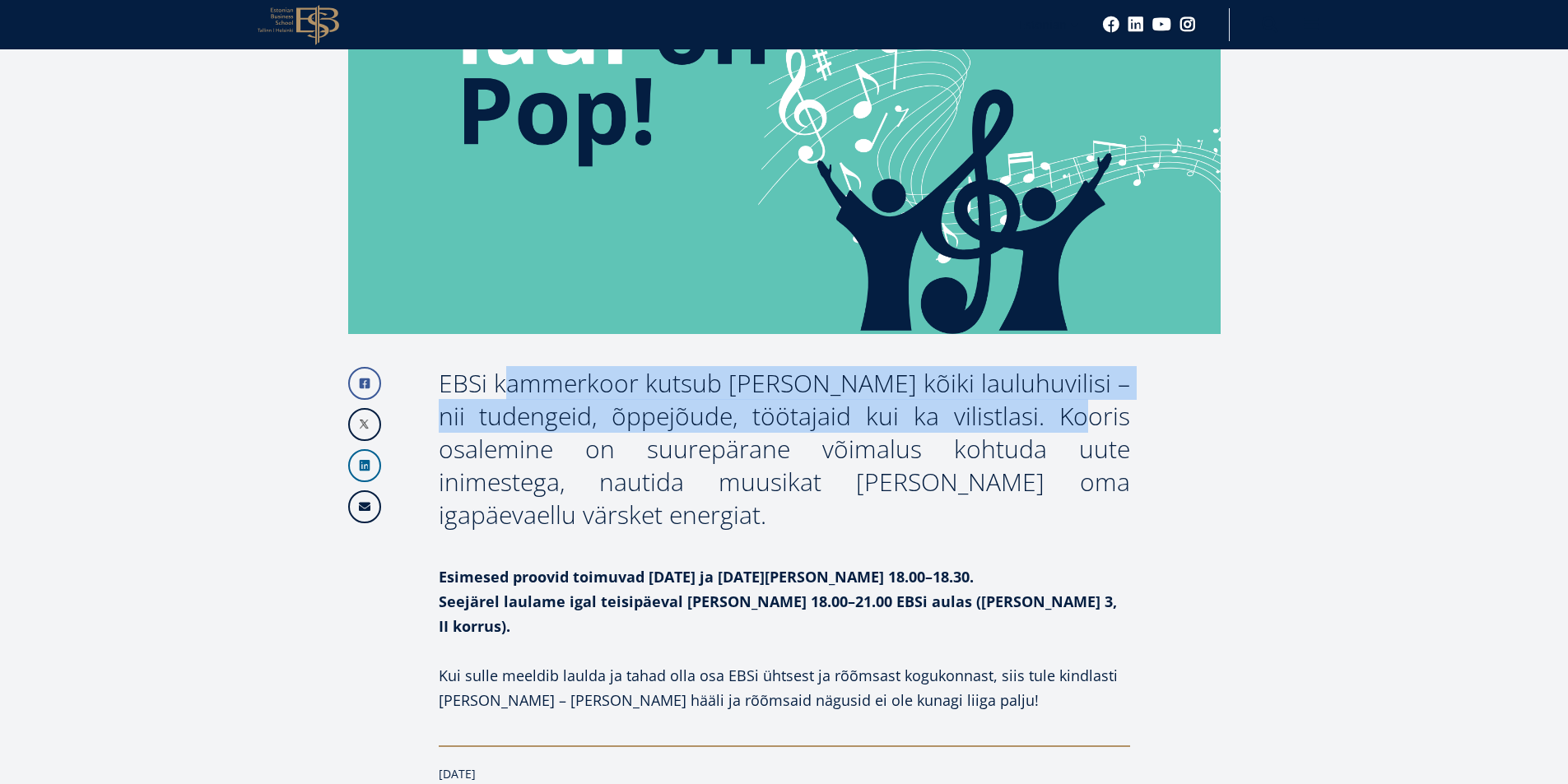
drag, startPoint x: 443, startPoint y: 383, endPoint x: 1043, endPoint y: 414, distance: 600.8
click at [1043, 414] on div "EBSi kammerkoor kutsub [PERSON_NAME] kõiki lauluhuvilisi – nii tudengeid, õppej…" at bounding box center [784, 449] width 691 height 164
copy div "EBSi kammerkoor kutsub [PERSON_NAME] kõiki lauluhuvilisi – nii tudengeid, õppej…"
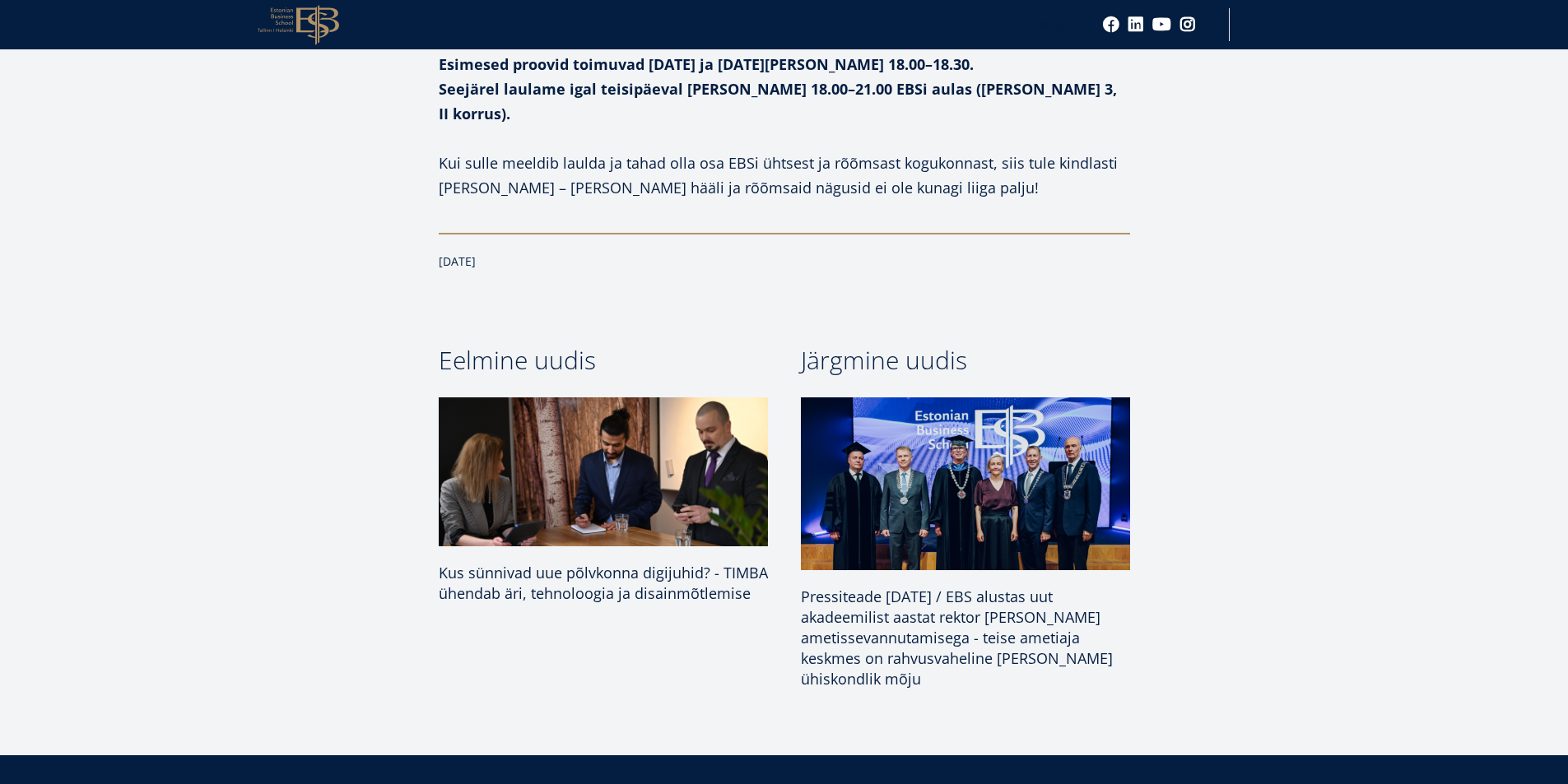
scroll to position [1069, 0]
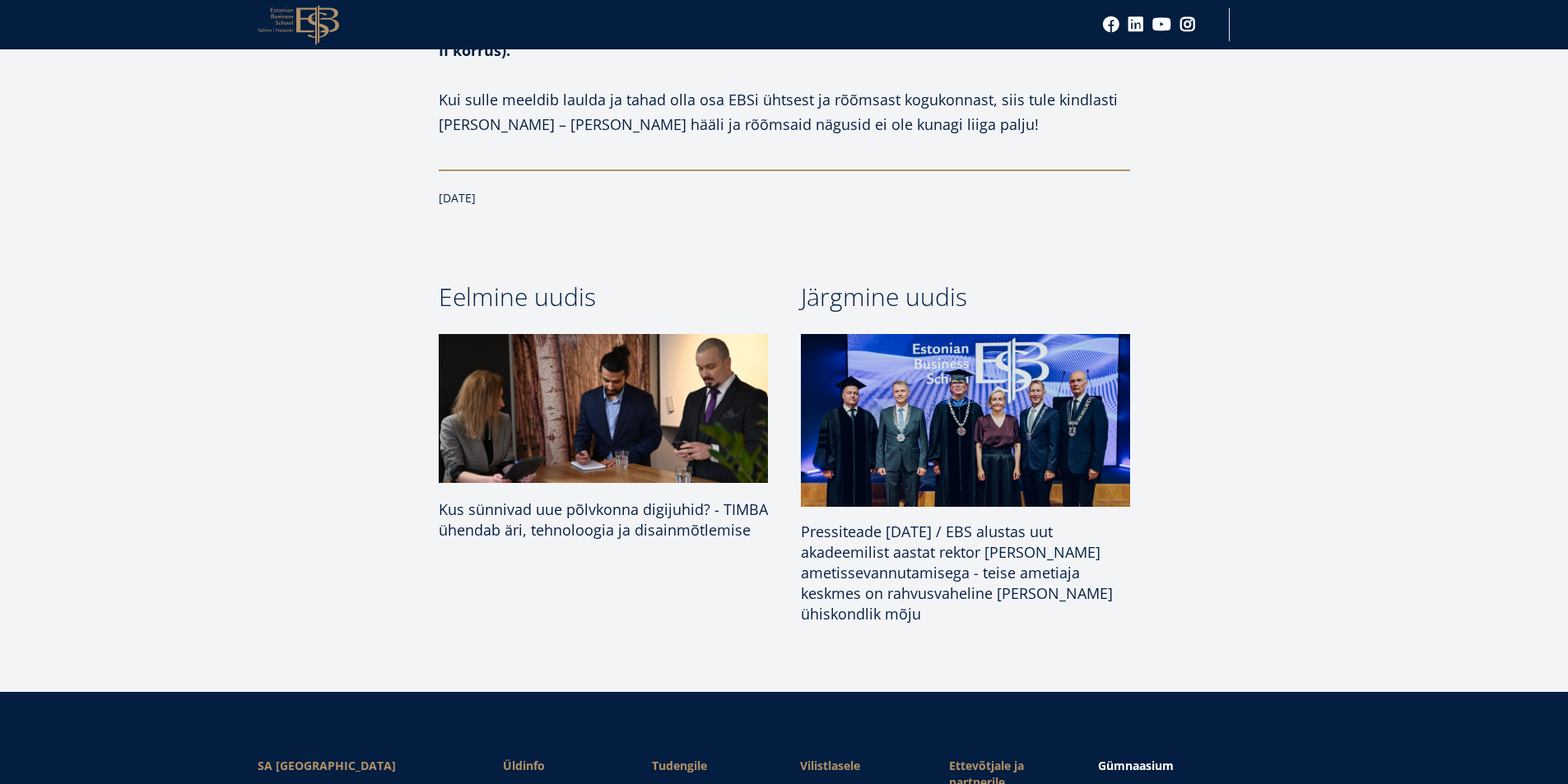
click at [919, 521] on span "Pressiteade [DATE] / EBS alustas uut akadeemilist aastat rektor [PERSON_NAME] a…" at bounding box center [957, 572] width 312 height 102
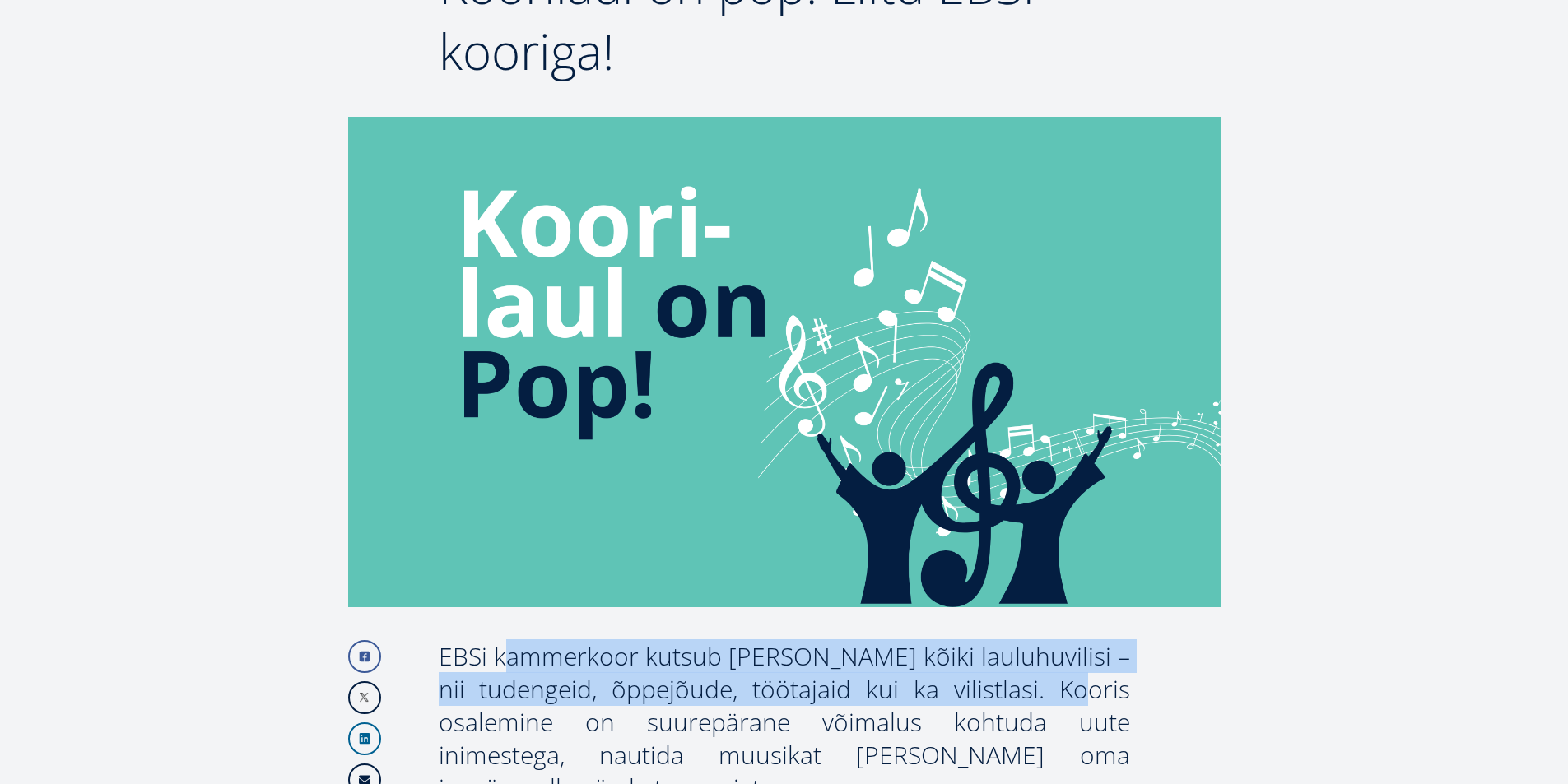
scroll to position [13, 0]
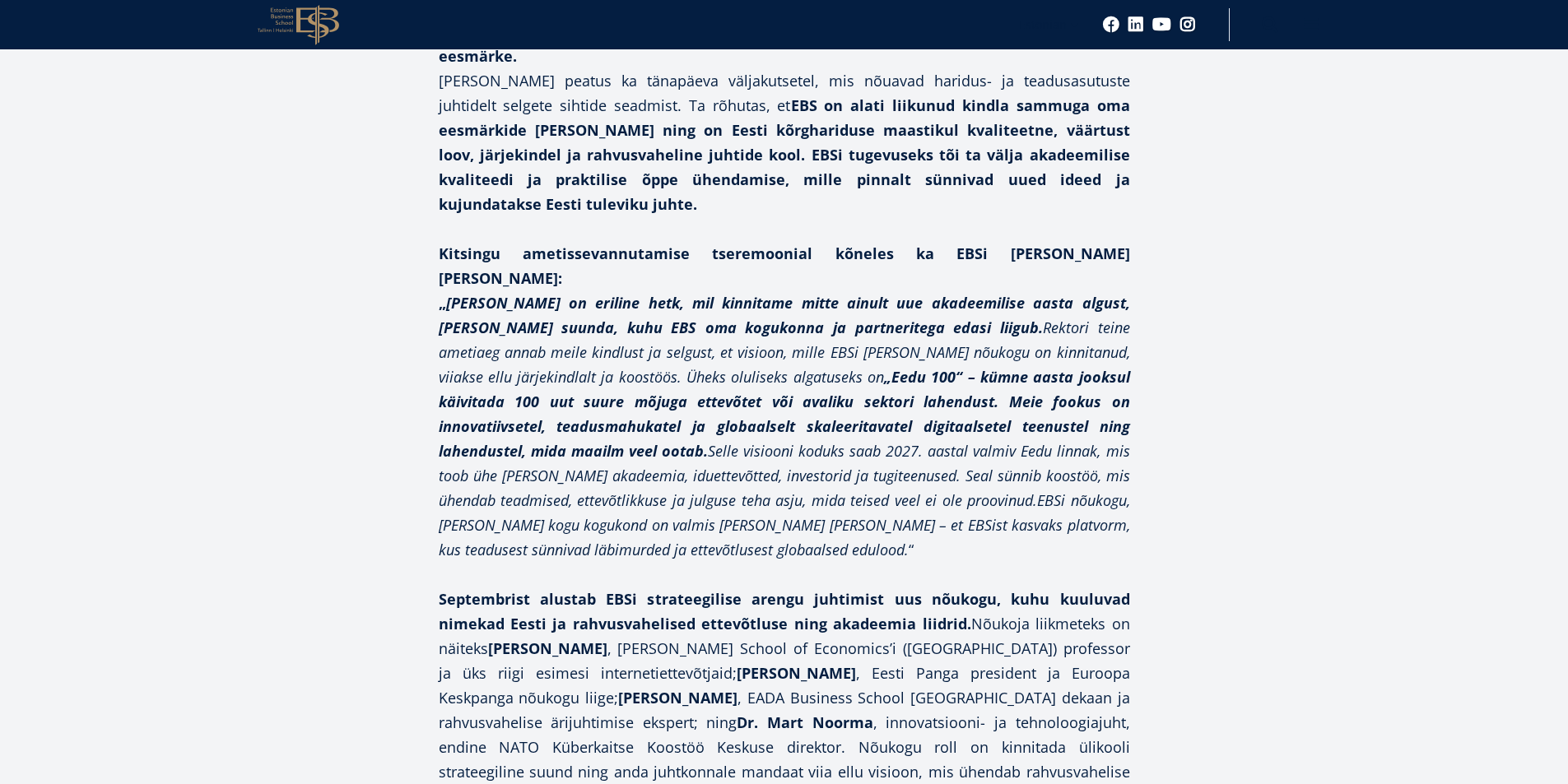
scroll to position [2056, 0]
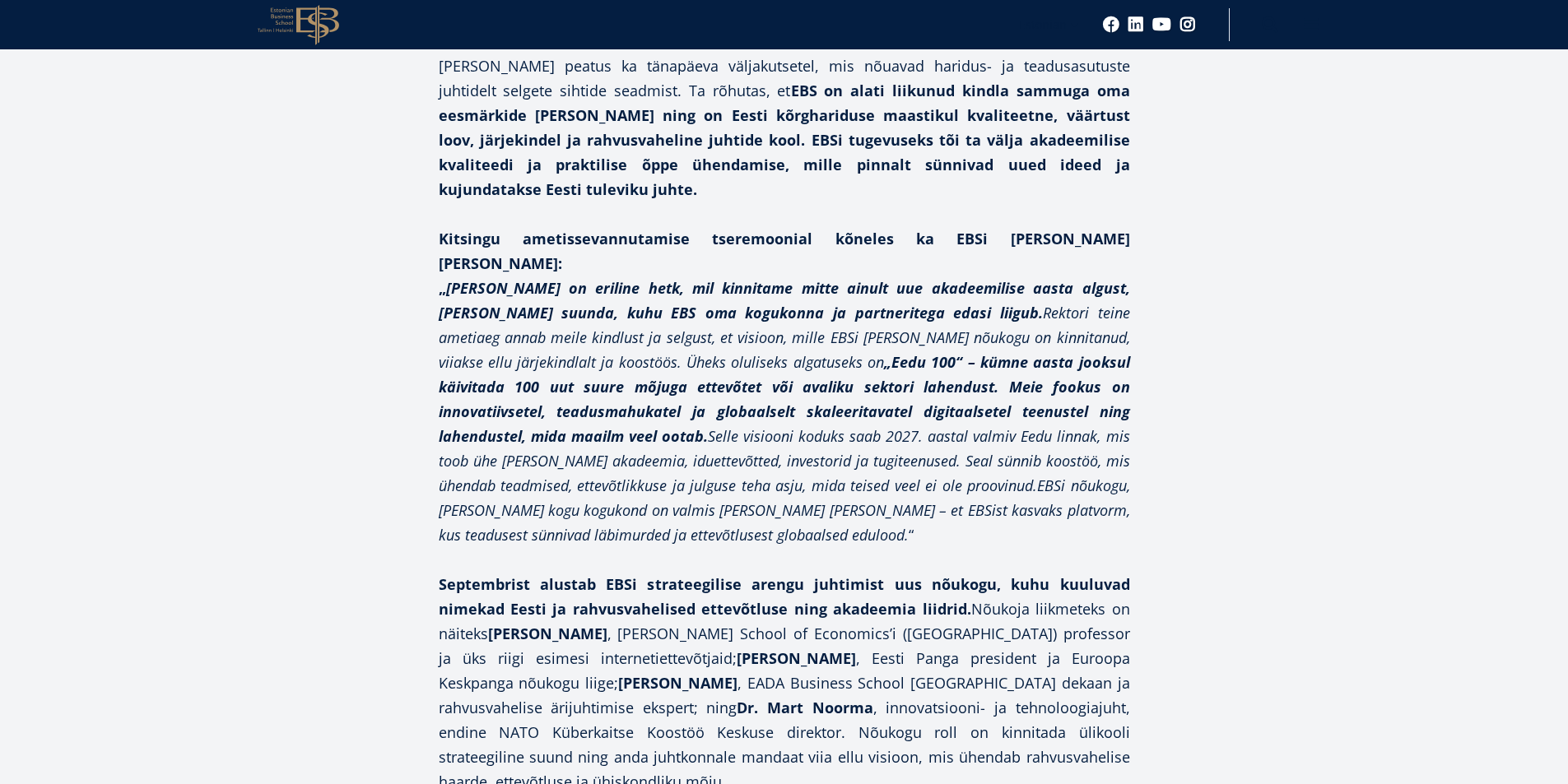
drag, startPoint x: 589, startPoint y: 488, endPoint x: 682, endPoint y: 492, distance: 93.1
click at [682, 572] on p "Septembrist alustab EBSi strateegilise arengu juhtimist uus nõukogu, kuhu kuulu…" at bounding box center [784, 682] width 691 height 222
copy strong "Wartiovaara"
click at [618, 673] on strong "[PERSON_NAME]" at bounding box center [677, 682] width 119 height 20
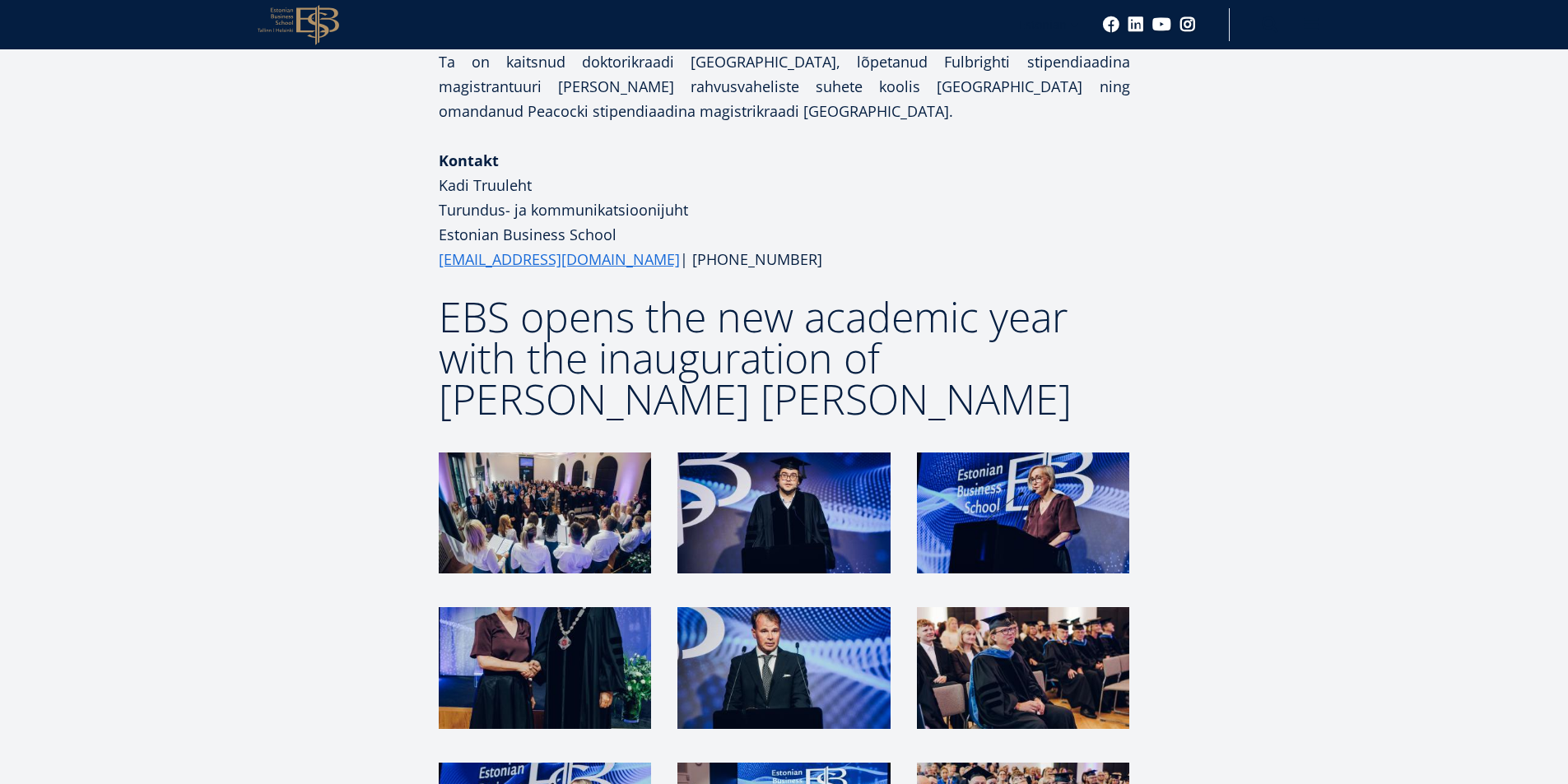
scroll to position [3207, 0]
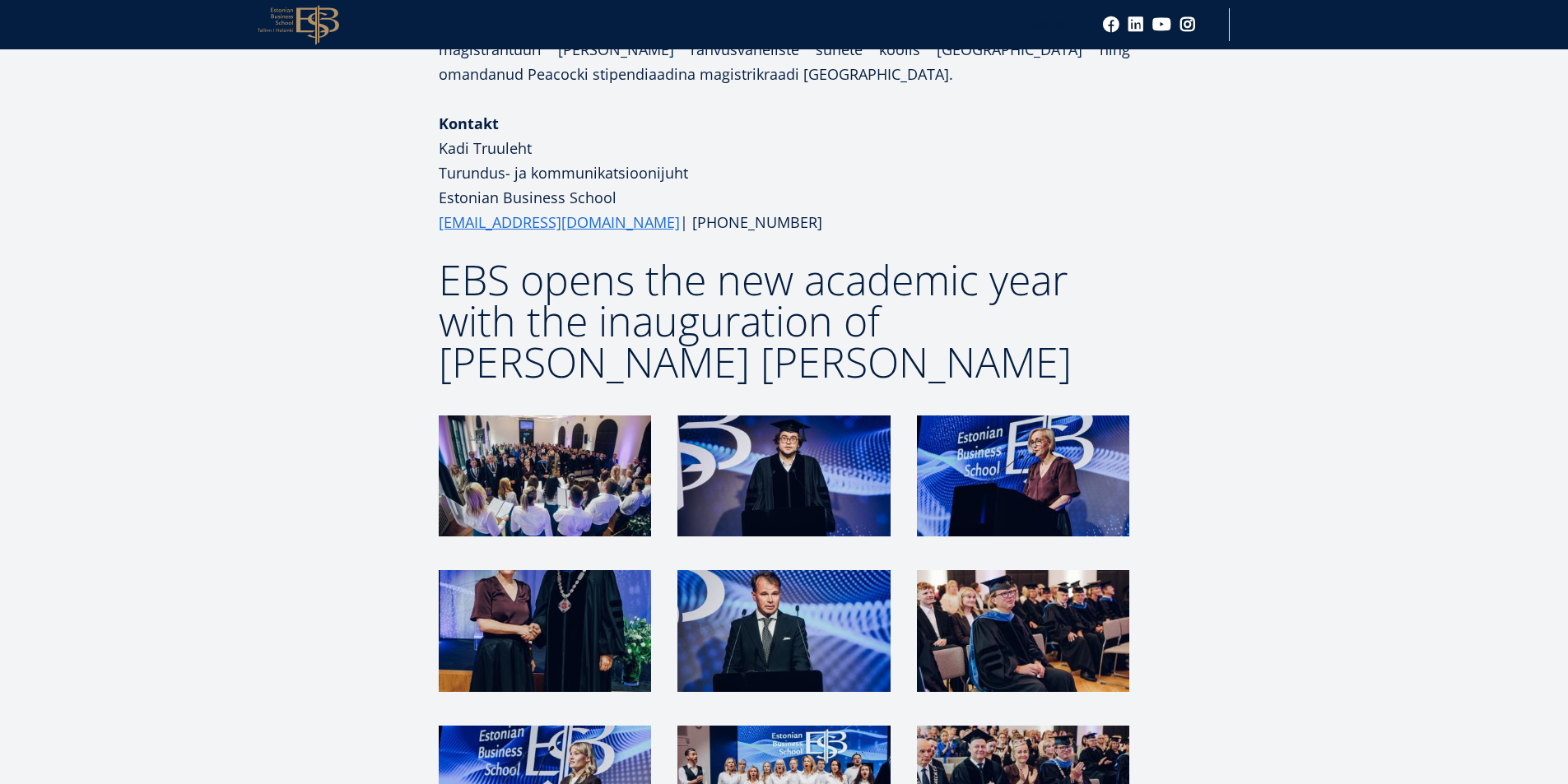
click at [518, 415] on img at bounding box center [545, 475] width 212 height 121
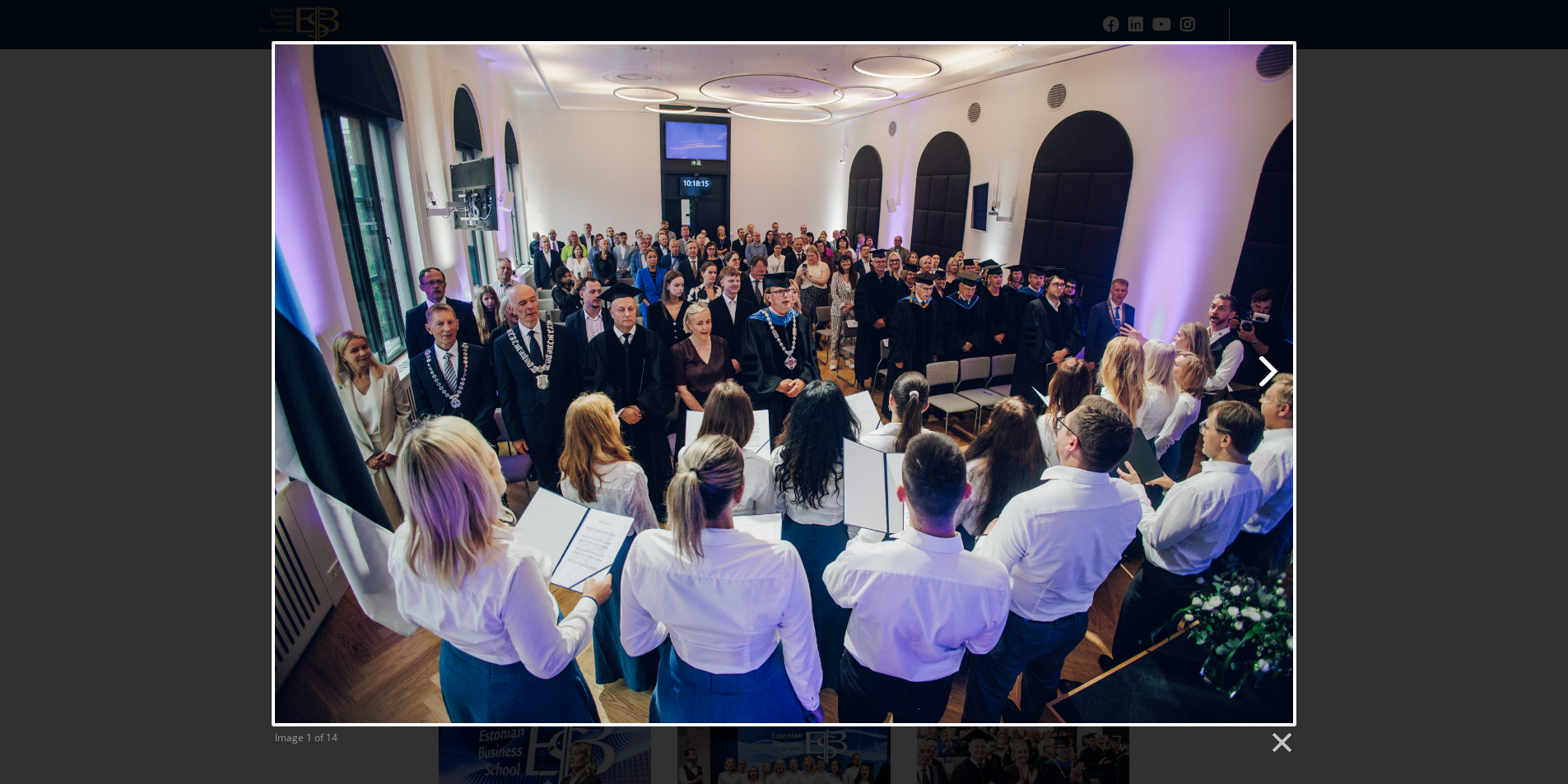
click at [1261, 372] on link "Next image" at bounding box center [967, 383] width 656 height 685
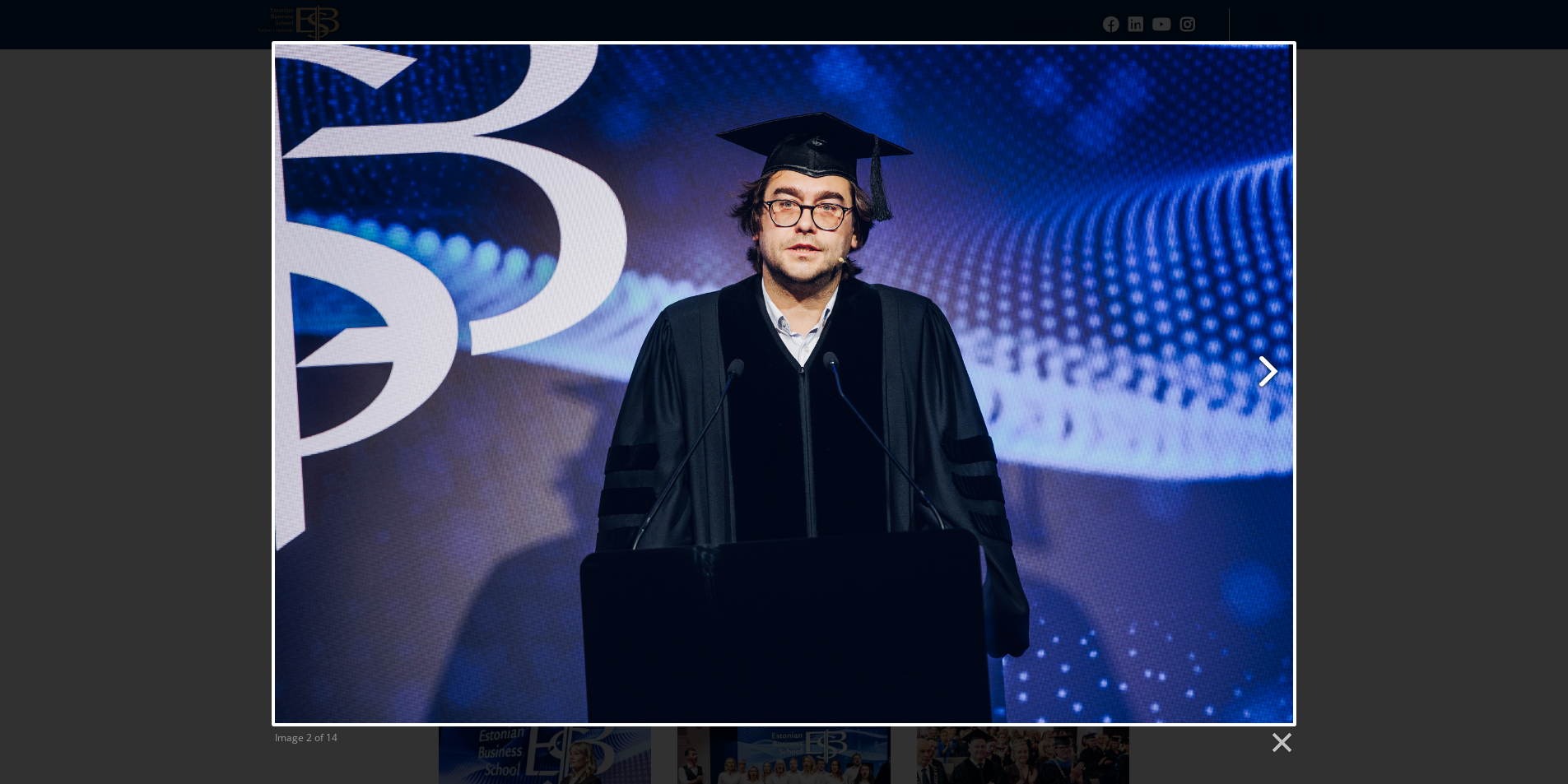
click at [1260, 375] on link "Next image" at bounding box center [967, 383] width 656 height 685
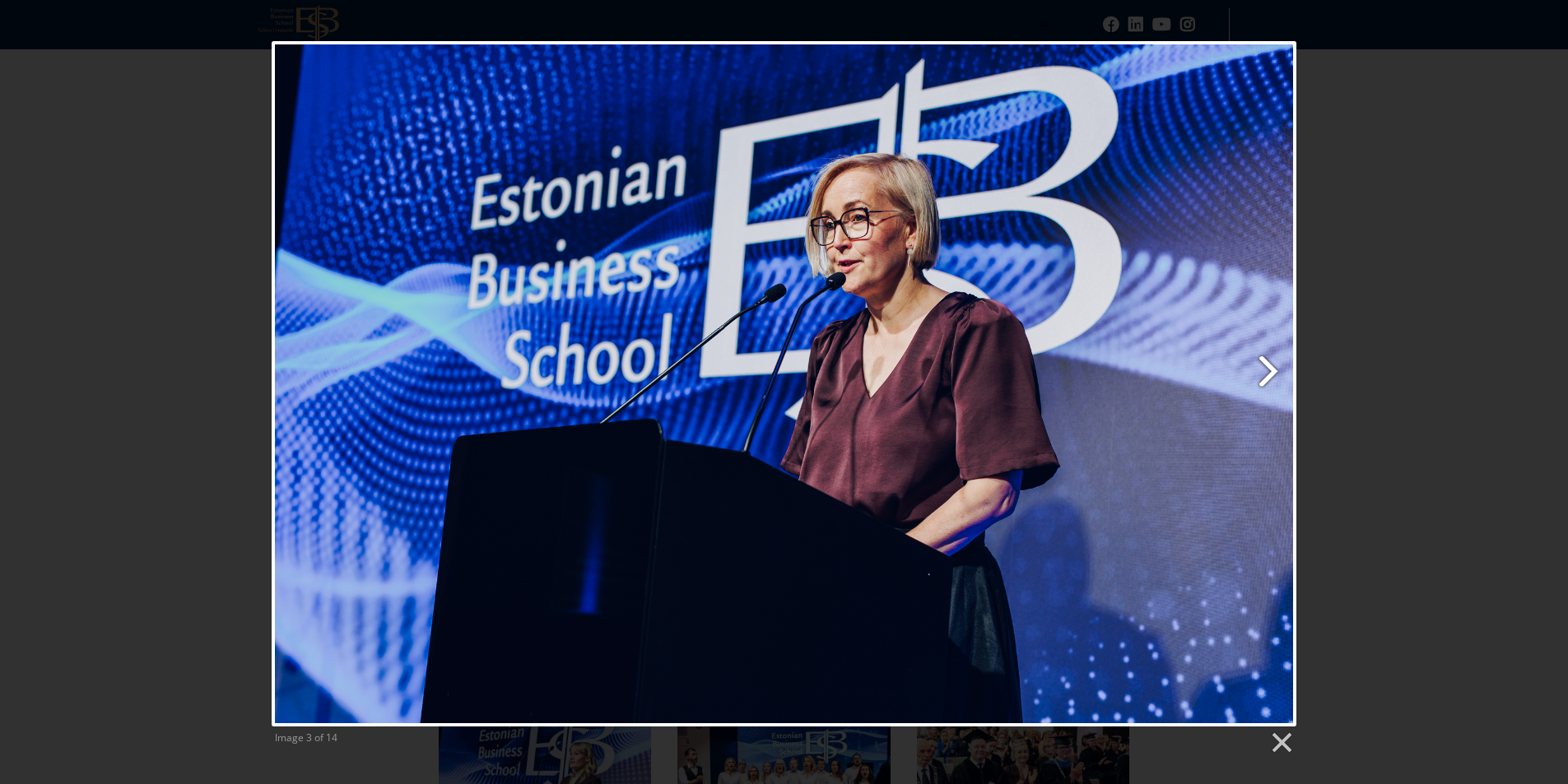
click at [1260, 375] on link "Next image" at bounding box center [967, 383] width 656 height 685
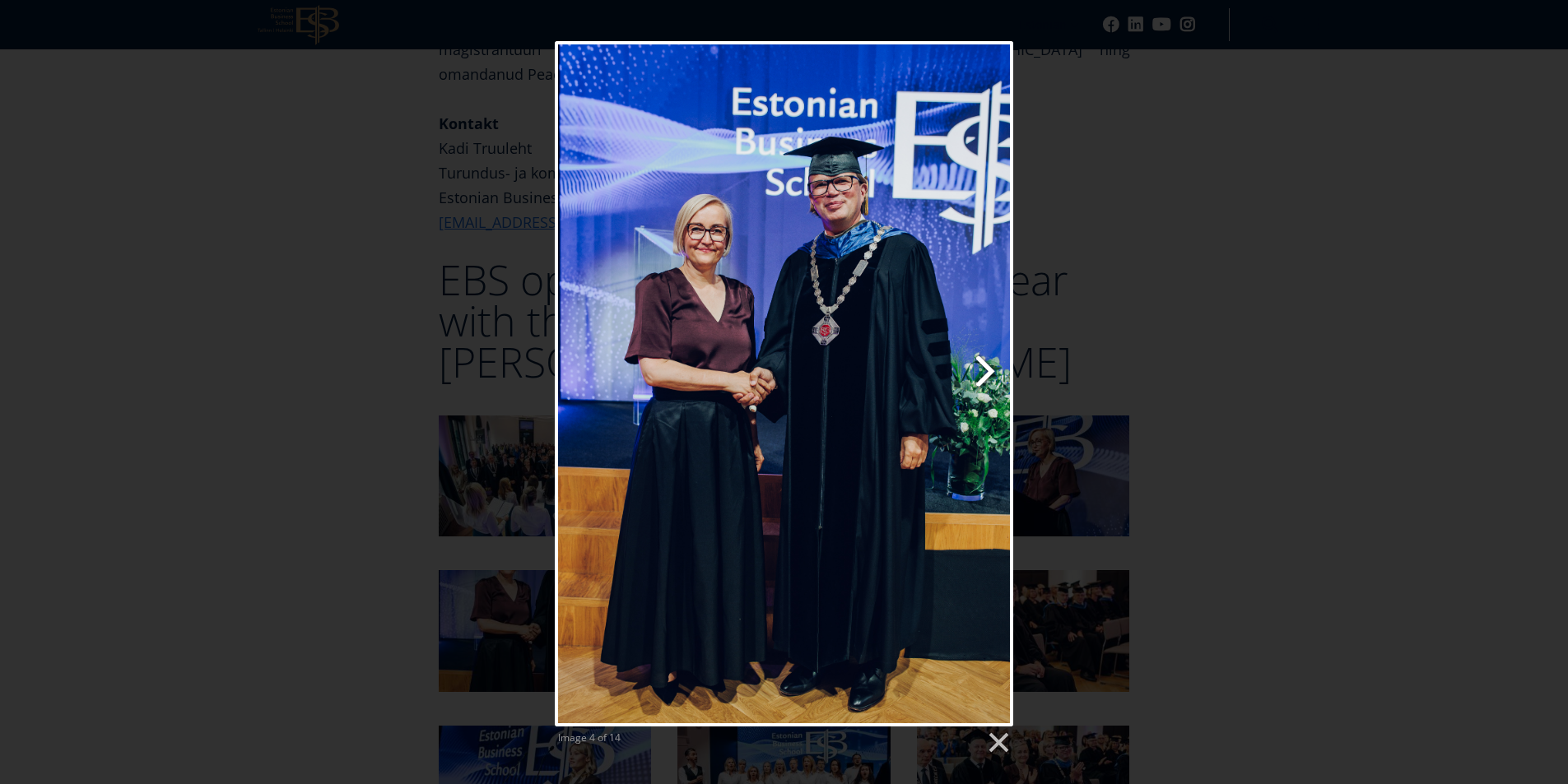
click at [980, 378] on link "Next image" at bounding box center [866, 383] width 293 height 685
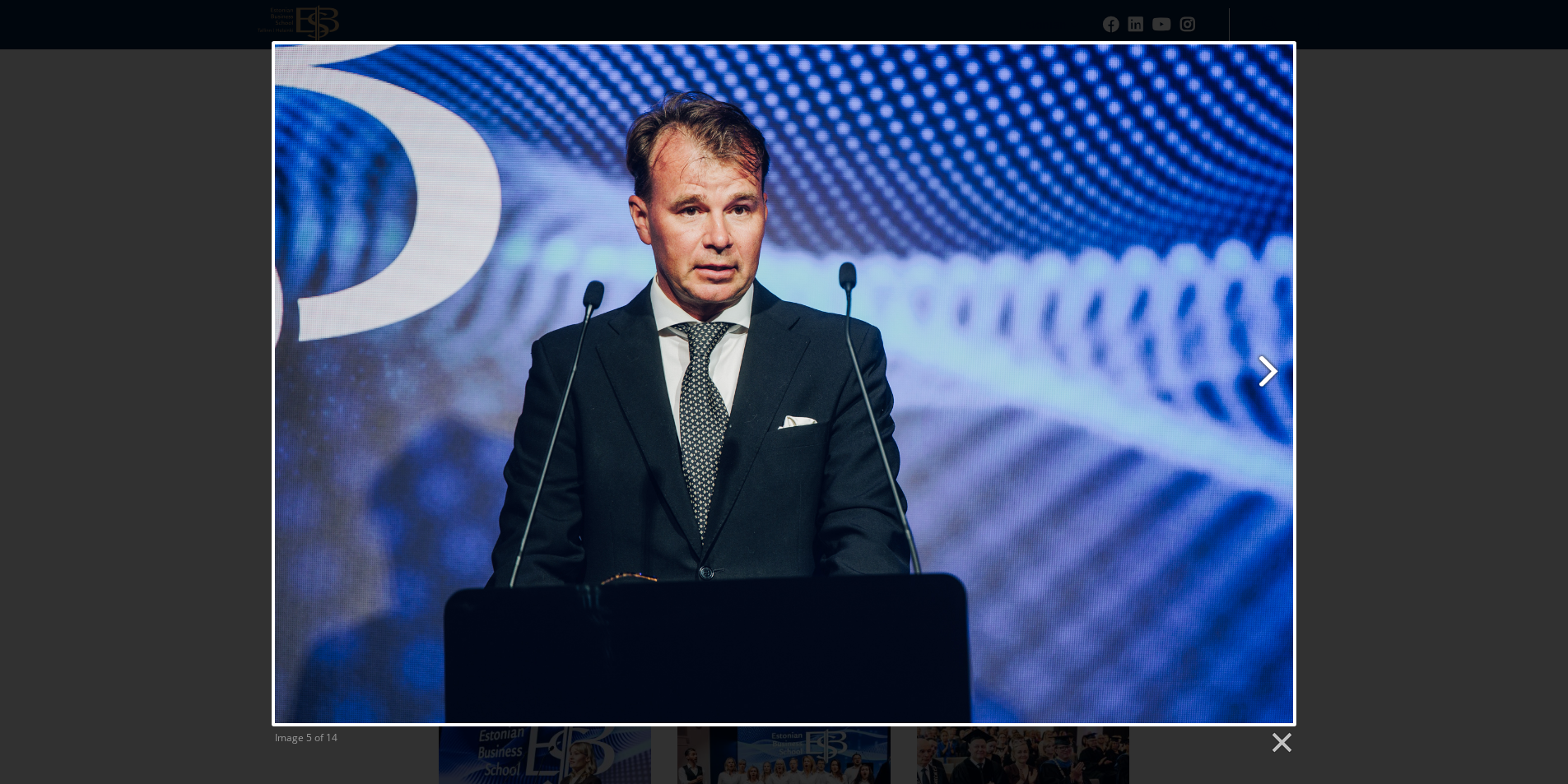
click at [1258, 370] on link "Next image" at bounding box center [967, 383] width 656 height 685
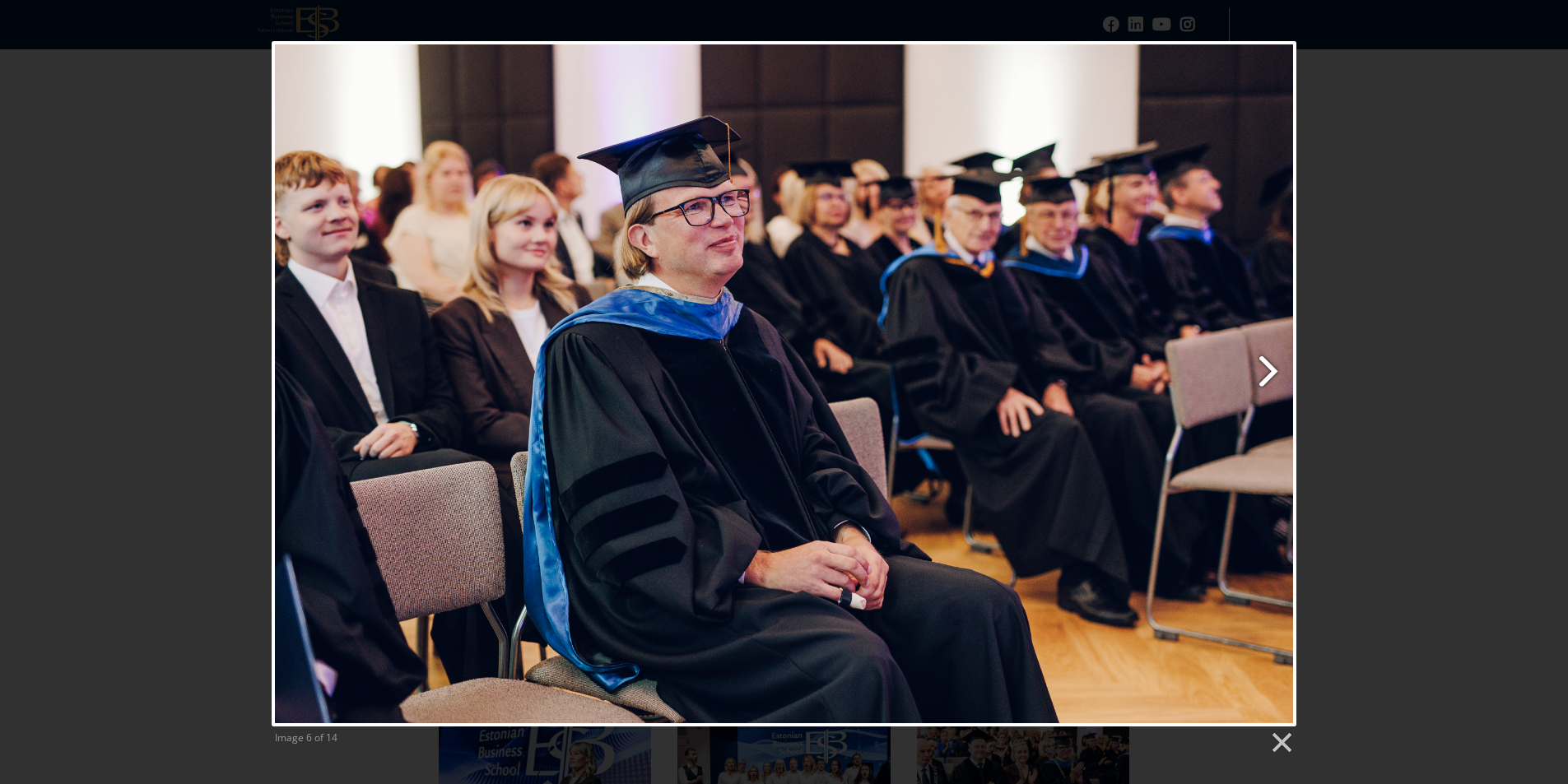
click at [1257, 374] on link "Next image" at bounding box center [967, 383] width 656 height 685
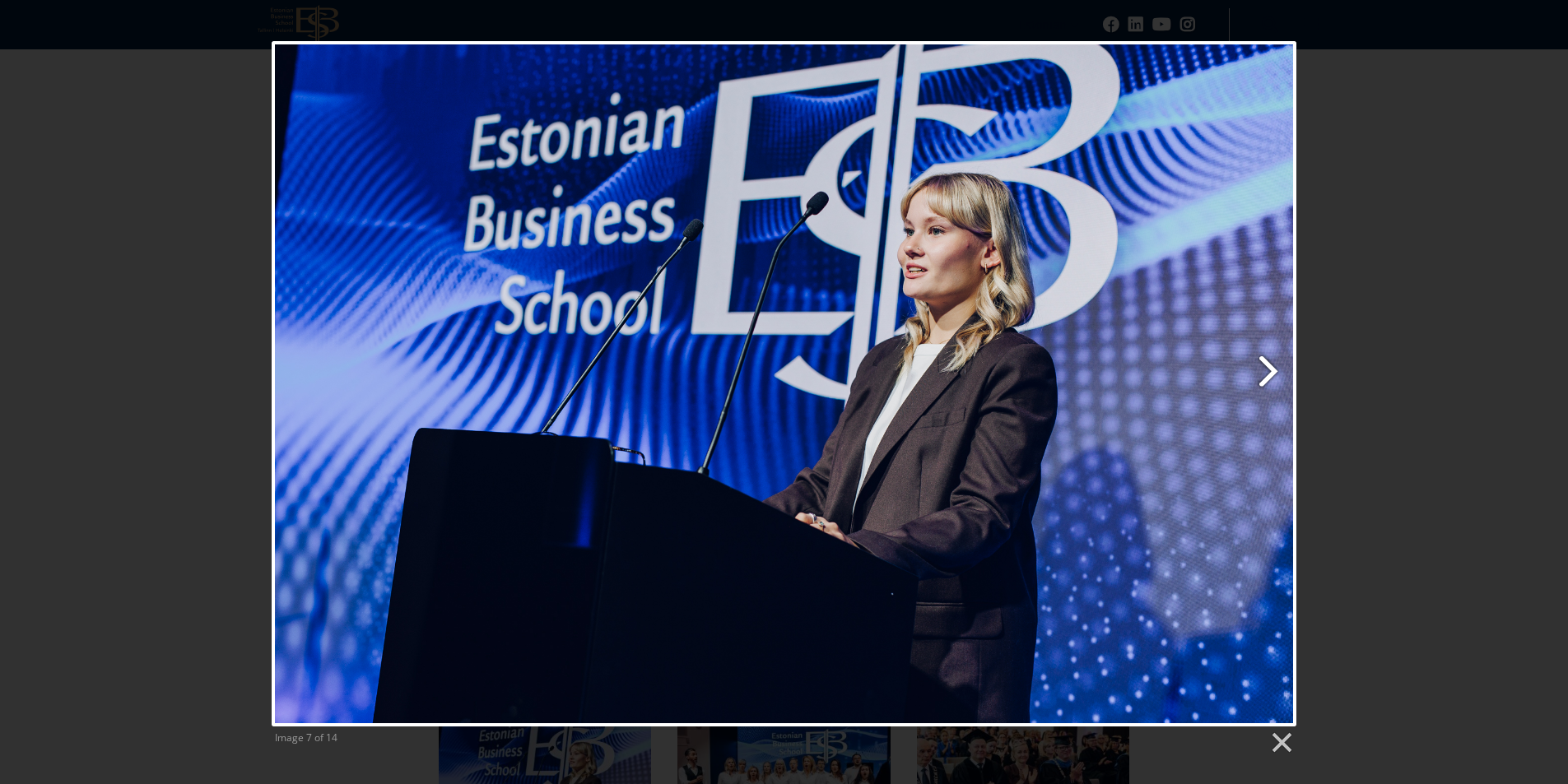
click at [1257, 374] on link "Next image" at bounding box center [967, 383] width 656 height 685
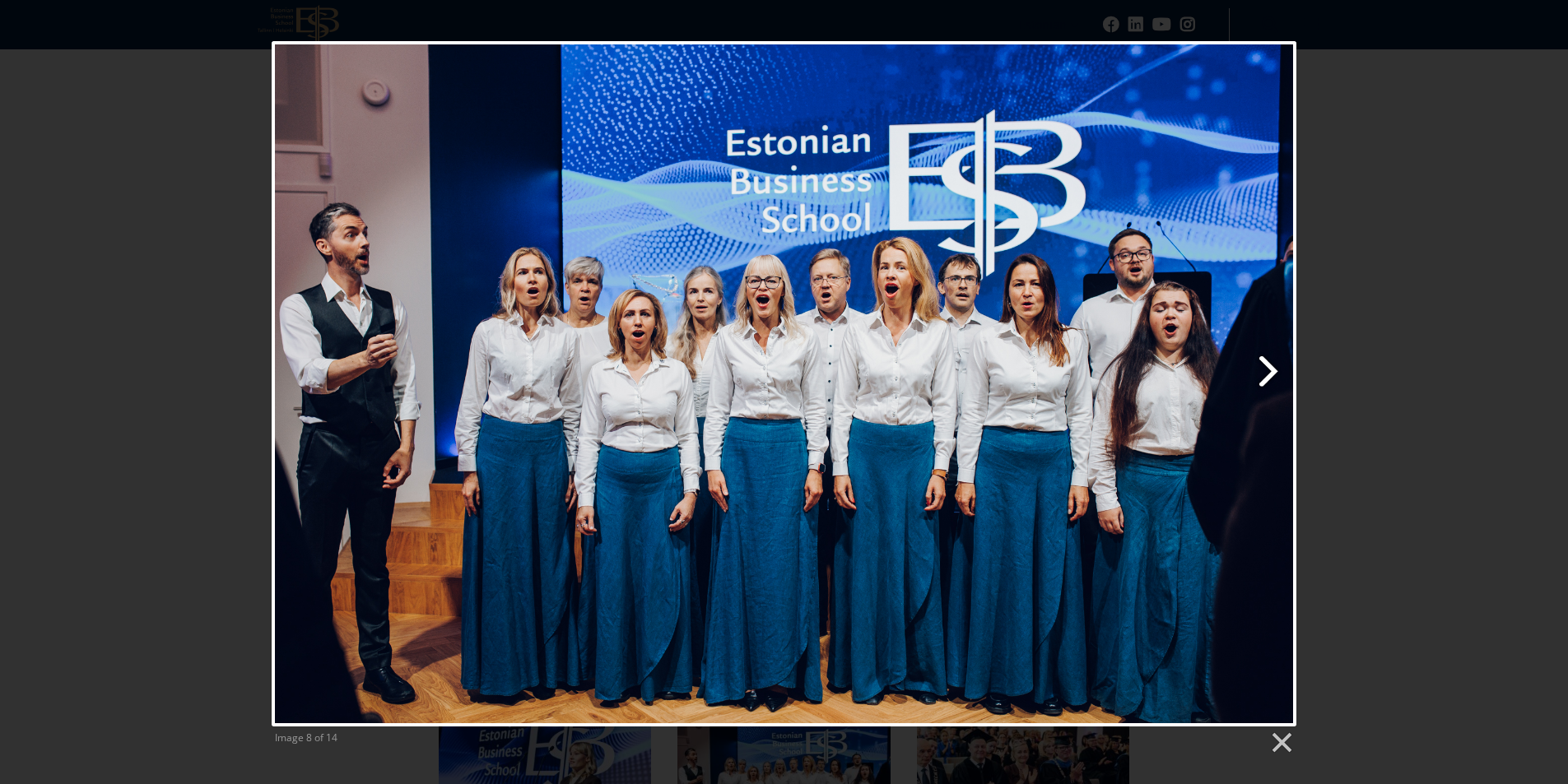
click at [1257, 374] on link "Next image" at bounding box center [967, 383] width 656 height 685
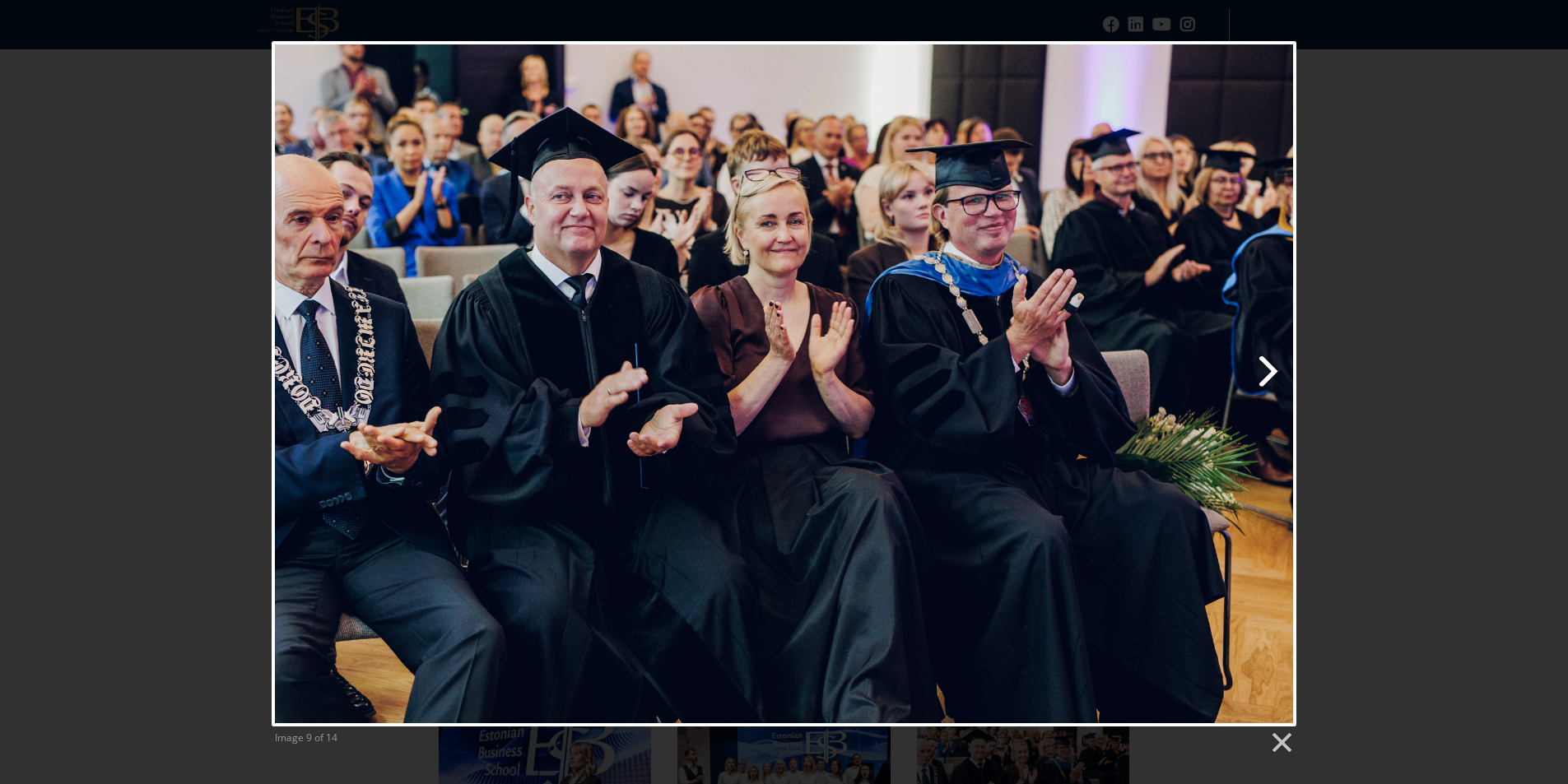
click at [1257, 374] on link "Next image" at bounding box center [967, 383] width 656 height 685
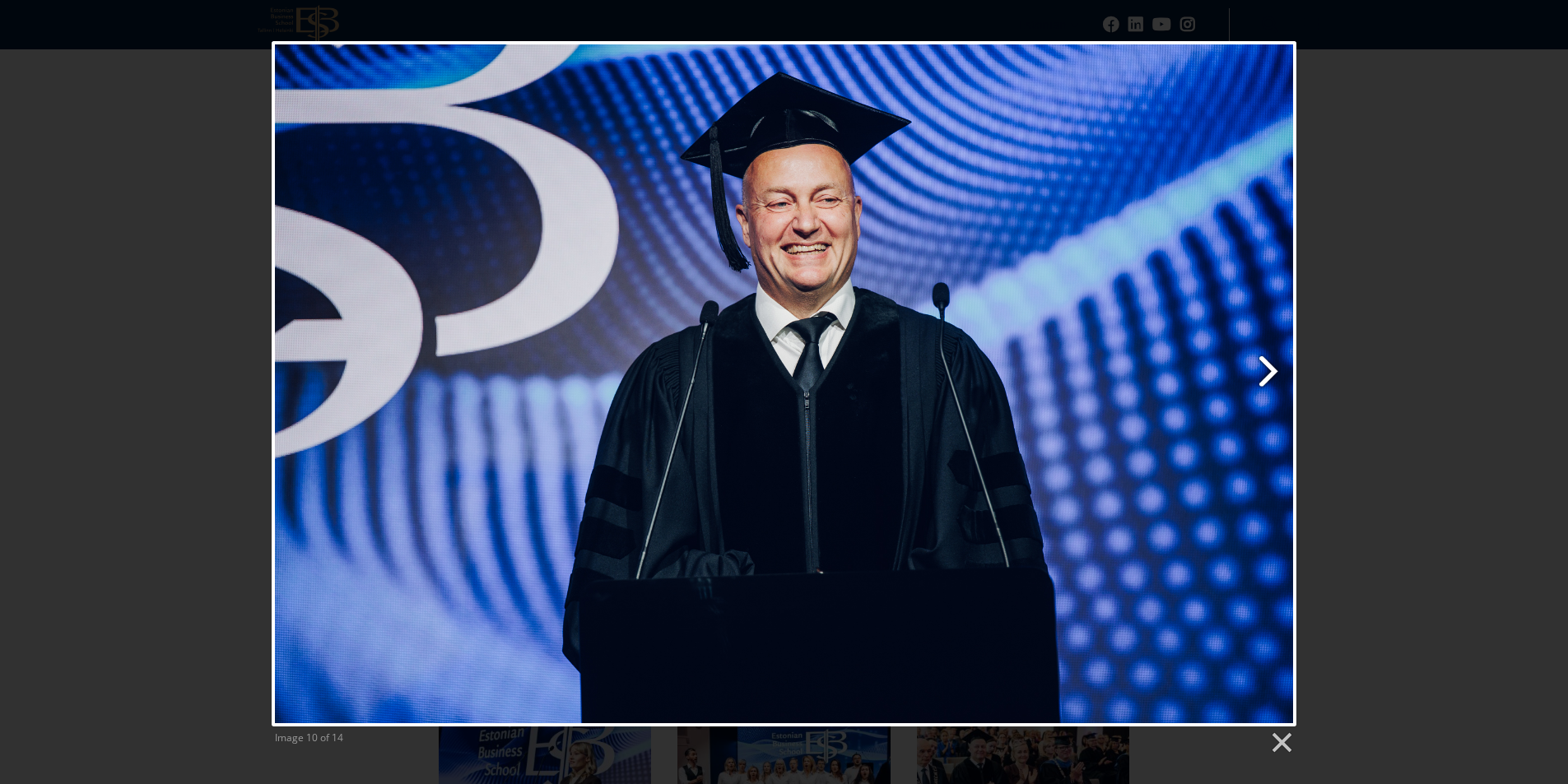
click at [1257, 374] on link "Next image" at bounding box center [967, 383] width 656 height 685
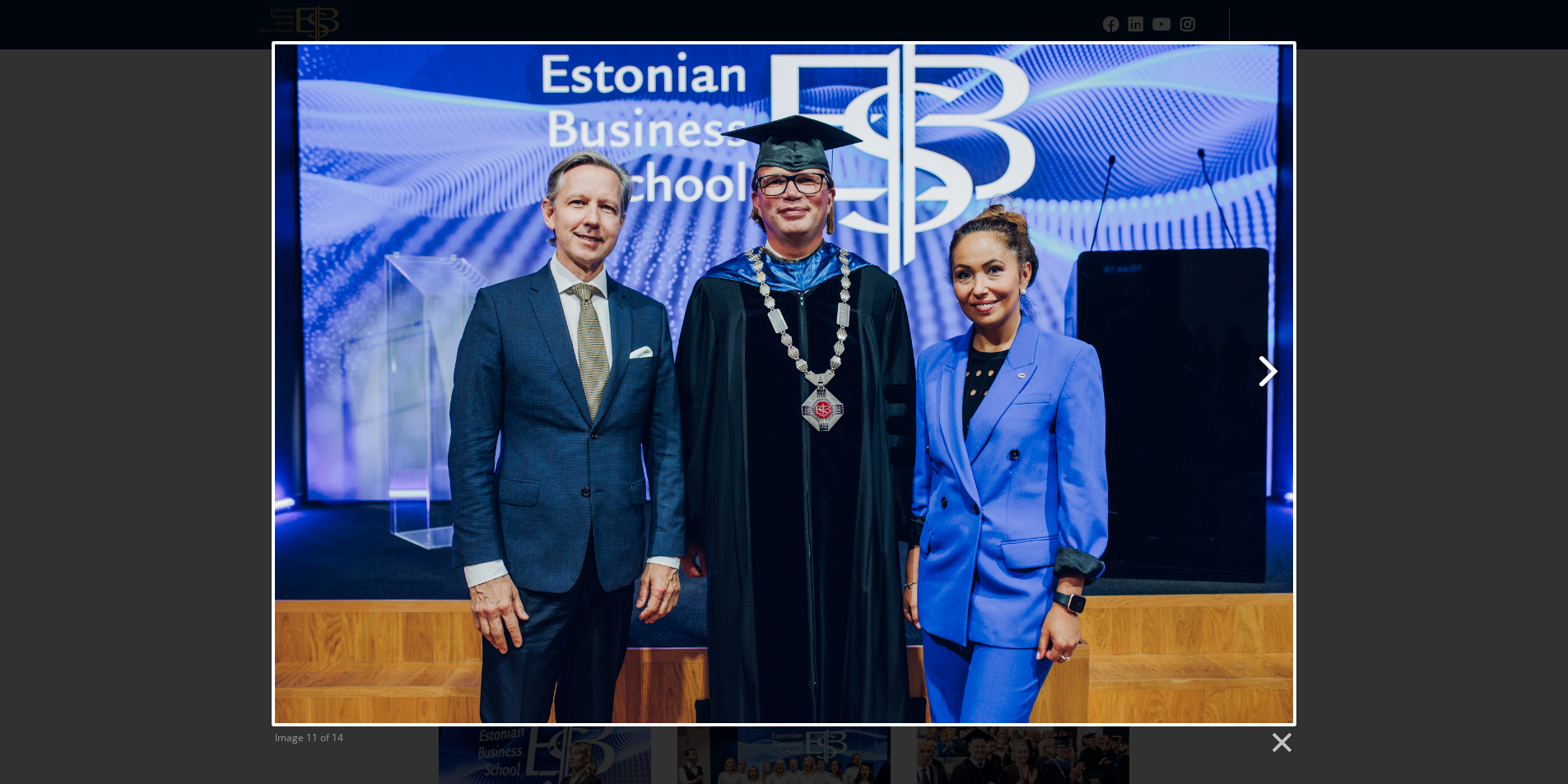
click at [1257, 374] on link "Next image" at bounding box center [967, 383] width 656 height 685
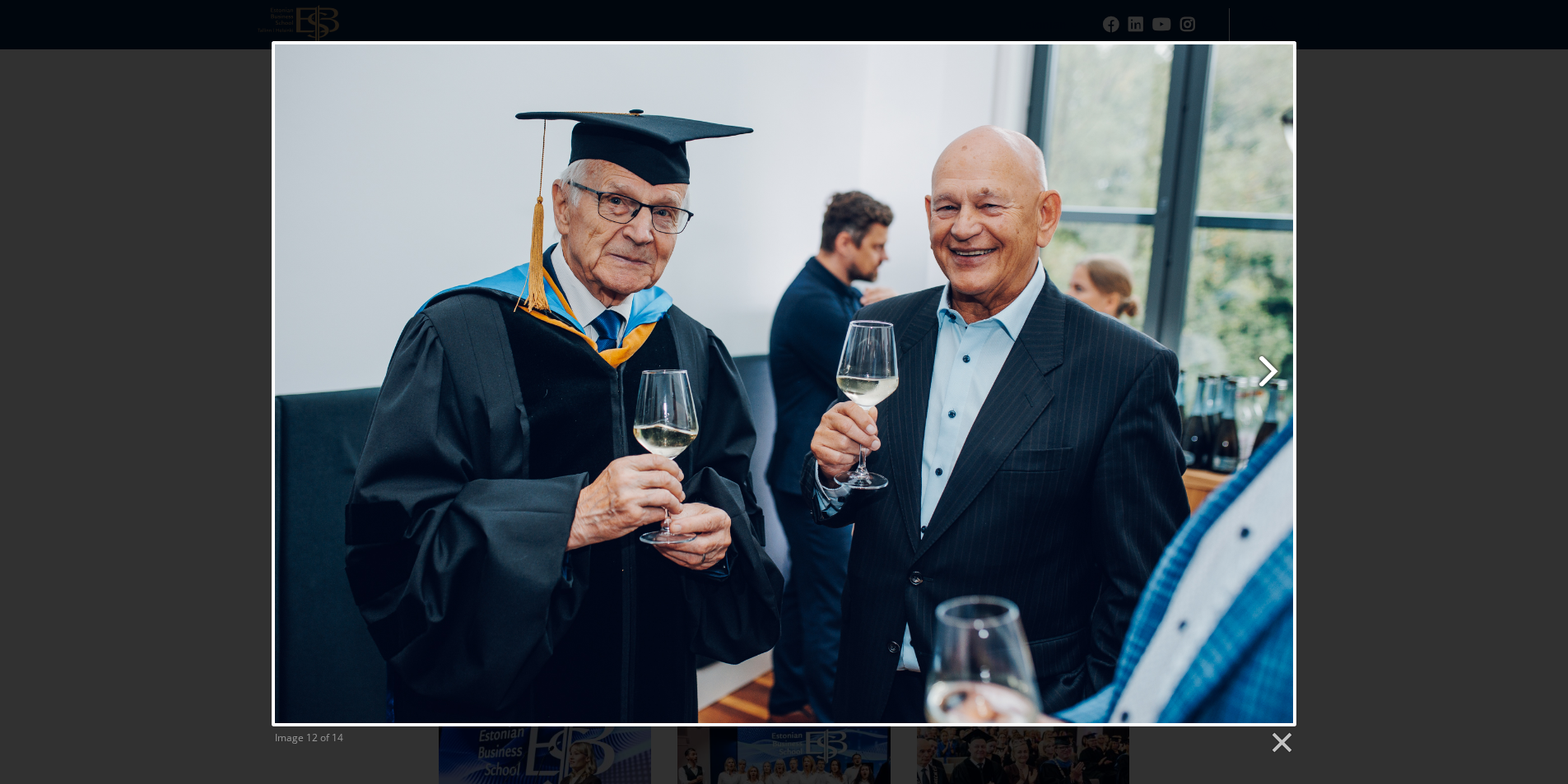
click at [1257, 374] on link "Next image" at bounding box center [967, 383] width 656 height 685
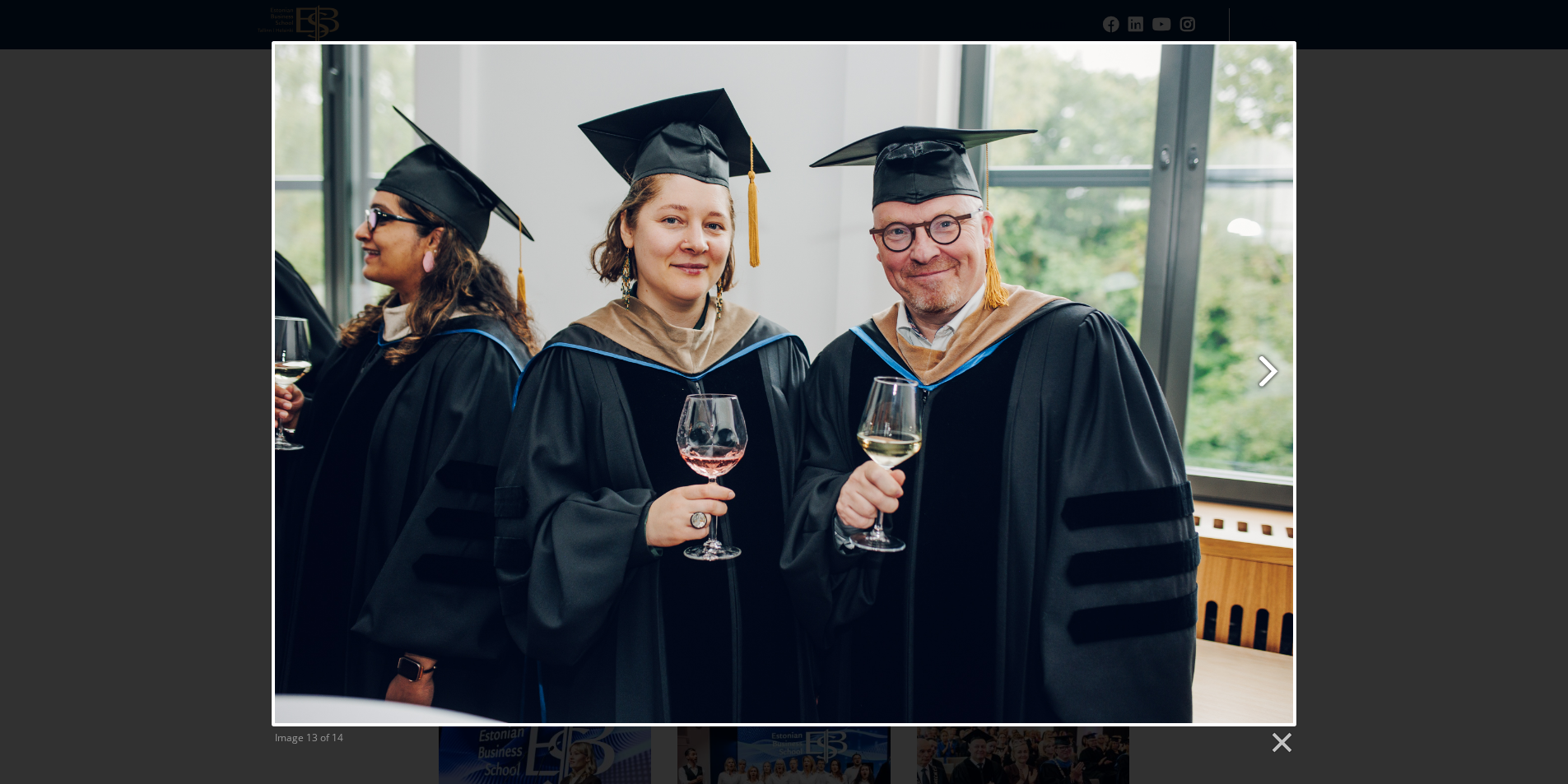
click at [1265, 374] on link "Next image" at bounding box center [967, 383] width 656 height 685
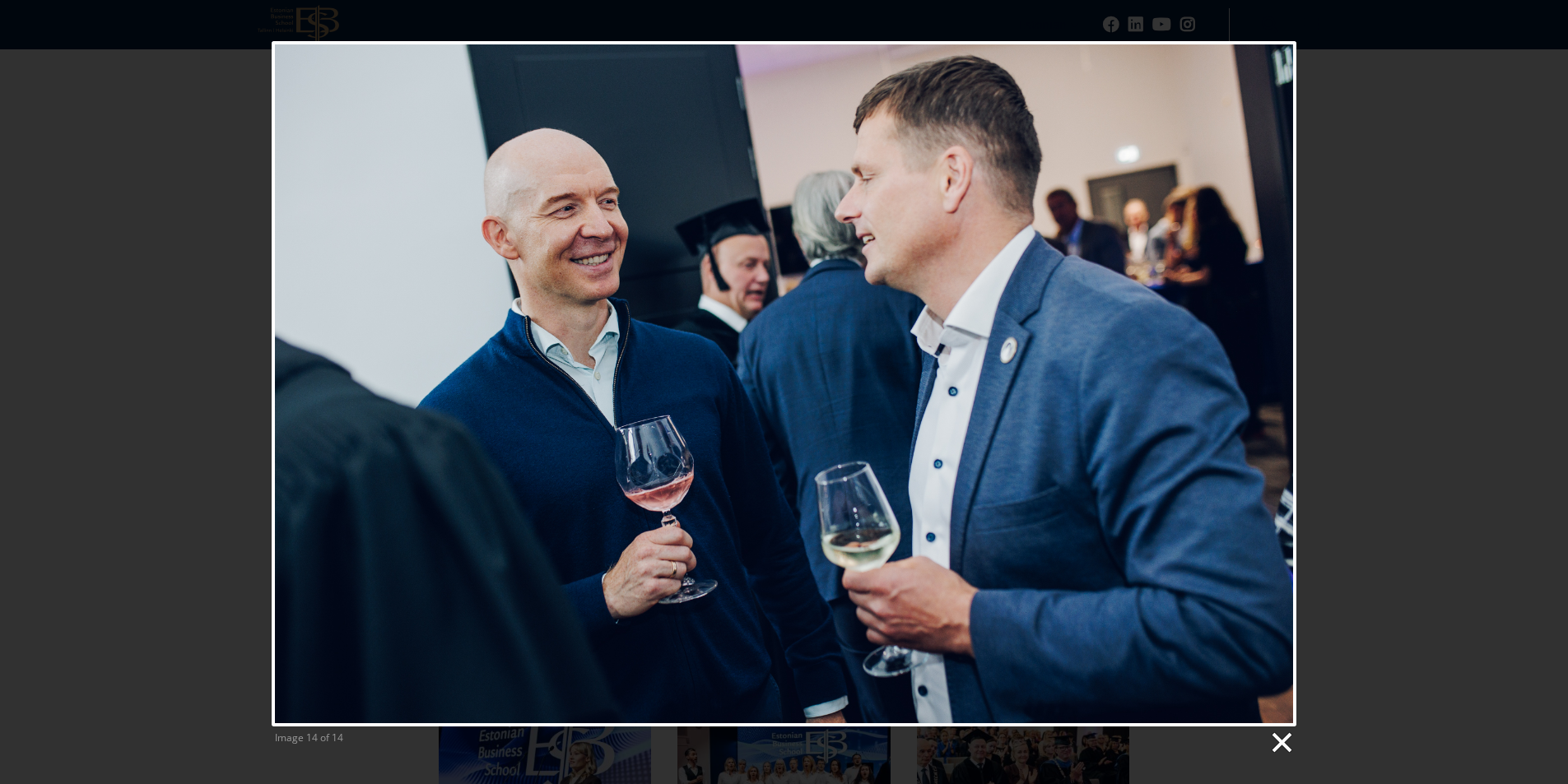
click at [1282, 735] on link at bounding box center [1281, 742] width 24 height 24
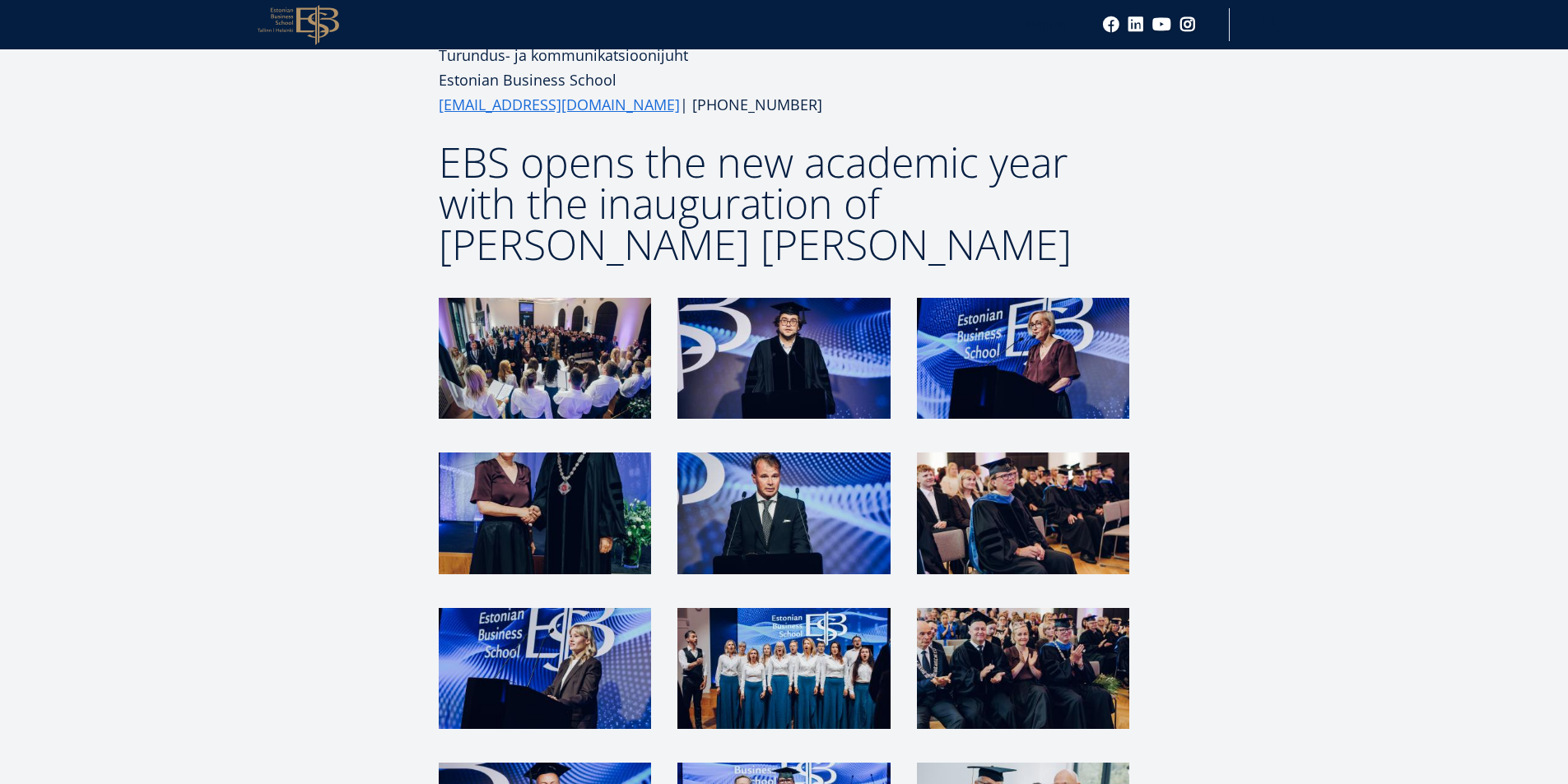
scroll to position [3537, 0]
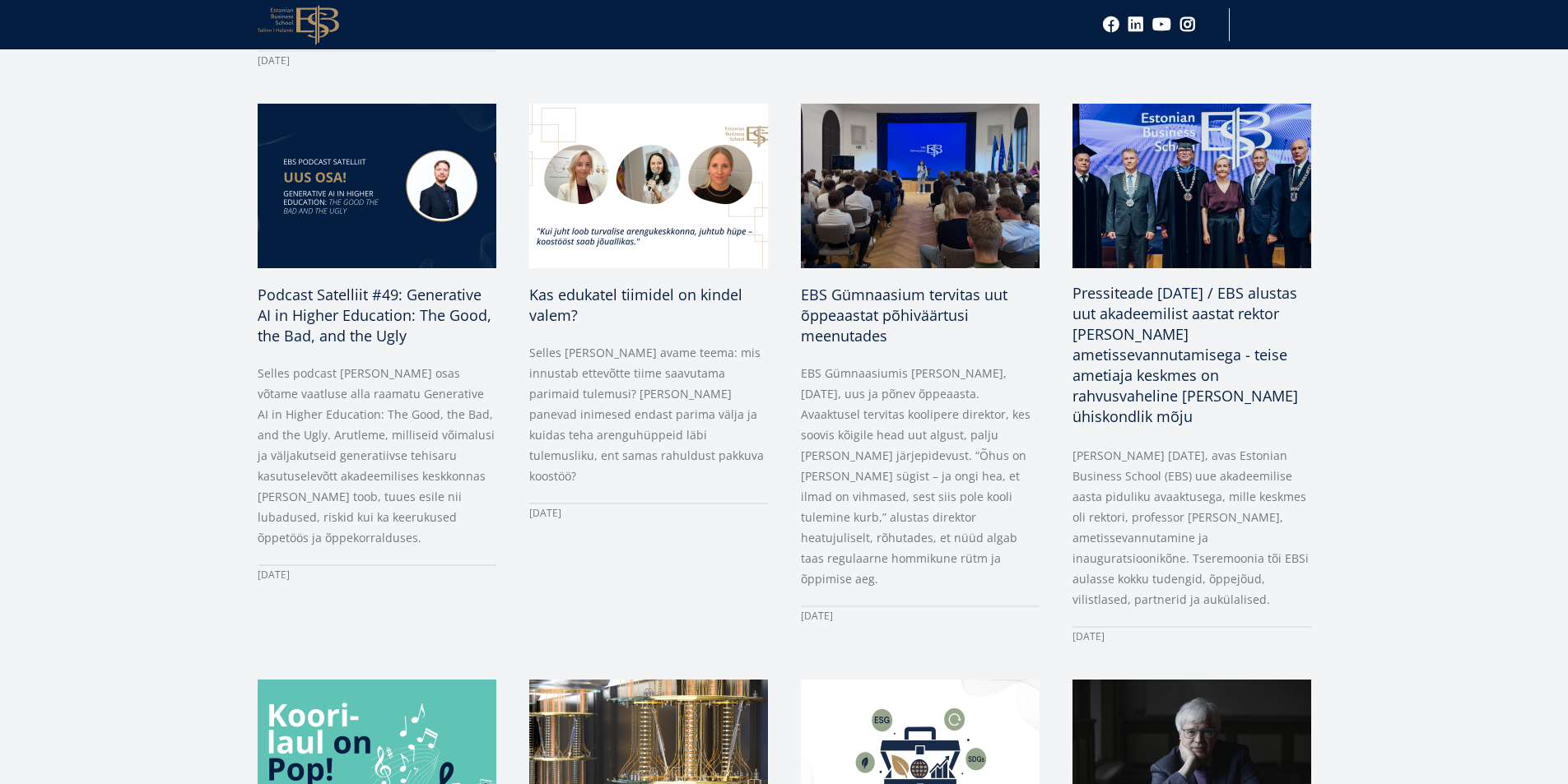
scroll to position [1069, 0]
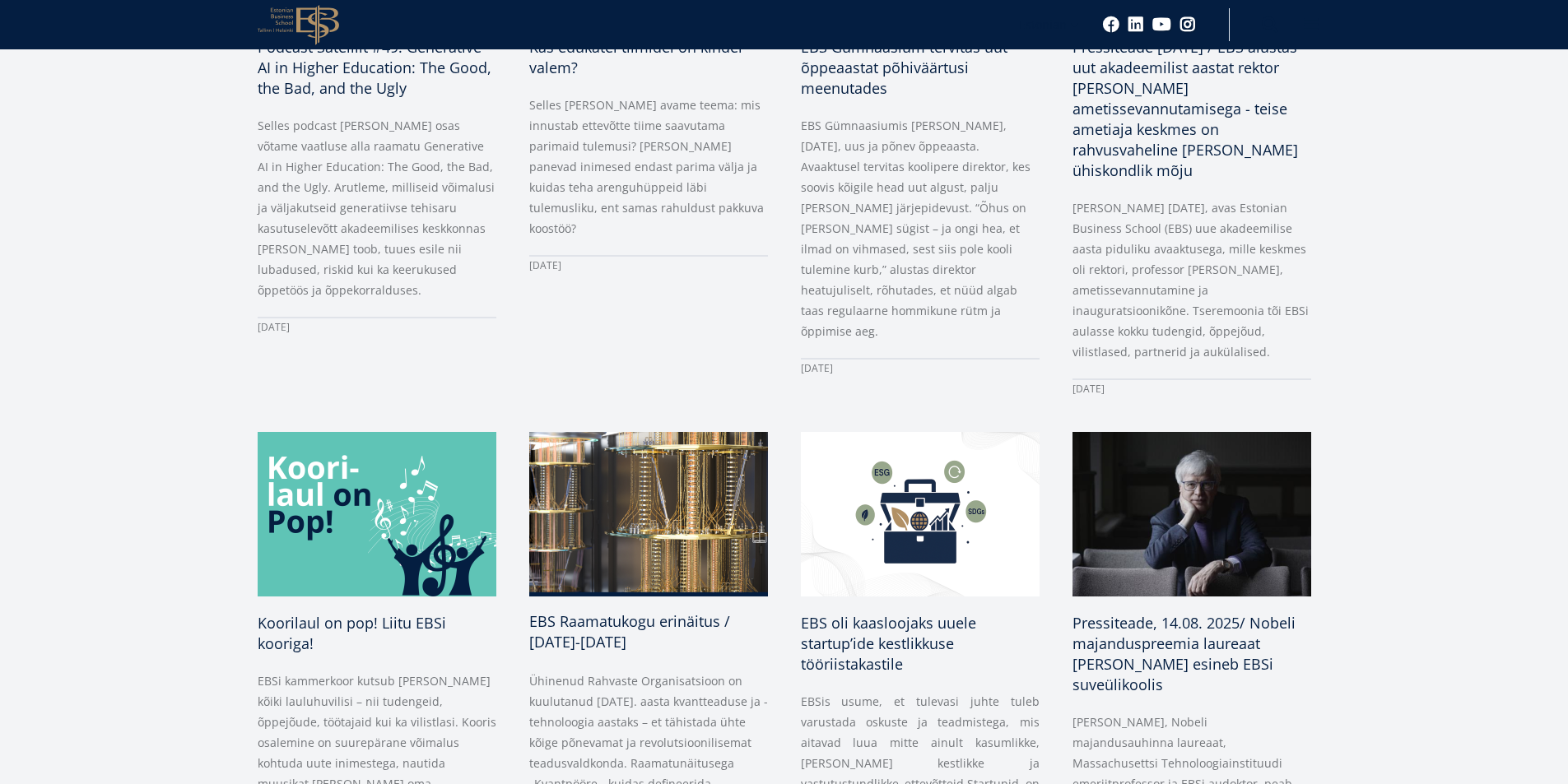
click at [590, 611] on span "EBS Raamatukogu erinäitus / [DATE]-[DATE]" at bounding box center [629, 631] width 201 height 40
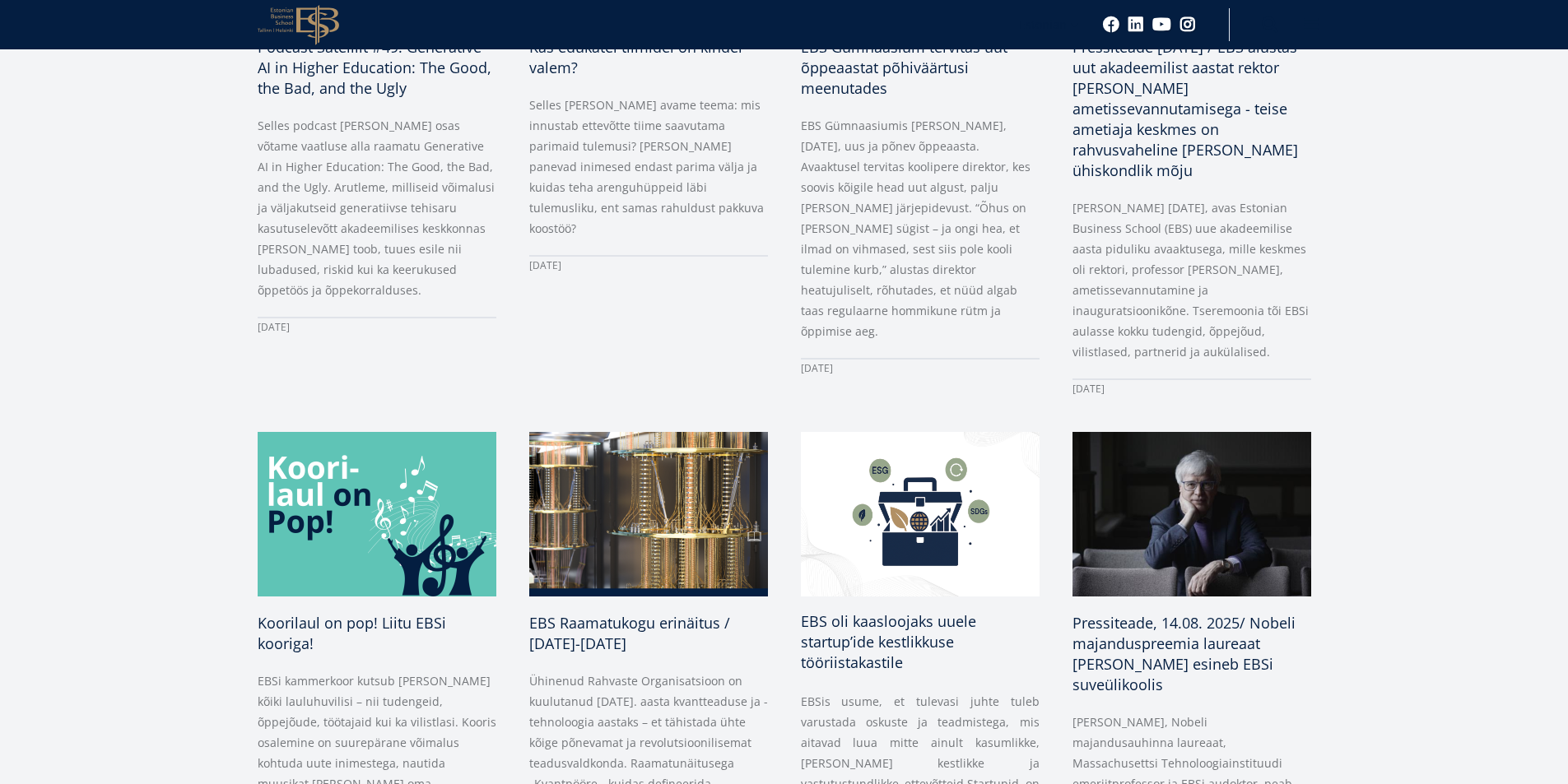
click at [832, 641] on span "EBS oli kaasloojaks uuele startup’ide kestlikkuse tööriistakastile" at bounding box center [888, 641] width 175 height 61
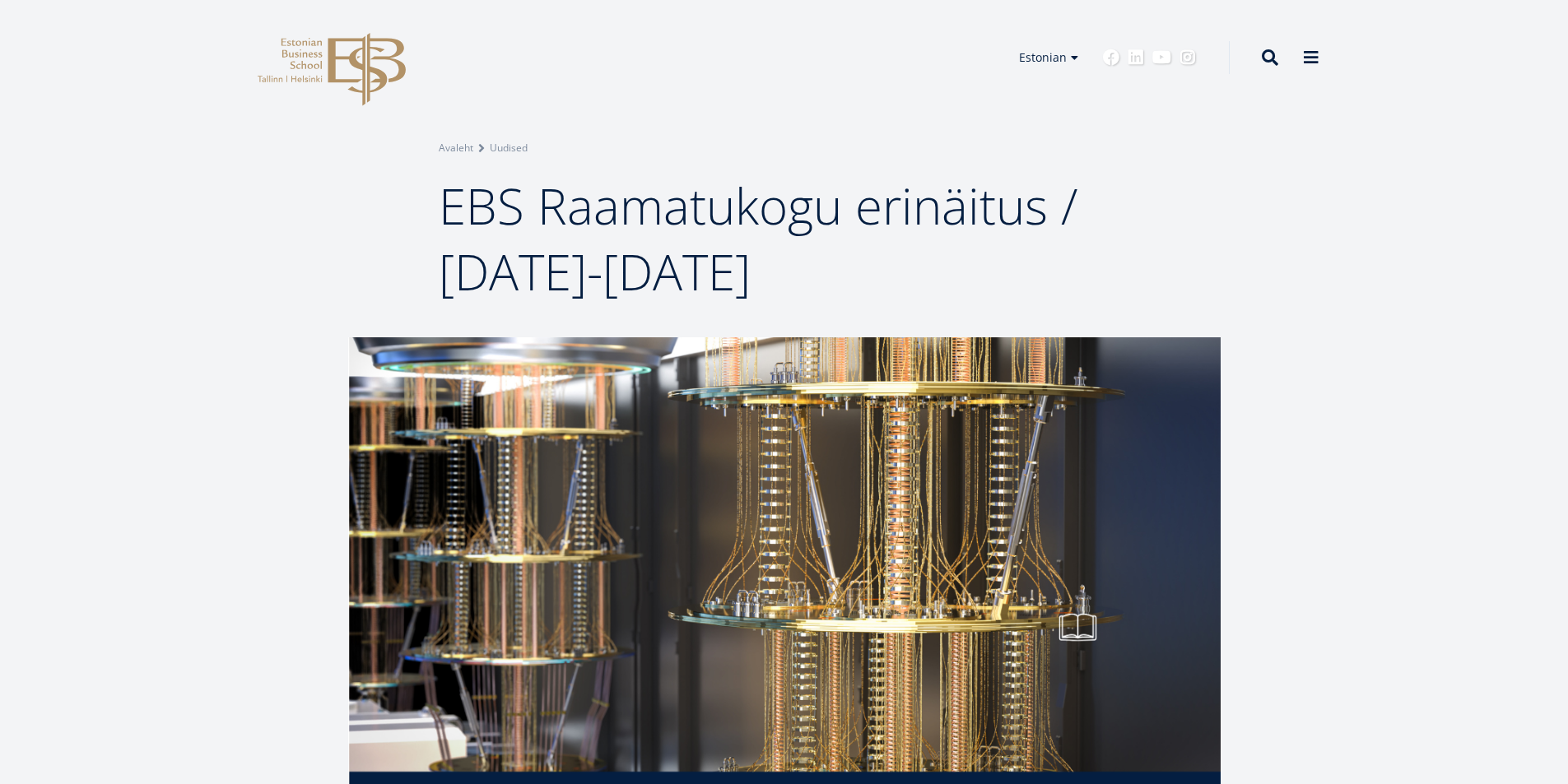
drag, startPoint x: 445, startPoint y: 200, endPoint x: 819, endPoint y: 259, distance: 378.6
click at [819, 259] on span "EBS Raamatukogu erinäitus / [DATE]-[DATE]" at bounding box center [758, 238] width 639 height 133
copy span "EBS Raamatukogu erinäitus / [DATE]-[DATE]"
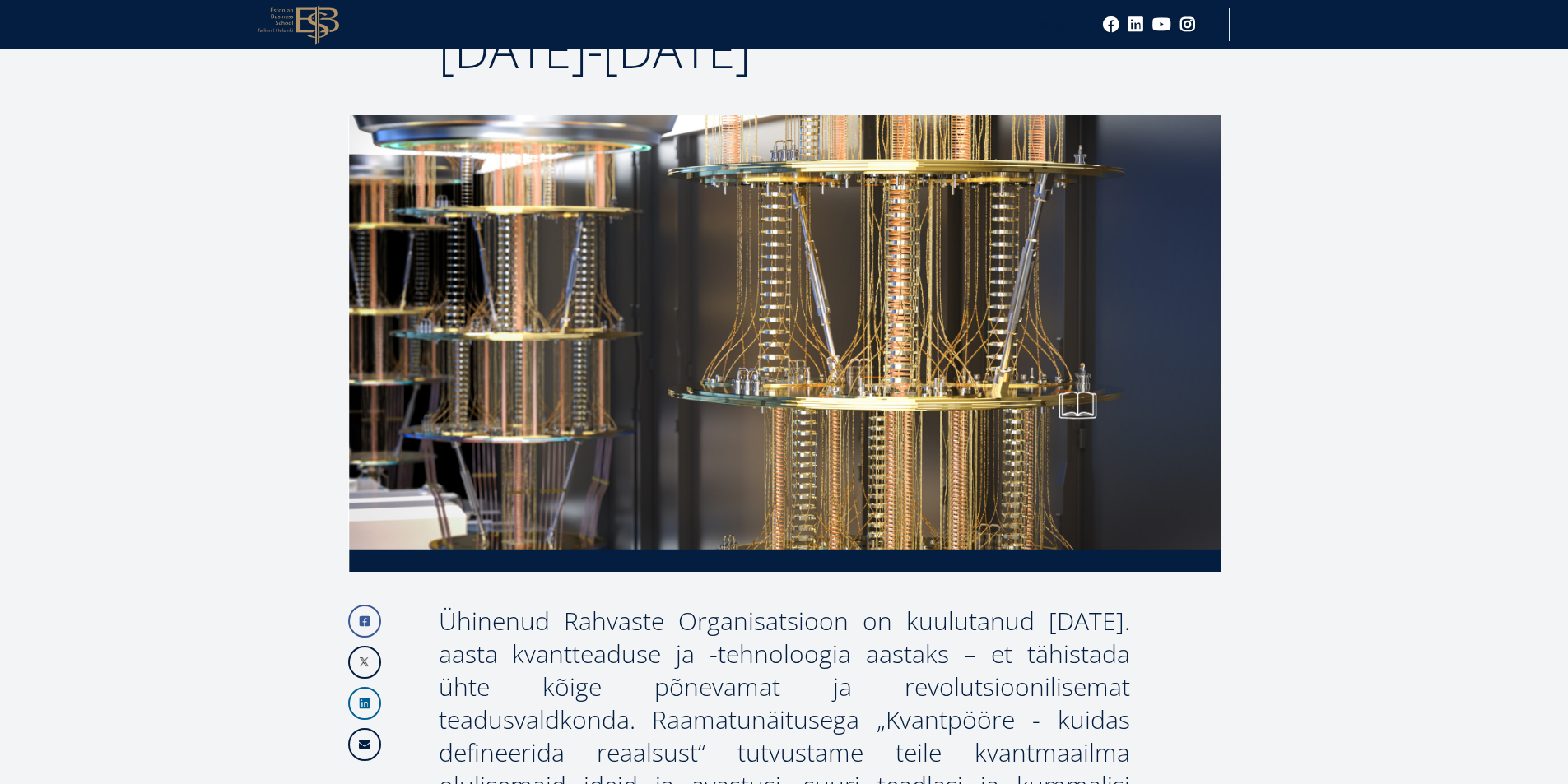
scroll to position [493, 0]
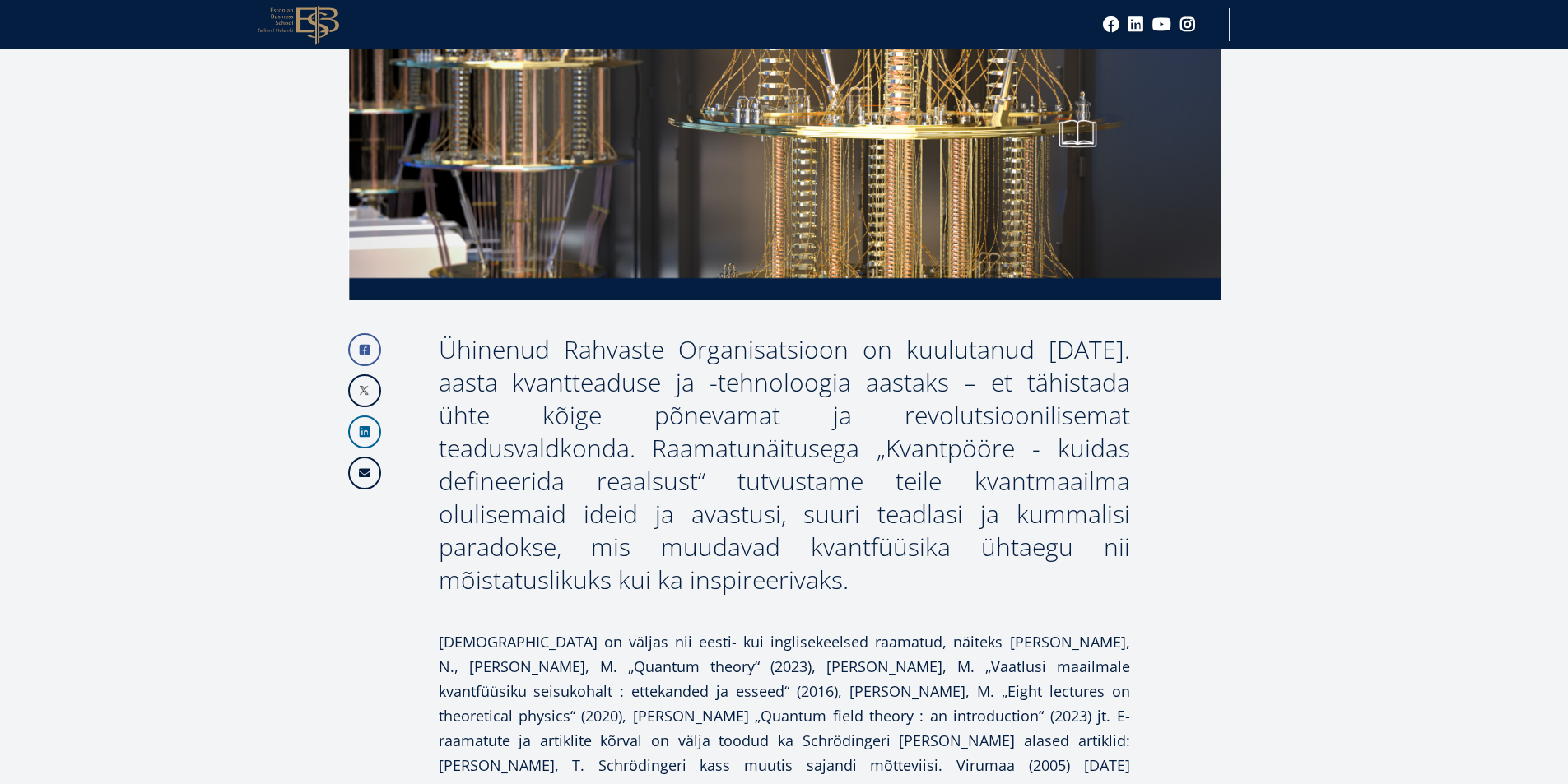
click at [532, 393] on div "Ühinenud Rahvaste Organisatsioon on kuulutanud [DATE]. aasta kvantteaduse ja -t…" at bounding box center [784, 465] width 691 height 263
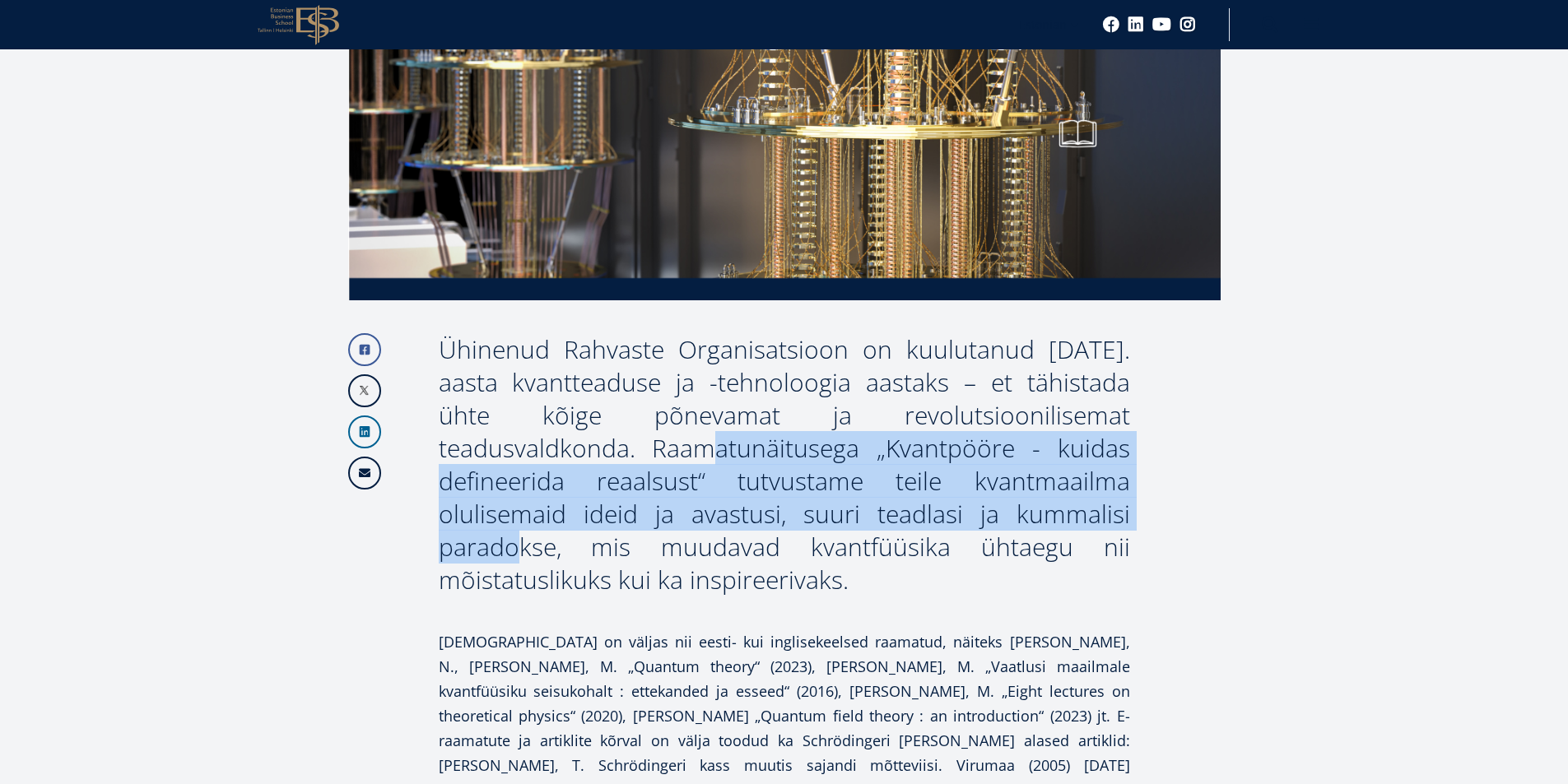
drag, startPoint x: 441, startPoint y: 451, endPoint x: 834, endPoint y: 498, distance: 395.8
click at [834, 498] on div "Ühinenud Rahvaste Organisatsioon on kuulutanud [DATE]. aasta kvantteaduse ja -t…" at bounding box center [784, 465] width 691 height 263
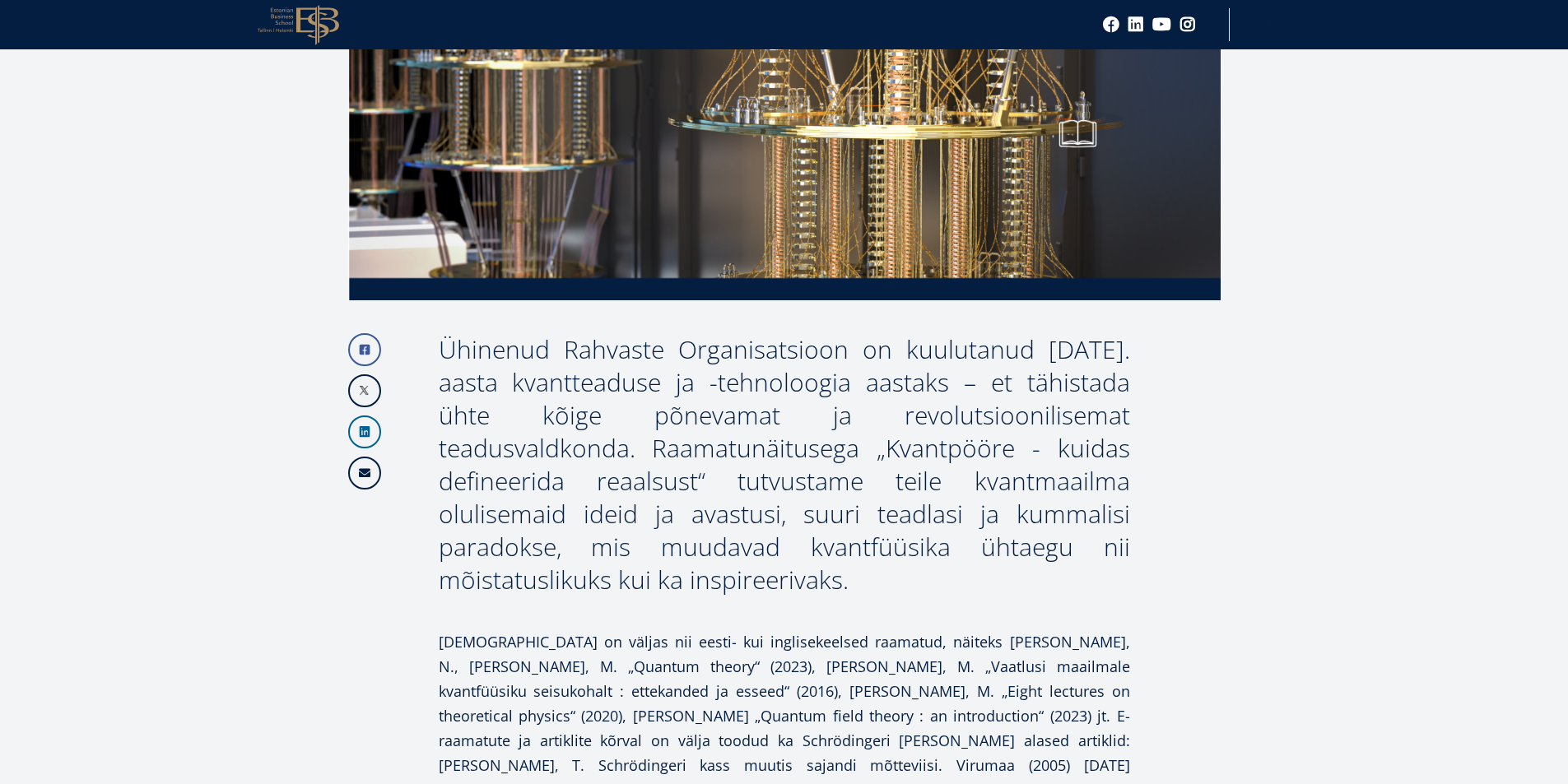
click at [735, 629] on p "[DEMOGRAPHIC_DATA] on väljas nii eesti- kui inglisekeelsed raamatud, näiteks [P…" at bounding box center [784, 727] width 691 height 198
click at [532, 501] on div "Ühinenud Rahvaste Organisatsioon on kuulutanud [DATE]. aasta kvantteaduse ja -t…" at bounding box center [784, 465] width 691 height 263
drag, startPoint x: 439, startPoint y: 450, endPoint x: 1133, endPoint y: 541, distance: 699.9
copy div "[DEMOGRAPHIC_DATA] „Kvantpööre - kuidas defineerida reaalsust“ tutvustame teile…"
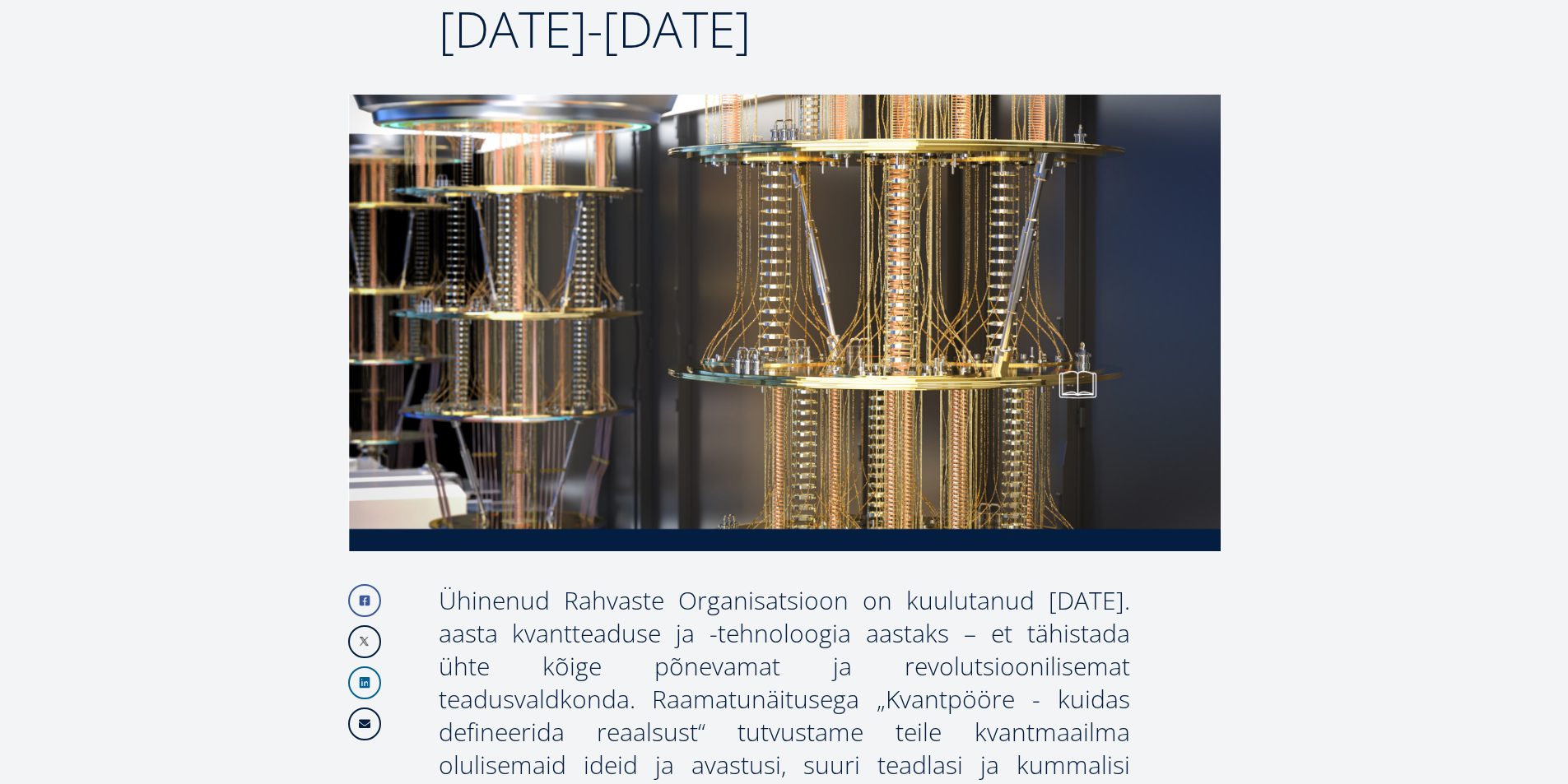
scroll to position [13, 0]
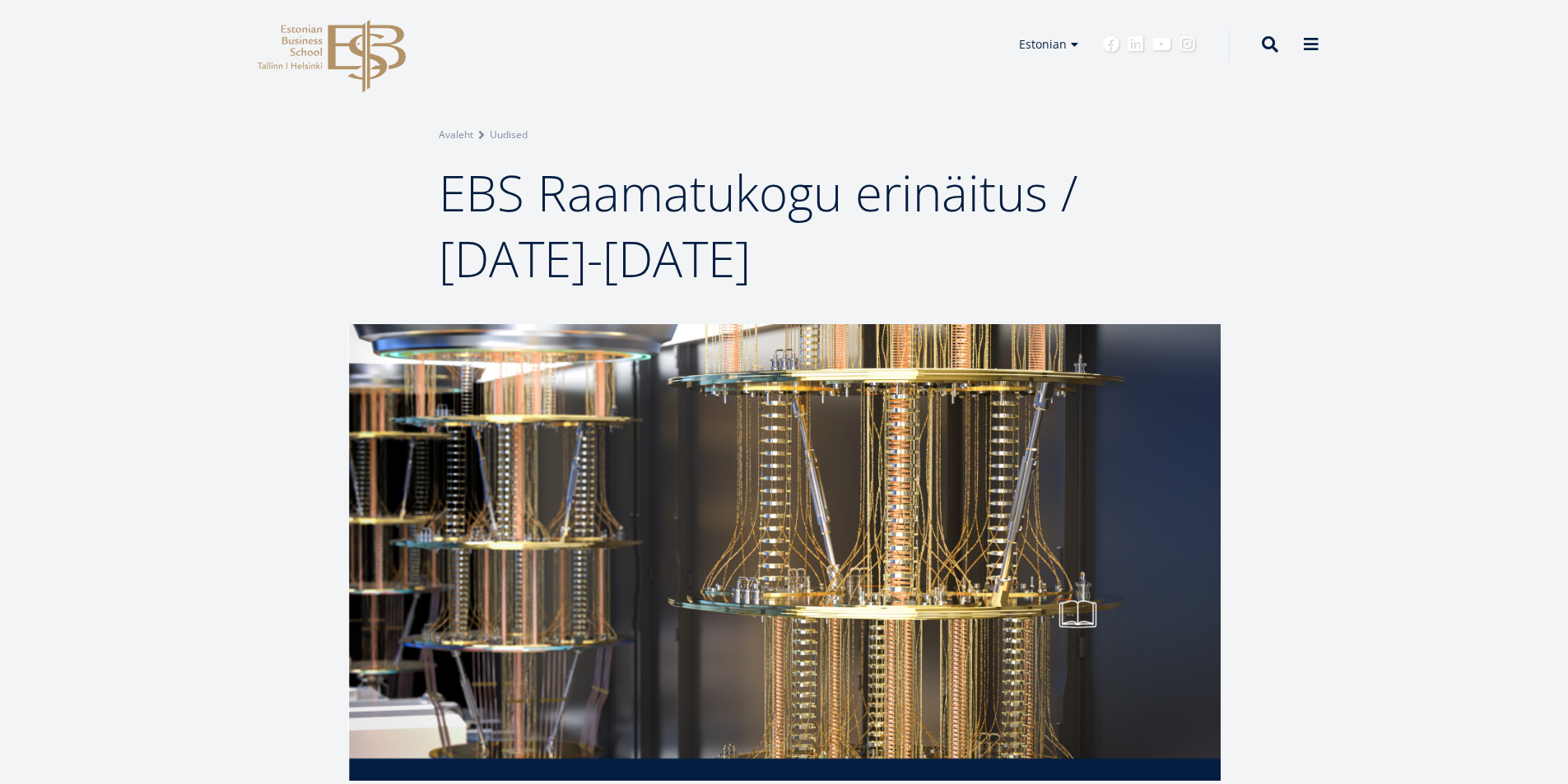
click at [444, 187] on span "EBS Raamatukogu erinäitus / [DATE]-[DATE]" at bounding box center [758, 224] width 639 height 133
drag, startPoint x: 444, startPoint y: 187, endPoint x: 819, endPoint y: 261, distance: 382.2
click at [819, 261] on span "EBS Raamatukogu erinäitus / [DATE]-[DATE]" at bounding box center [758, 224] width 639 height 133
copy span "EBS Raamatukogu erinäitus / [DATE]-[DATE]"
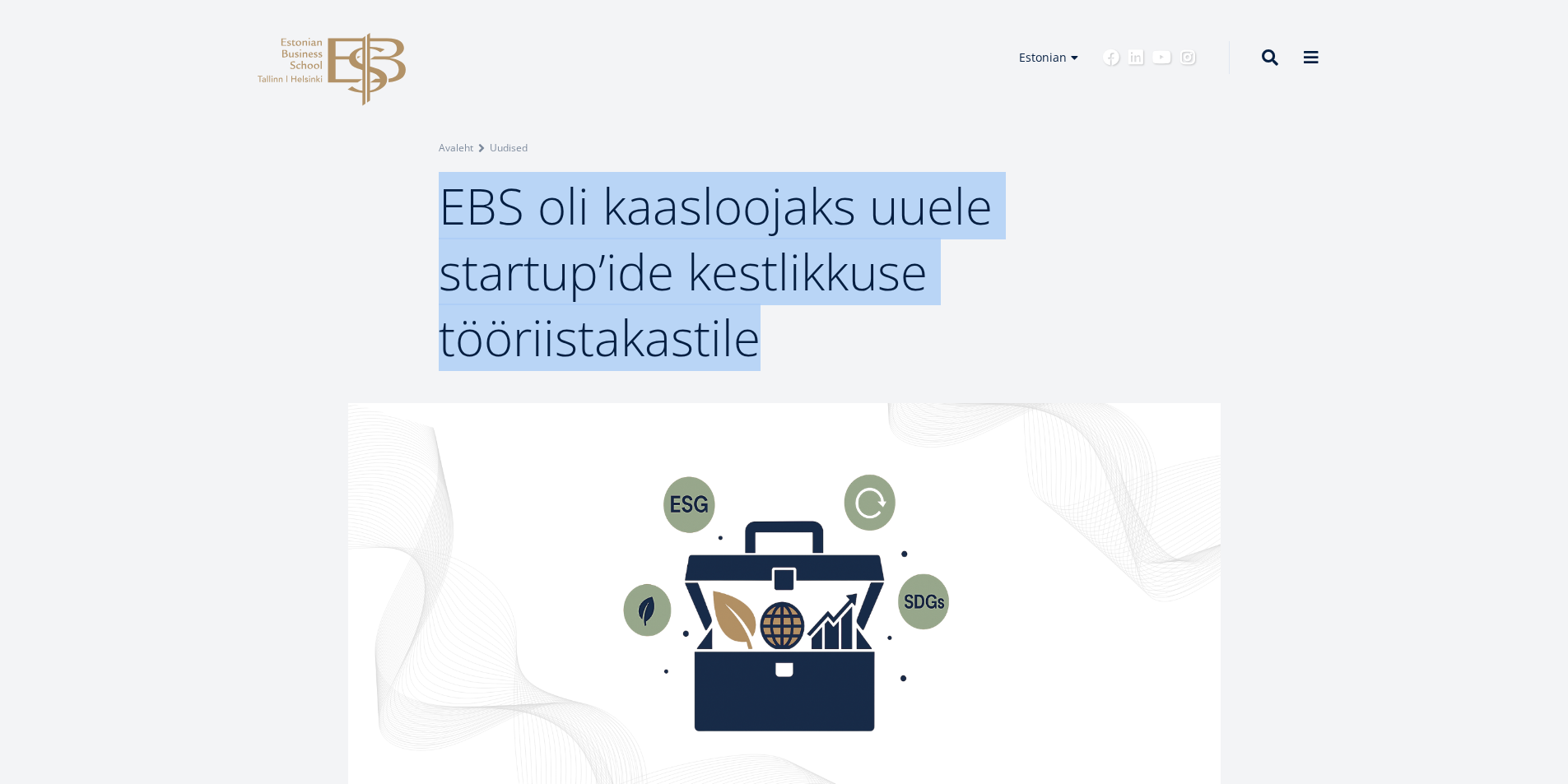
drag, startPoint x: 445, startPoint y: 205, endPoint x: 757, endPoint y: 340, distance: 340.0
click at [757, 340] on span "EBS oli kaasloojaks uuele startup’ide kestlikkuse tööriistakastile" at bounding box center [716, 271] width 554 height 199
copy span "EBS oli kaasloojaks uuele startup’ide kestlikkuse tööriistakastile"
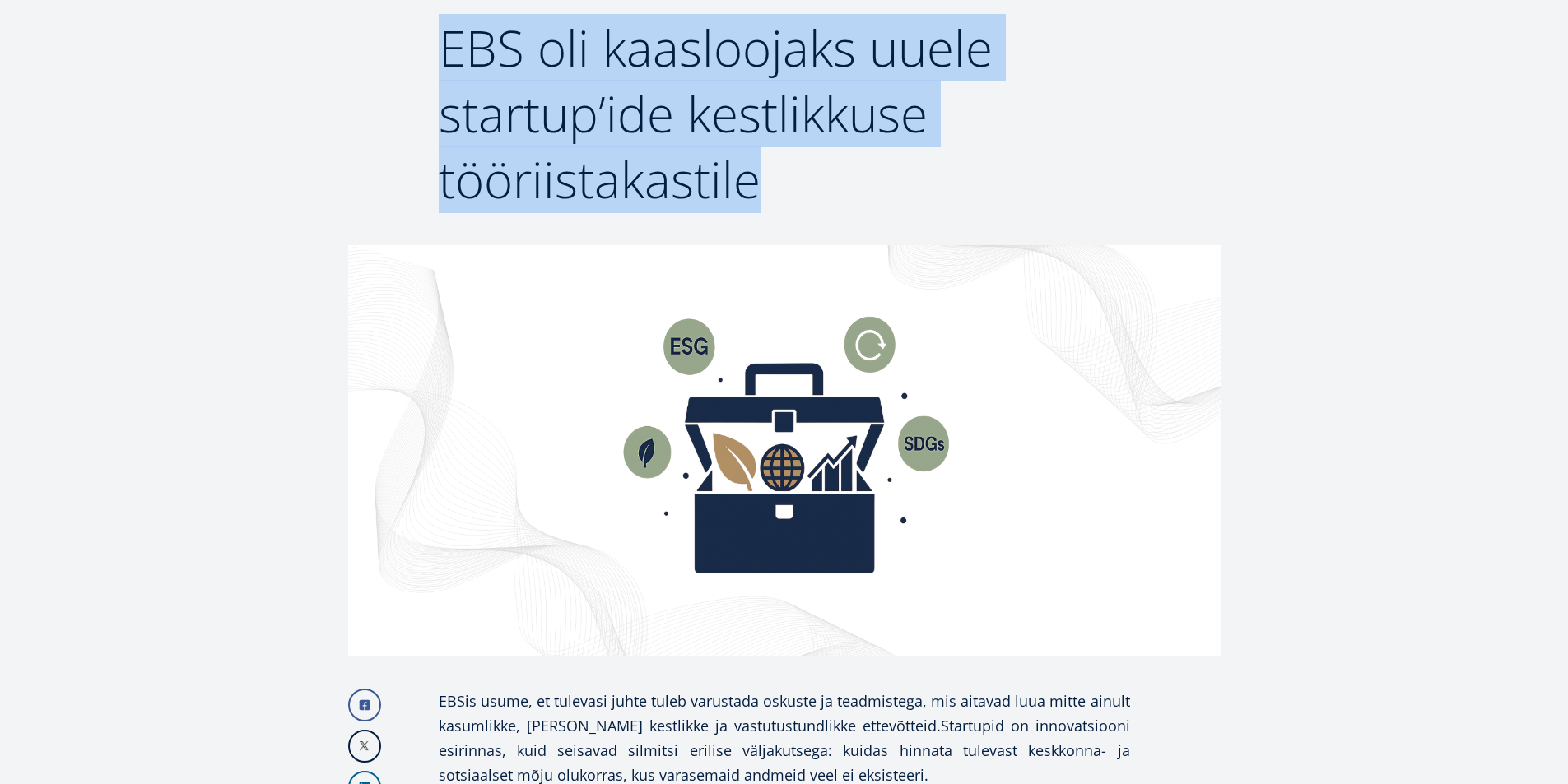
scroll to position [412, 0]
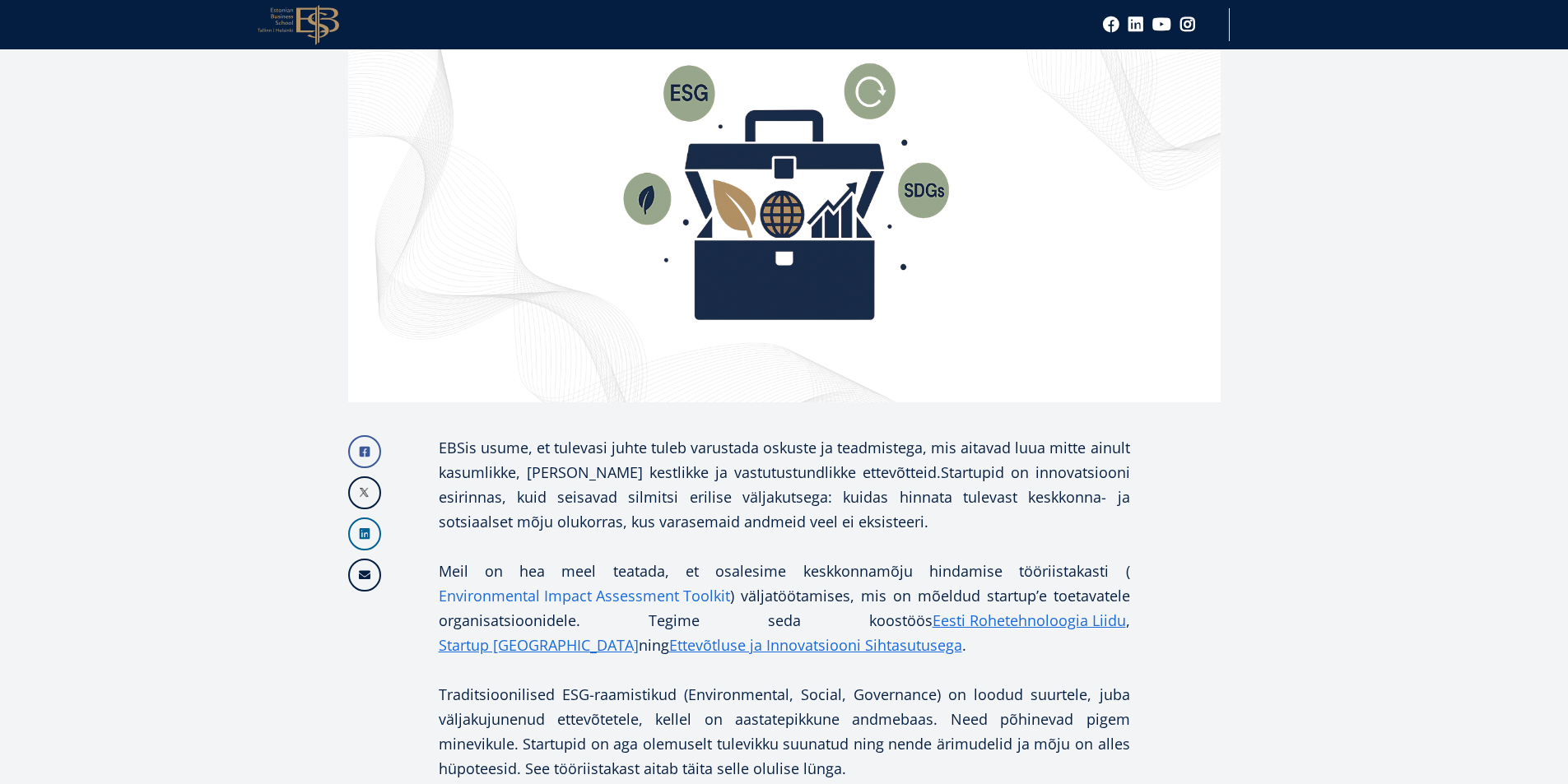
drag, startPoint x: 538, startPoint y: 583, endPoint x: 488, endPoint y: 447, distance: 144.9
click at [538, 583] on link "Environmental Impact Assessment Toolkit" at bounding box center [584, 595] width 292 height 24
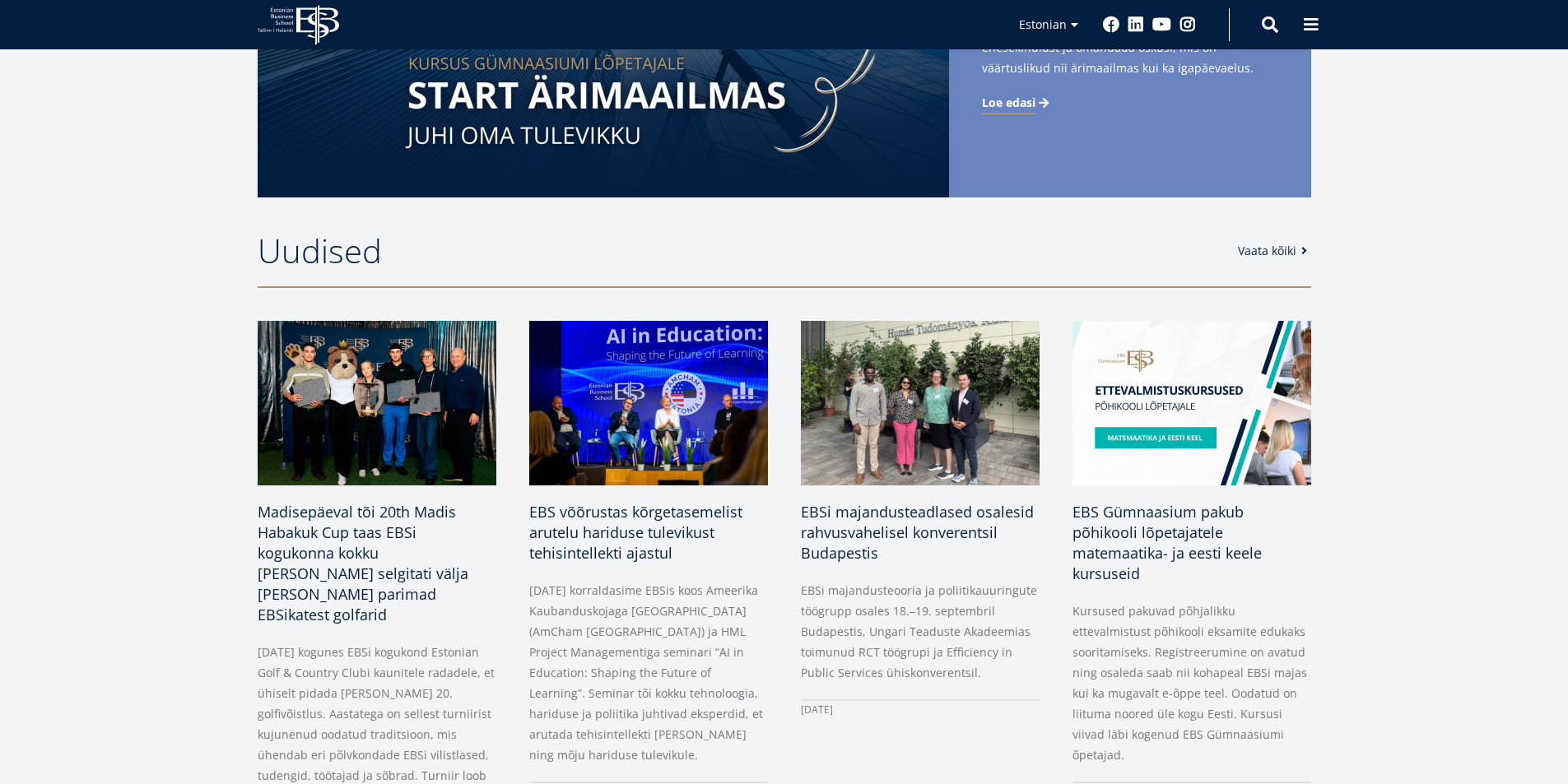
click at [1290, 246] on link "Vaata kõiki" at bounding box center [1275, 251] width 75 height 17
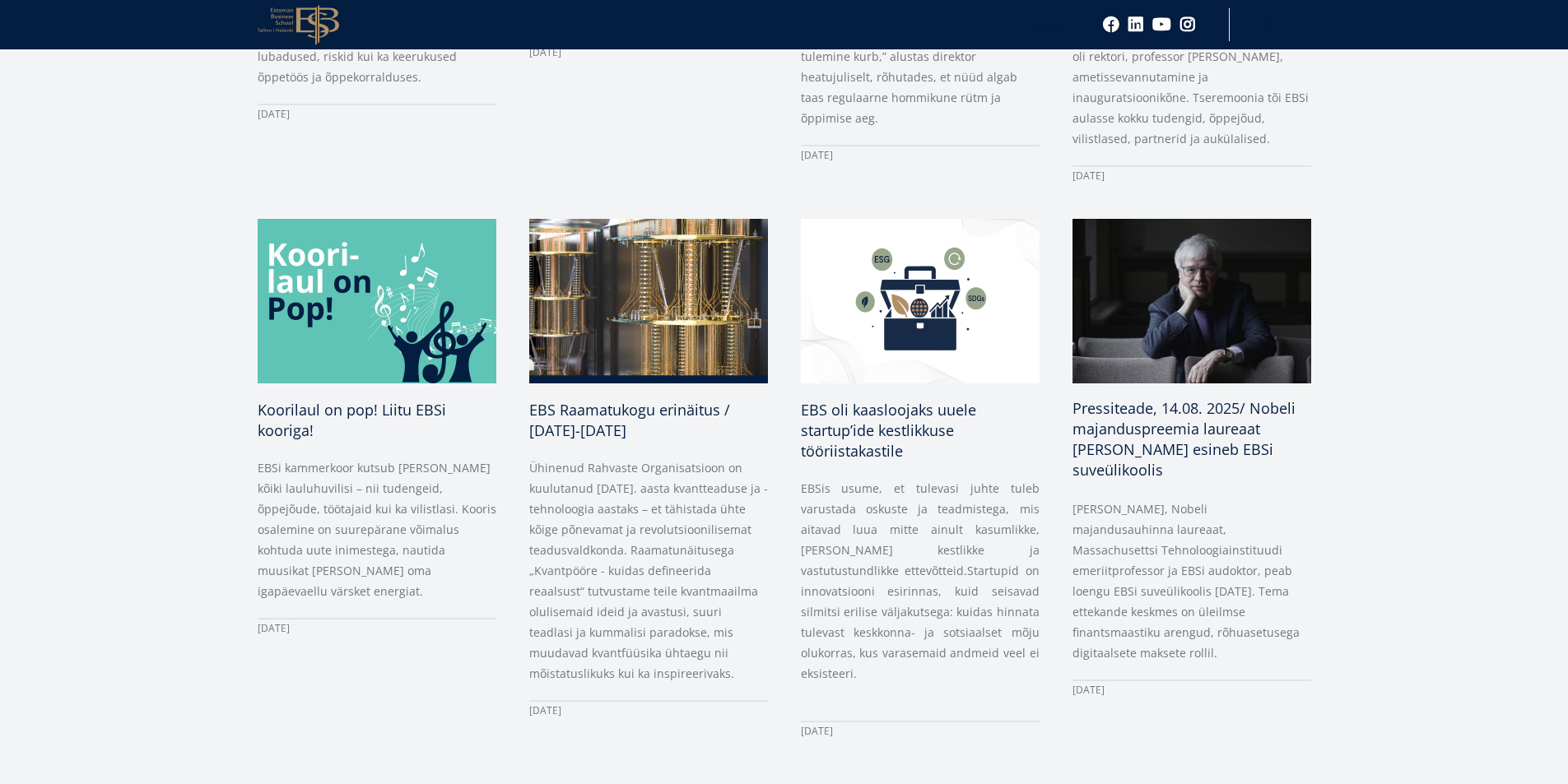
scroll to position [1316, 0]
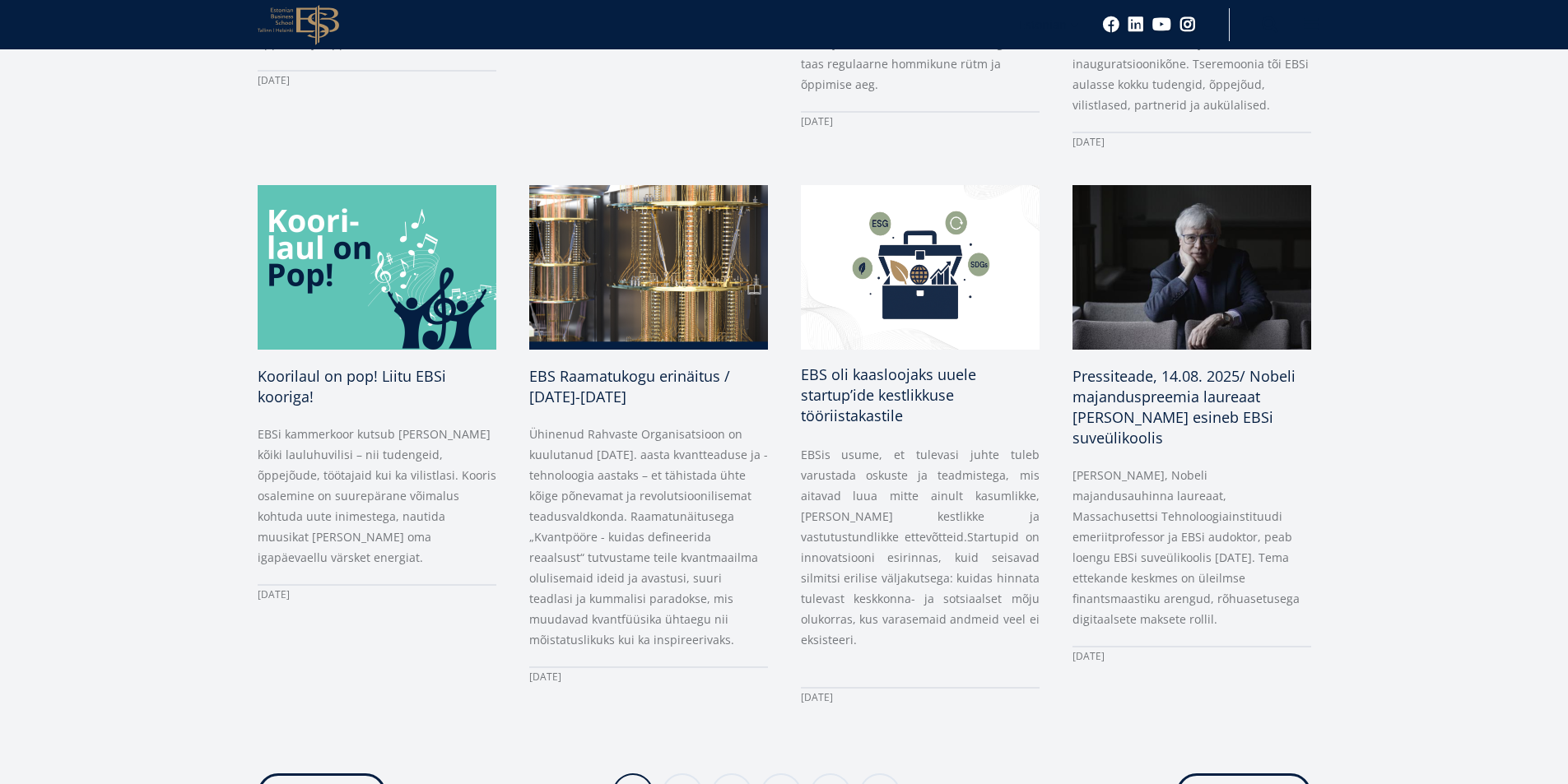
click at [871, 379] on span "EBS oli kaasloojaks uuele startup’ide kestlikkuse tööriistakastile" at bounding box center [888, 395] width 175 height 61
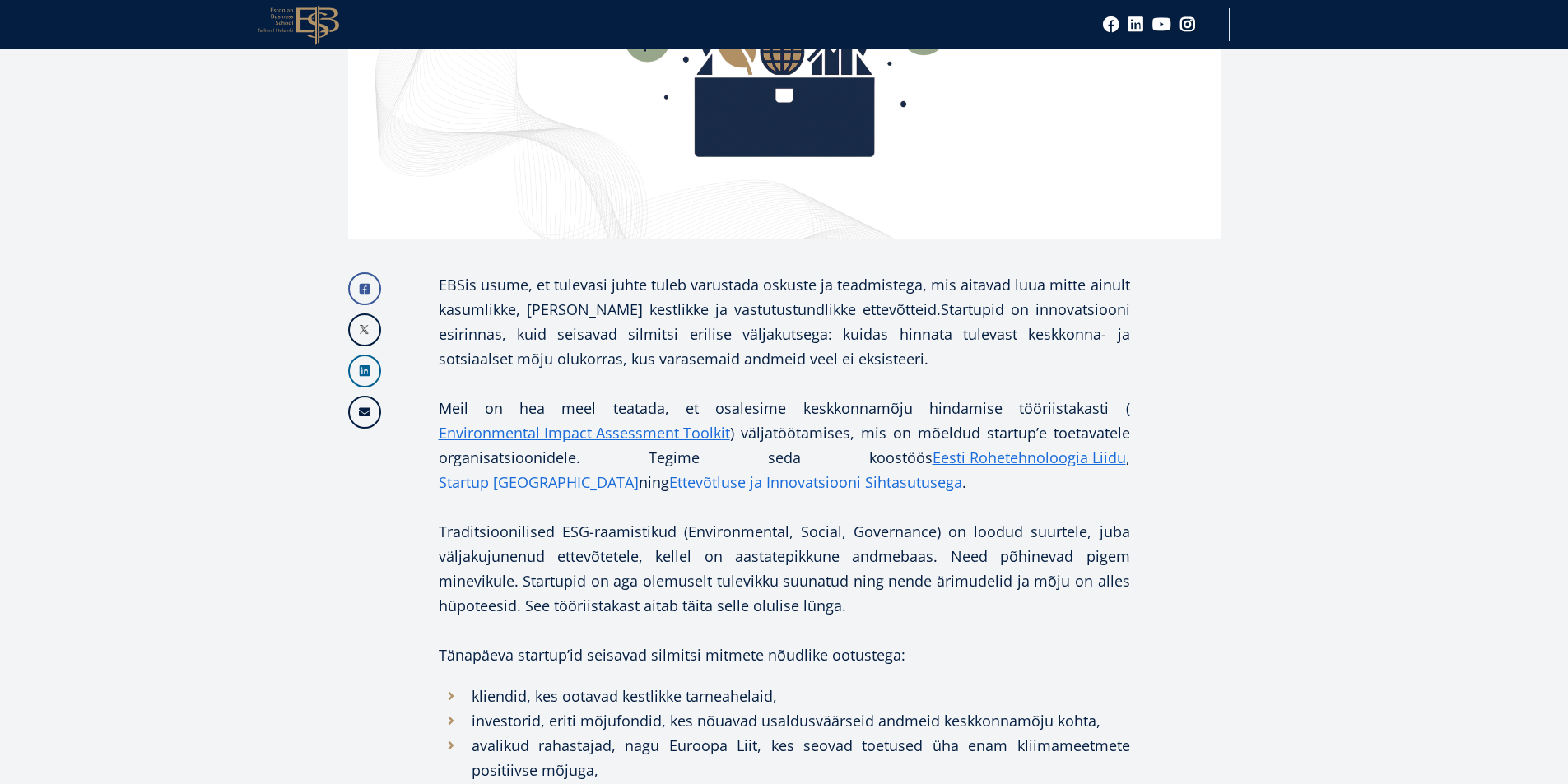
scroll to position [576, 0]
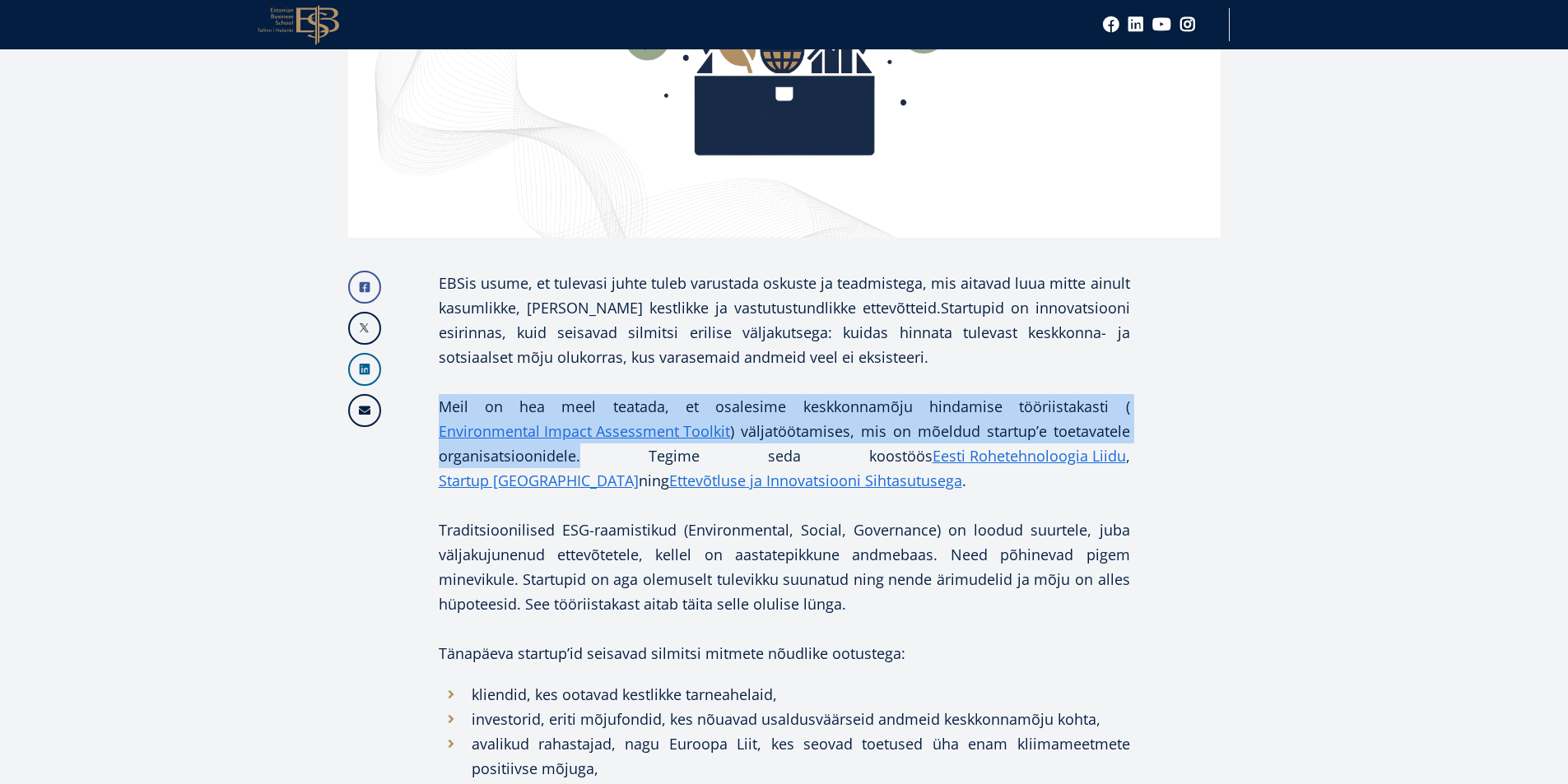
drag, startPoint x: 441, startPoint y: 405, endPoint x: 578, endPoint y: 448, distance: 143.6
click at [578, 448] on p "Meil on hea meel teatada, et osalesime keskkonnamõju hindamise tööriistakasti (…" at bounding box center [784, 443] width 691 height 98
copy p "Meil on hea meel teatada, et osalesime keskkonnamõju hindamise tööriistakasti (…"
click at [669, 478] on link "Ettevõtluse ja Innovatsiooni Sihtasutusega" at bounding box center [815, 480] width 293 height 24
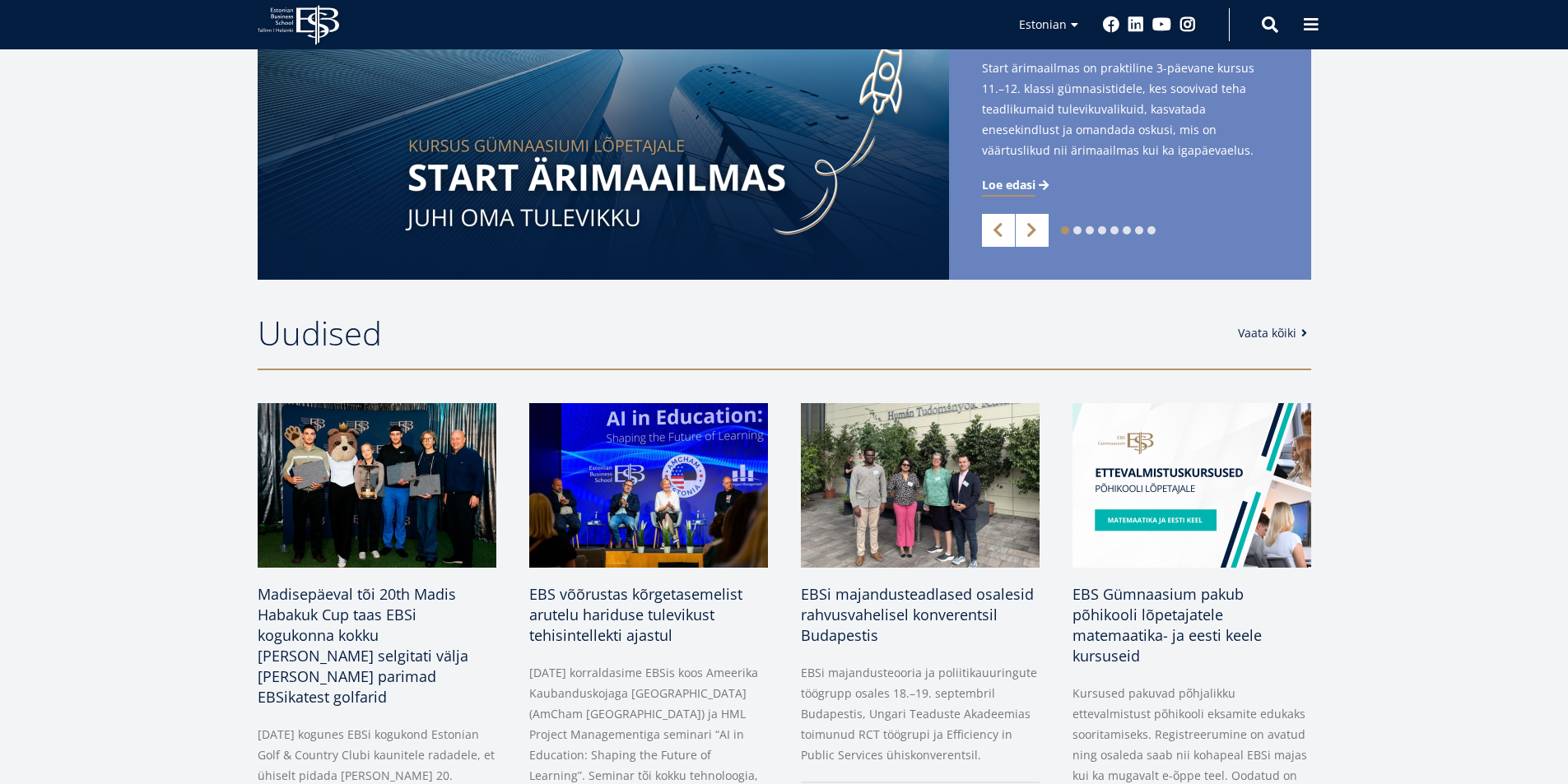
click at [1255, 333] on link "Vaata kõiki" at bounding box center [1275, 332] width 75 height 17
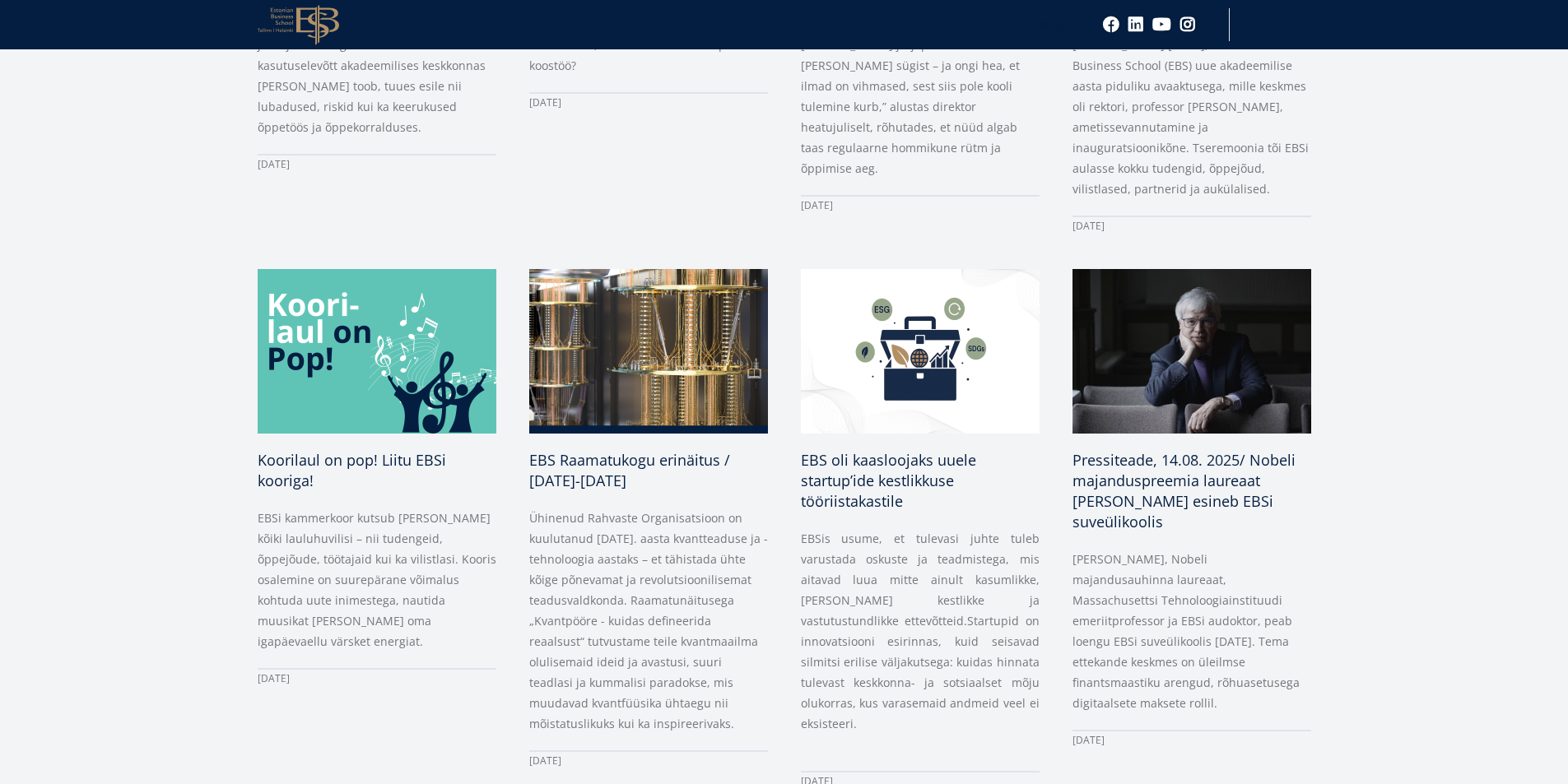
scroll to position [1234, 0]
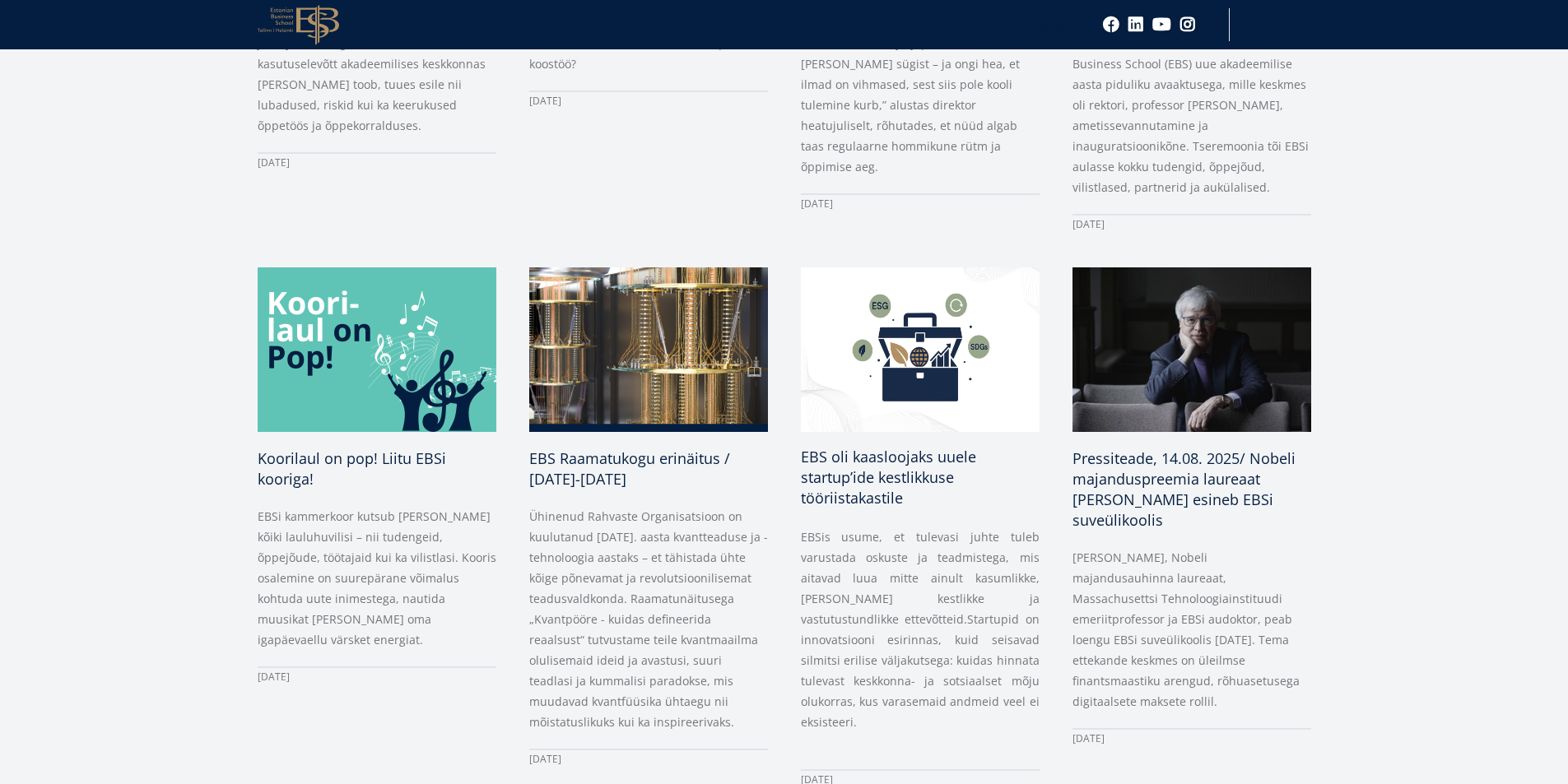
click at [887, 456] on span "EBS oli kaasloojaks uuele startup’ide kestlikkuse tööriistakastile" at bounding box center [888, 477] width 175 height 61
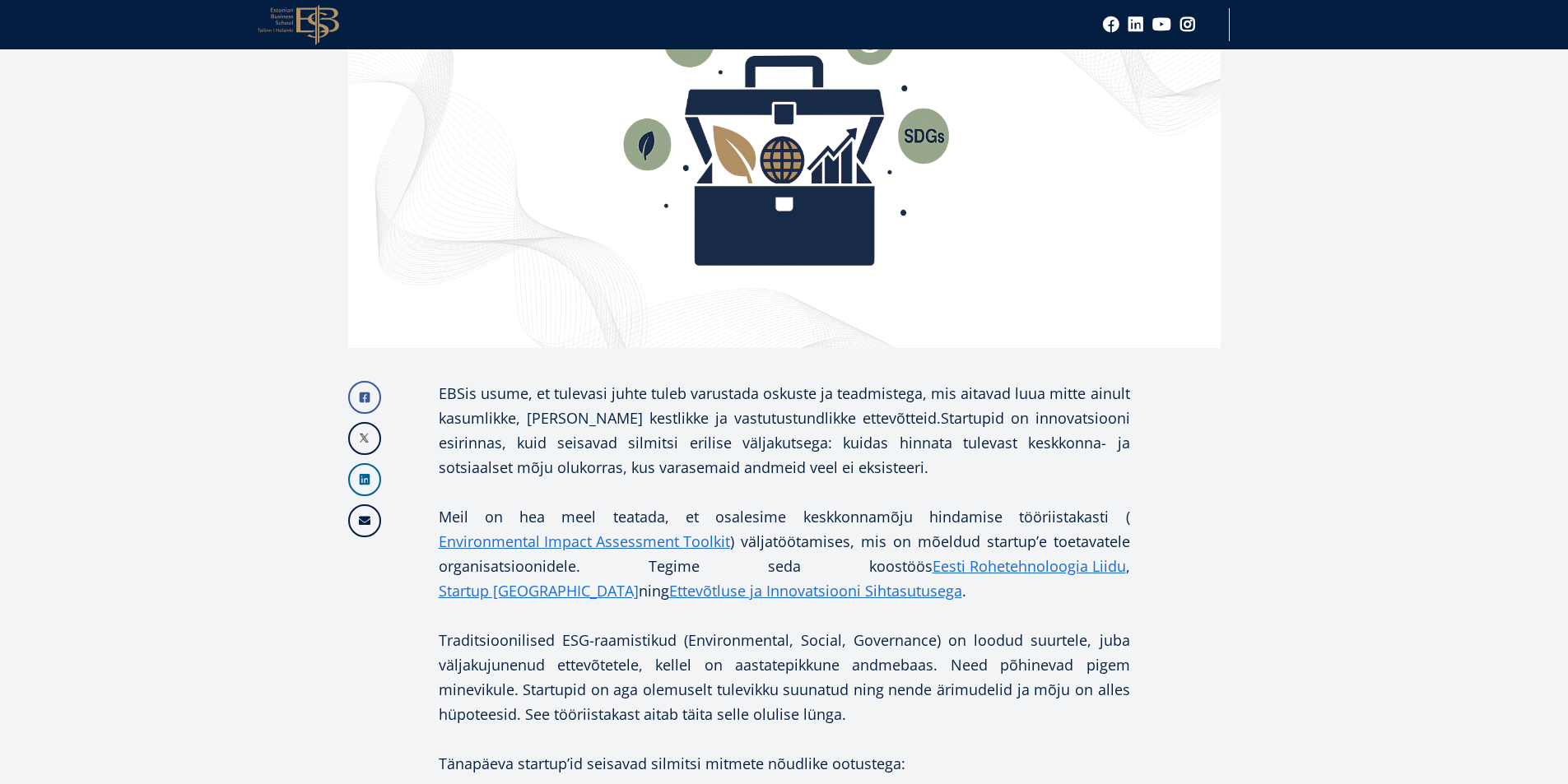
scroll to position [493, 0]
